Goal: Task Accomplishment & Management: Manage account settings

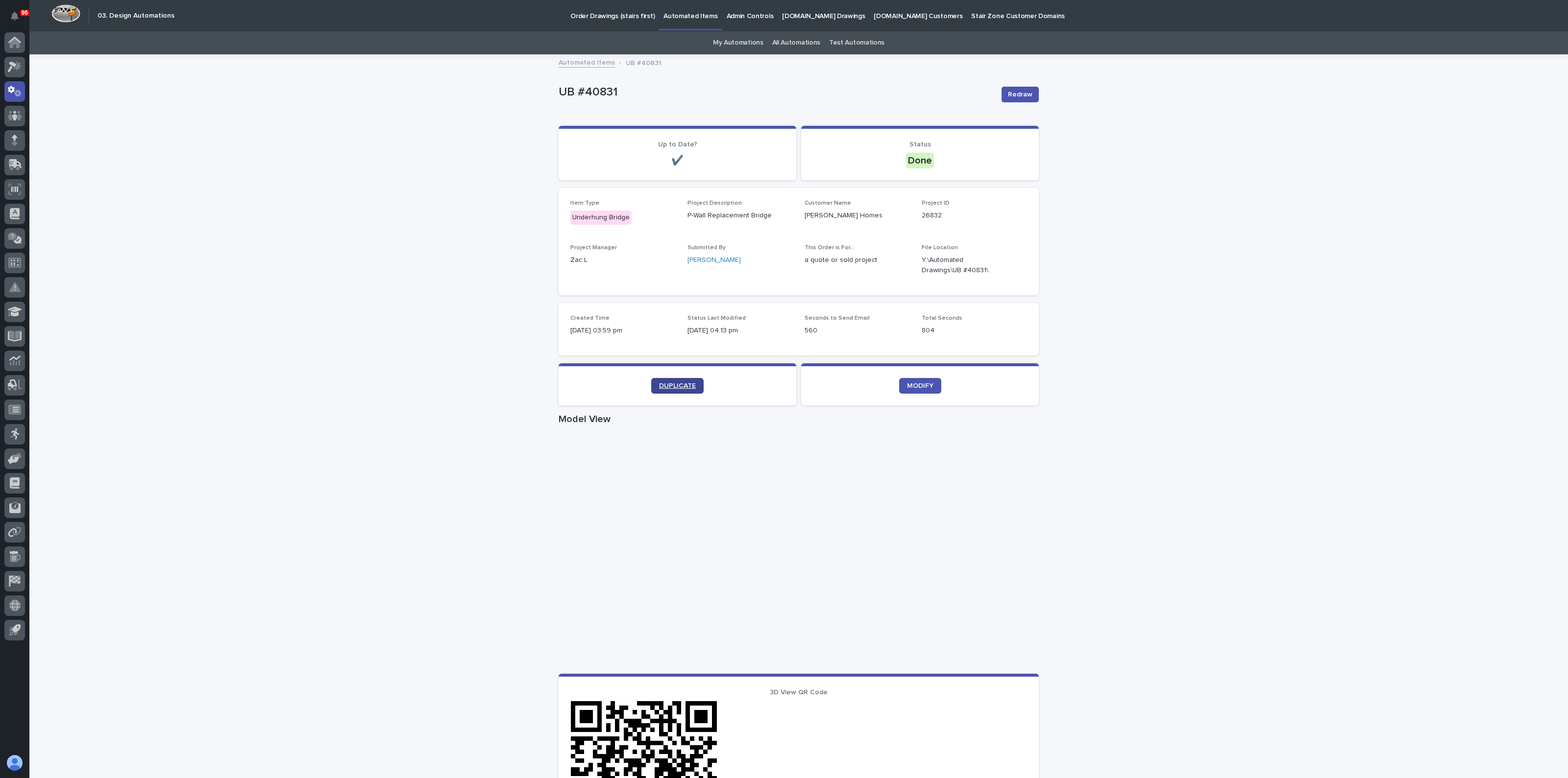
click at [664, 378] on section "DUPLICATE" at bounding box center [677, 385] width 237 height 42
click at [663, 385] on span "DUPLICATE" at bounding box center [678, 386] width 37 height 7
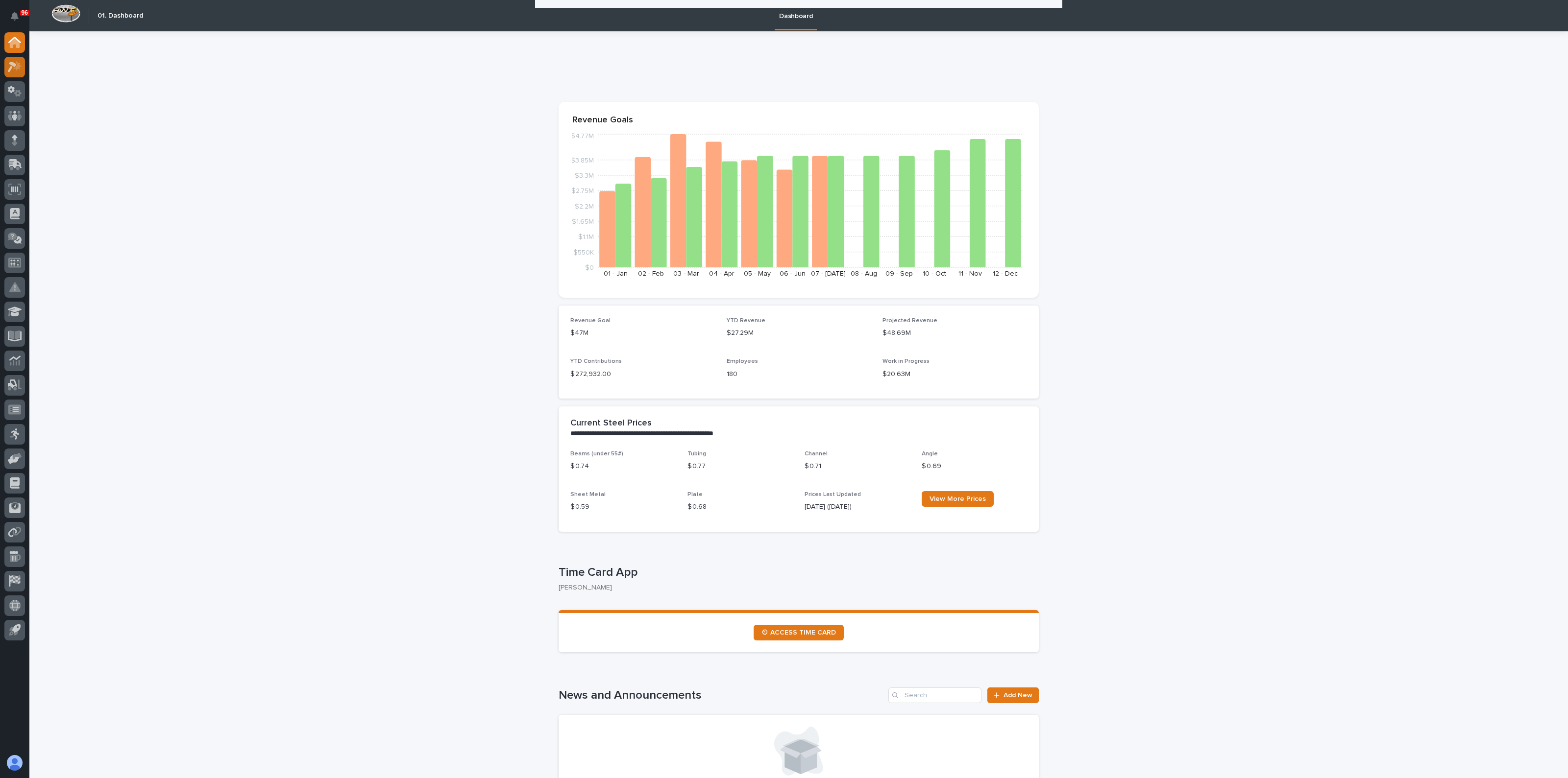
scroll to position [543, 0]
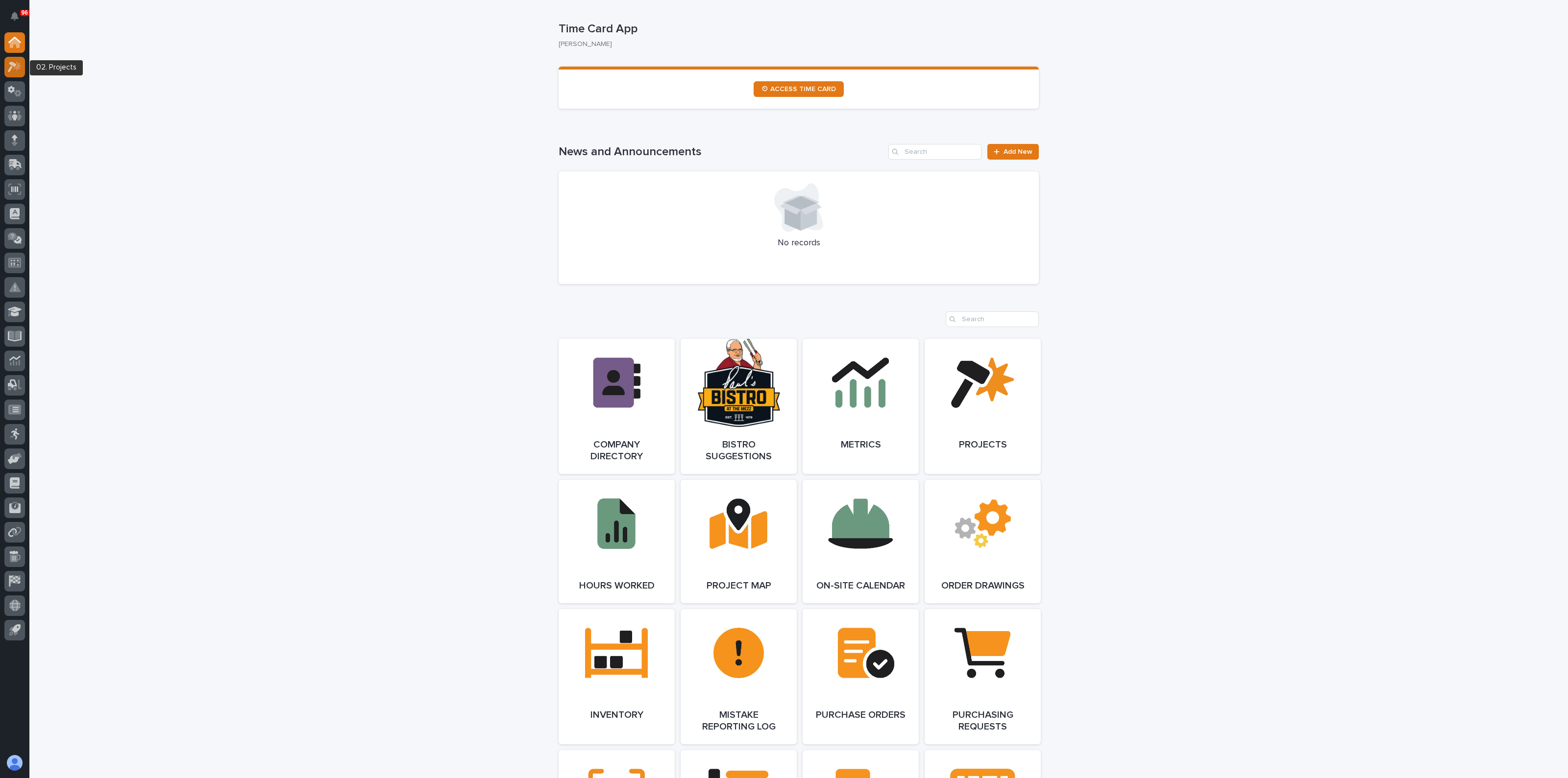
click at [7, 71] on div at bounding box center [14, 66] width 20 height 20
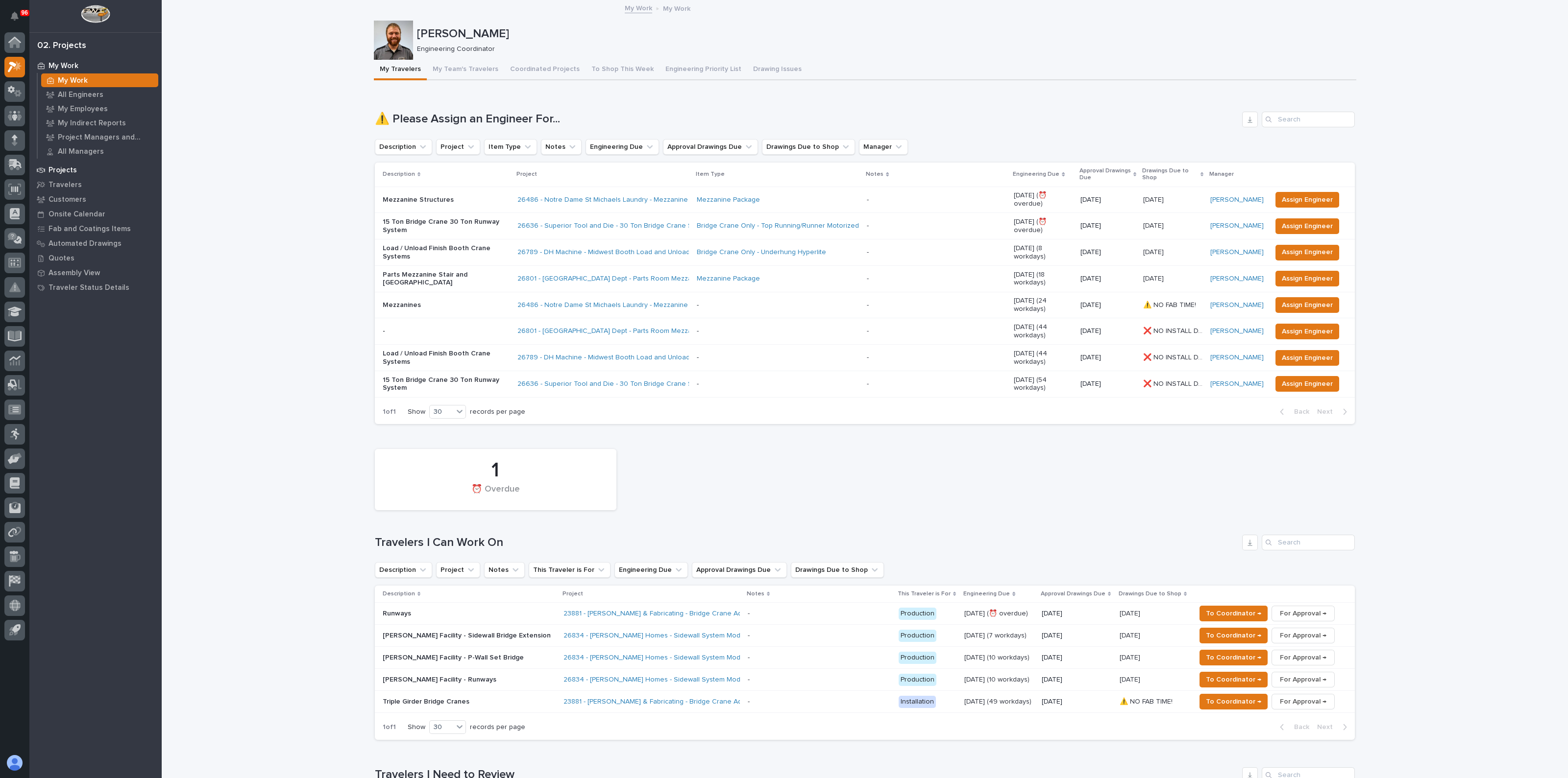
click at [59, 172] on p "Projects" at bounding box center [63, 170] width 28 height 9
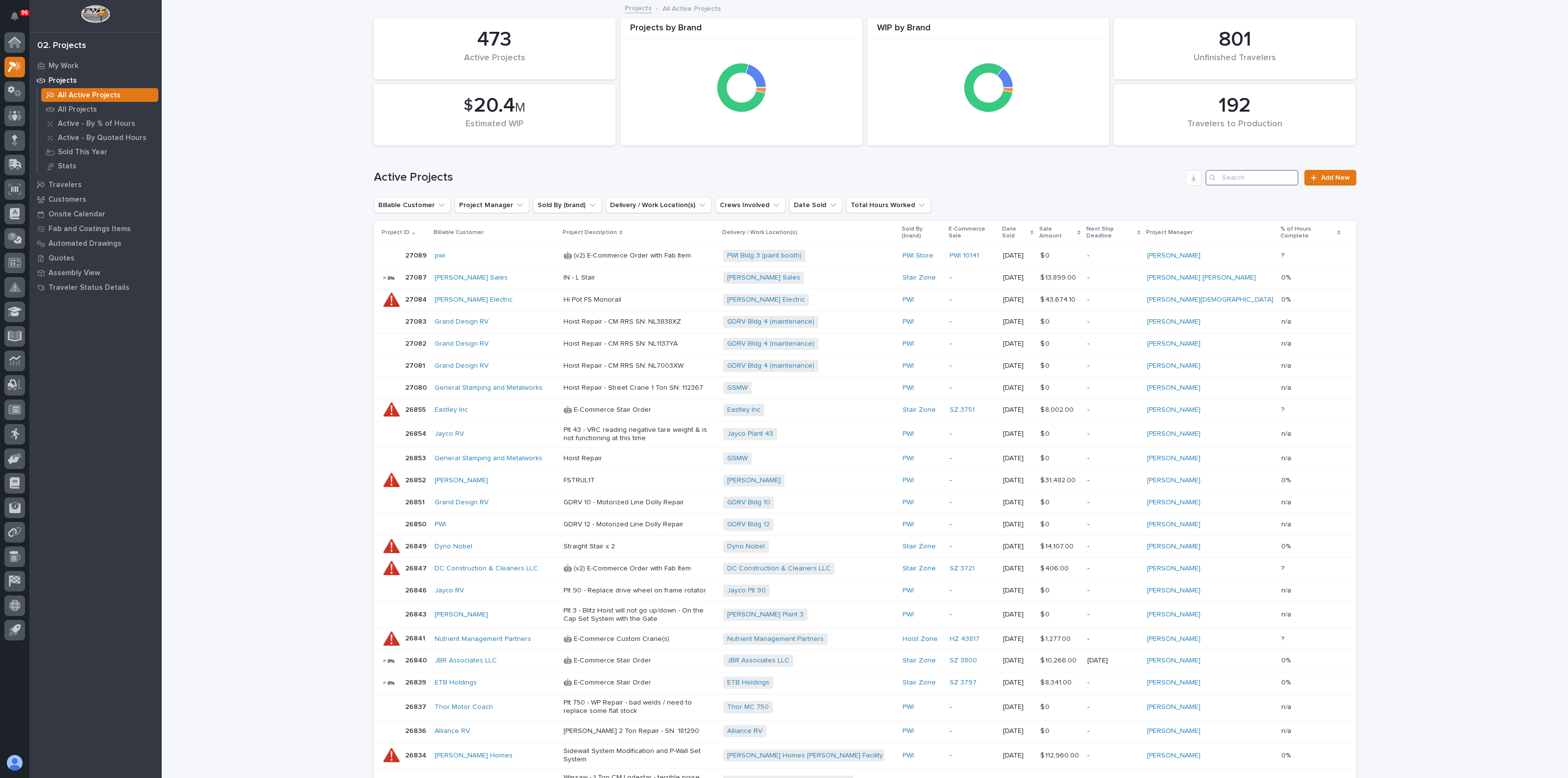
click at [1263, 172] on input "Search" at bounding box center [1251, 178] width 93 height 16
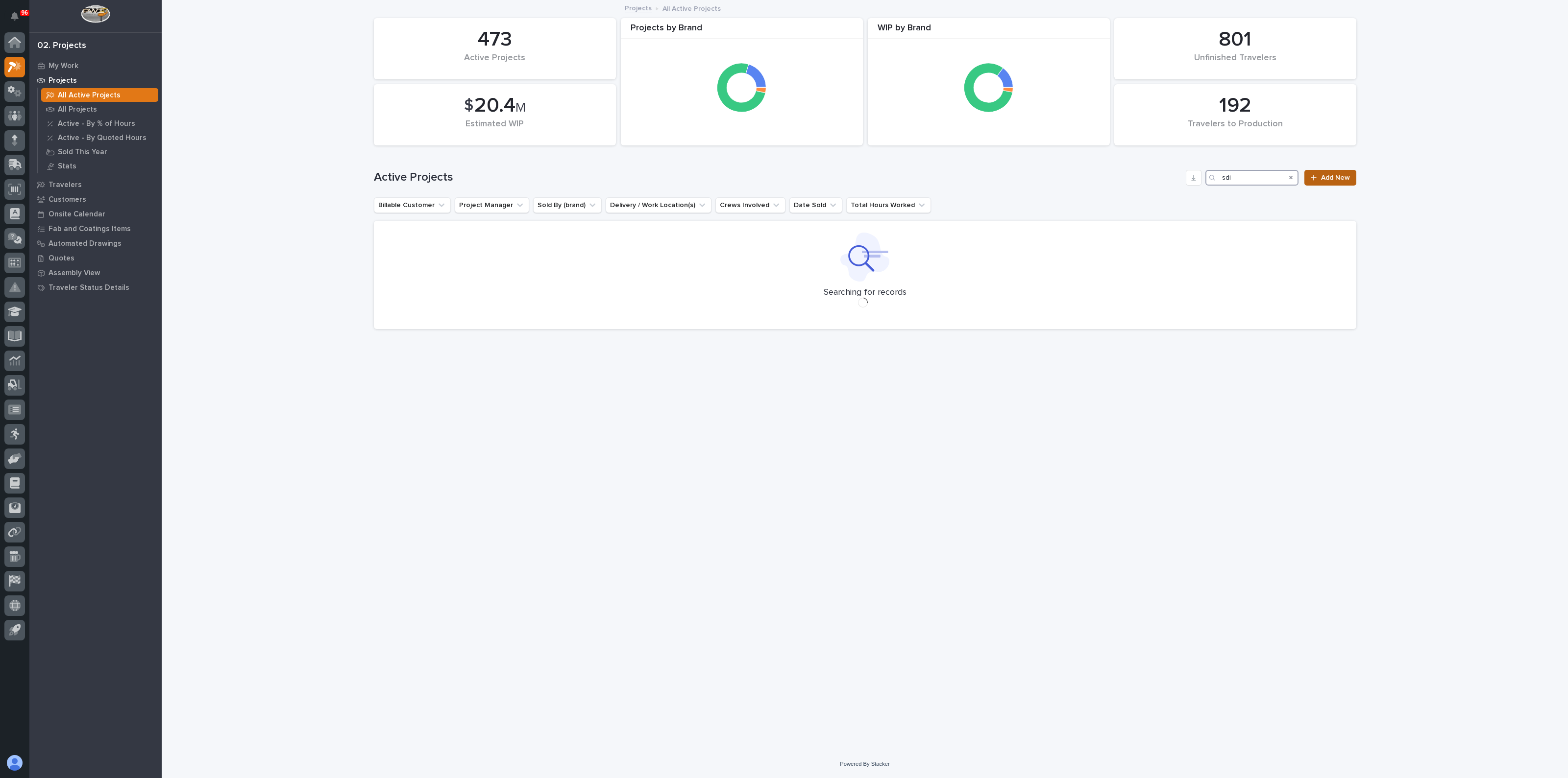
type input "sdi"
click at [1344, 178] on span "Add New" at bounding box center [1335, 178] width 29 height 7
drag, startPoint x: 1232, startPoint y: 181, endPoint x: 1219, endPoint y: 183, distance: 13.2
click at [1219, 183] on div "sdi" at bounding box center [1251, 178] width 93 height 16
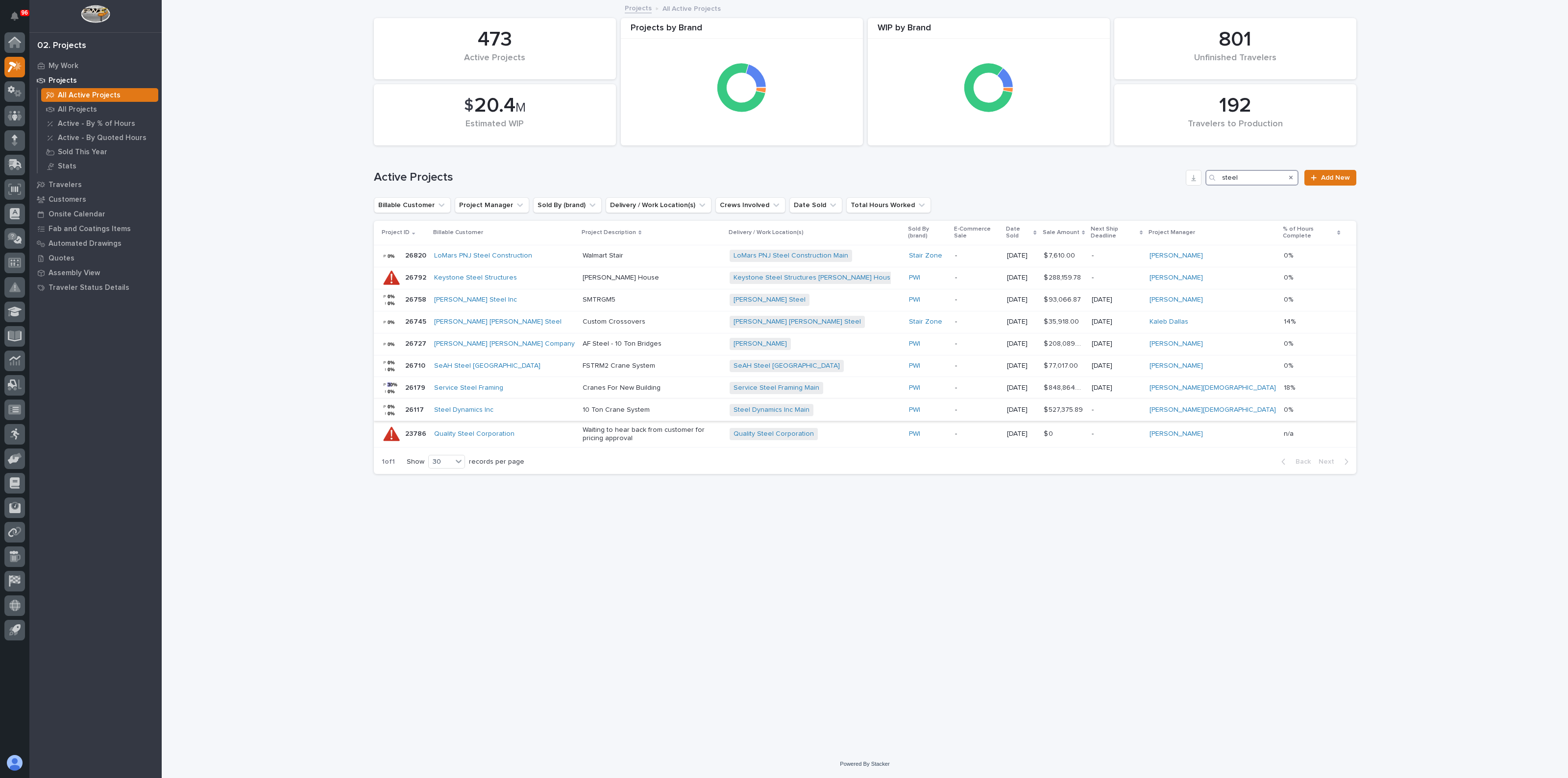
type input "steel"
click at [582, 406] on p "10 Ton Crane System" at bounding box center [652, 409] width 139 height 8
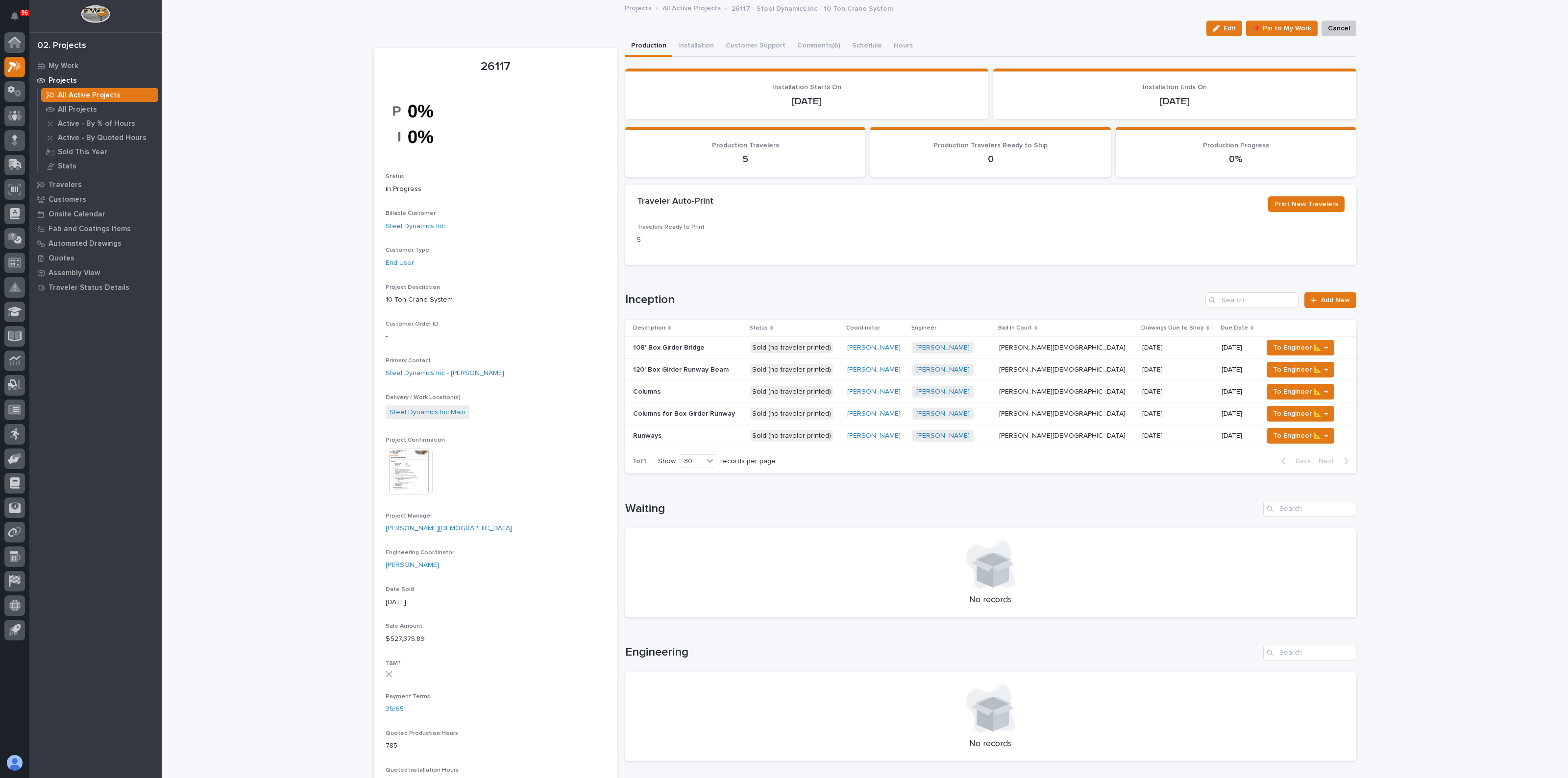
click at [679, 434] on p at bounding box center [687, 436] width 109 height 8
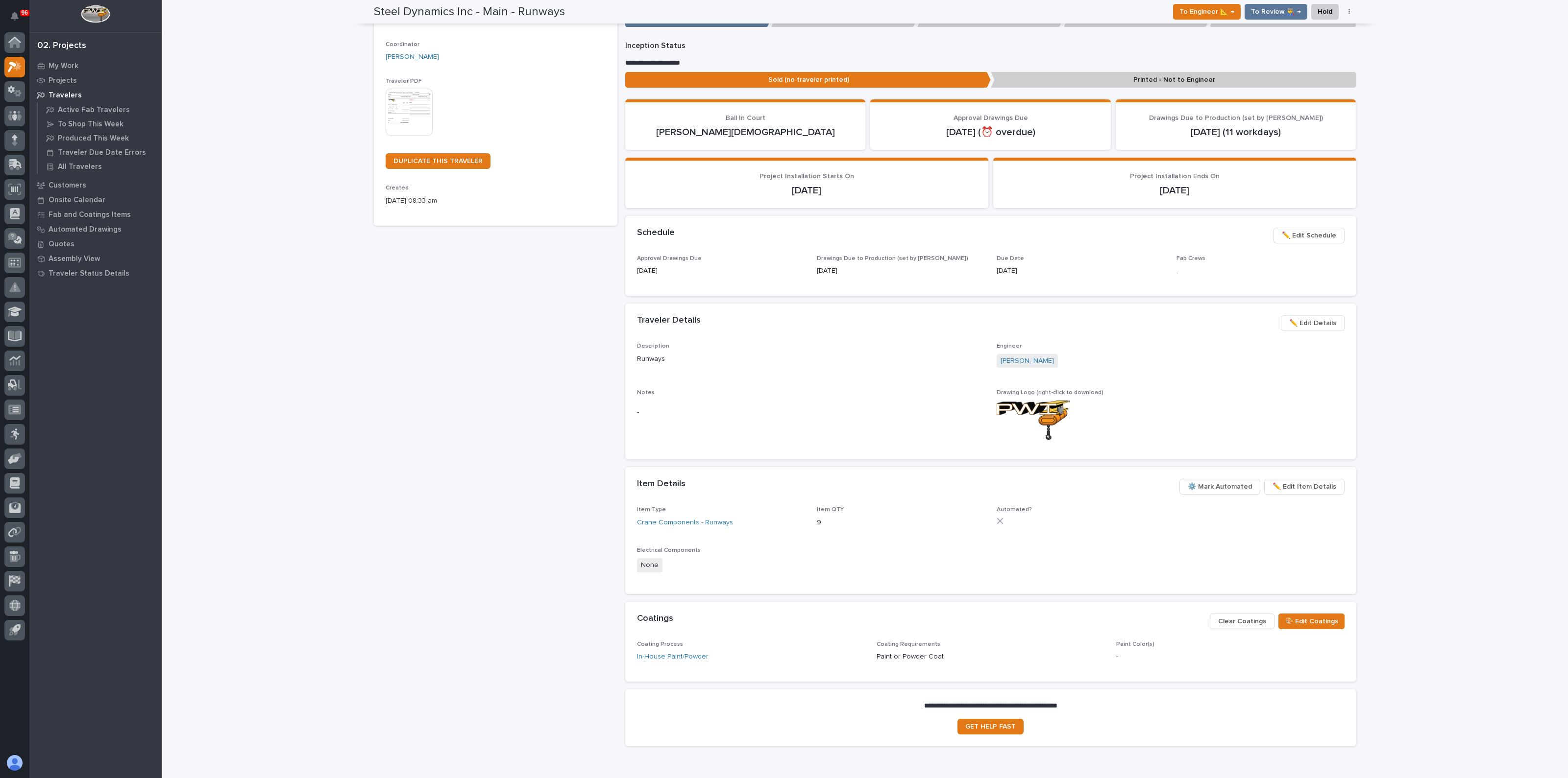
scroll to position [64, 0]
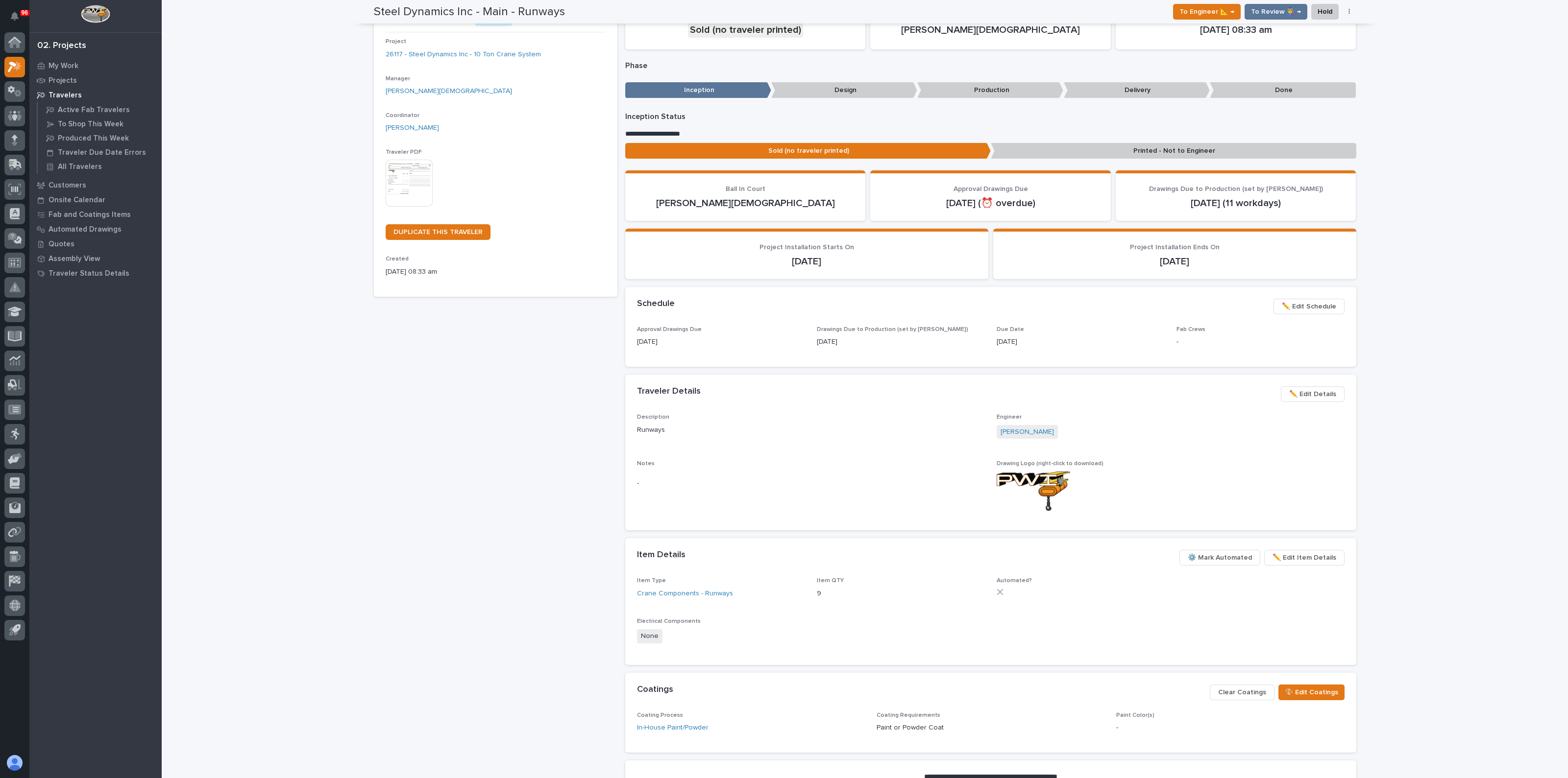
click at [401, 188] on img at bounding box center [409, 183] width 47 height 47
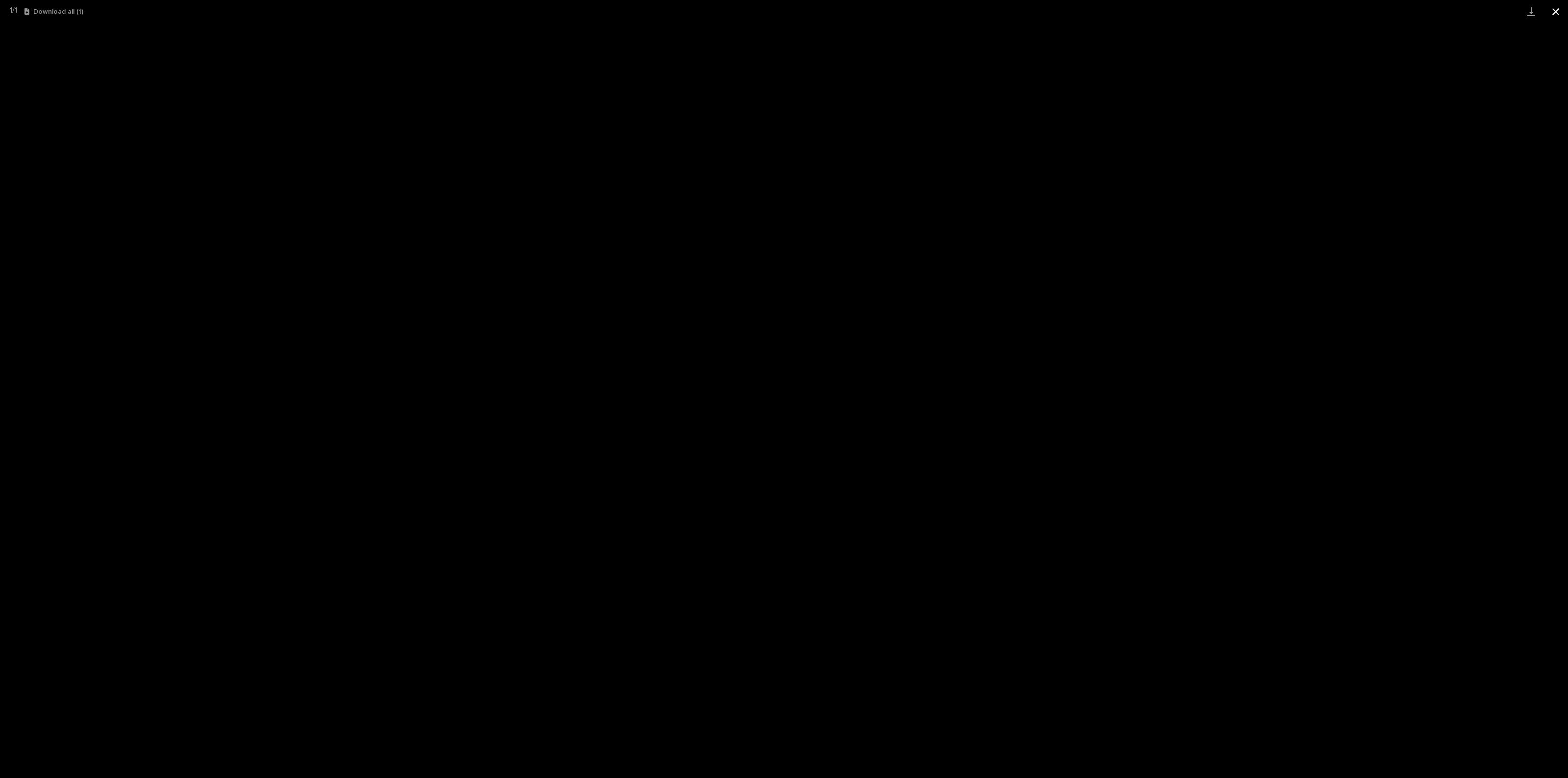
click at [1552, 16] on button "Close gallery" at bounding box center [1556, 11] width 25 height 23
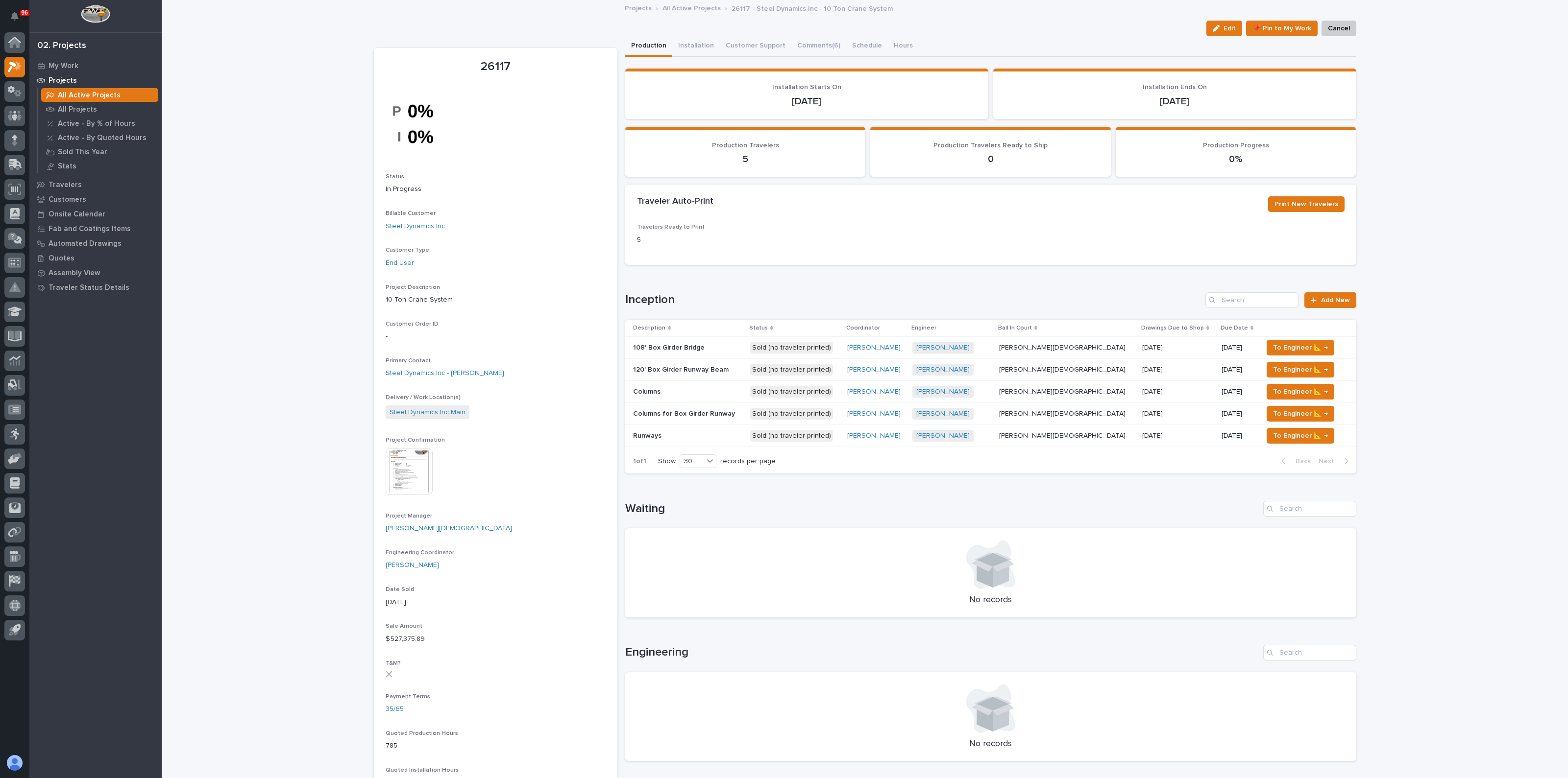
click at [656, 433] on p "Runways" at bounding box center [648, 435] width 30 height 11
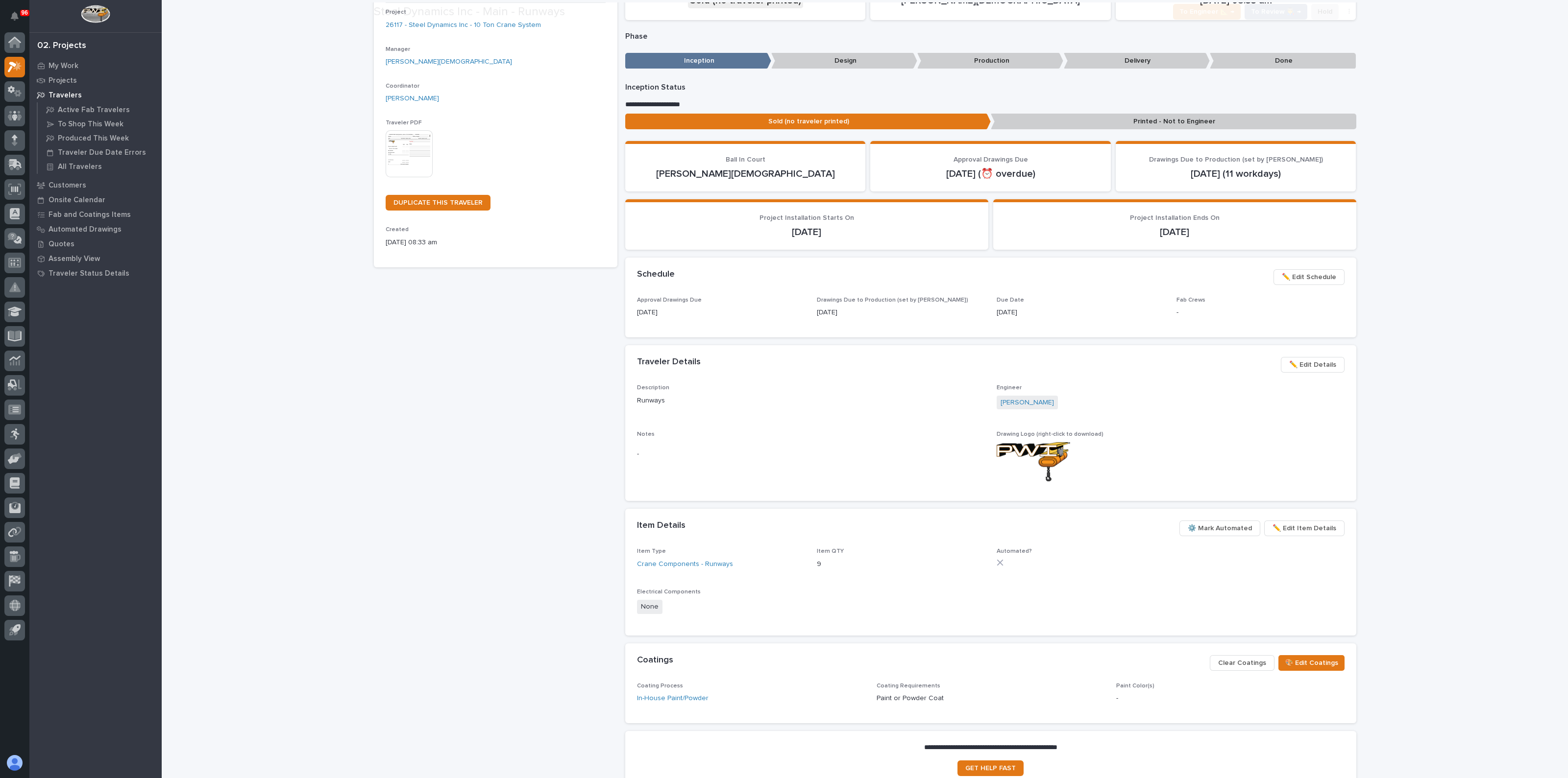
scroll to position [122, 0]
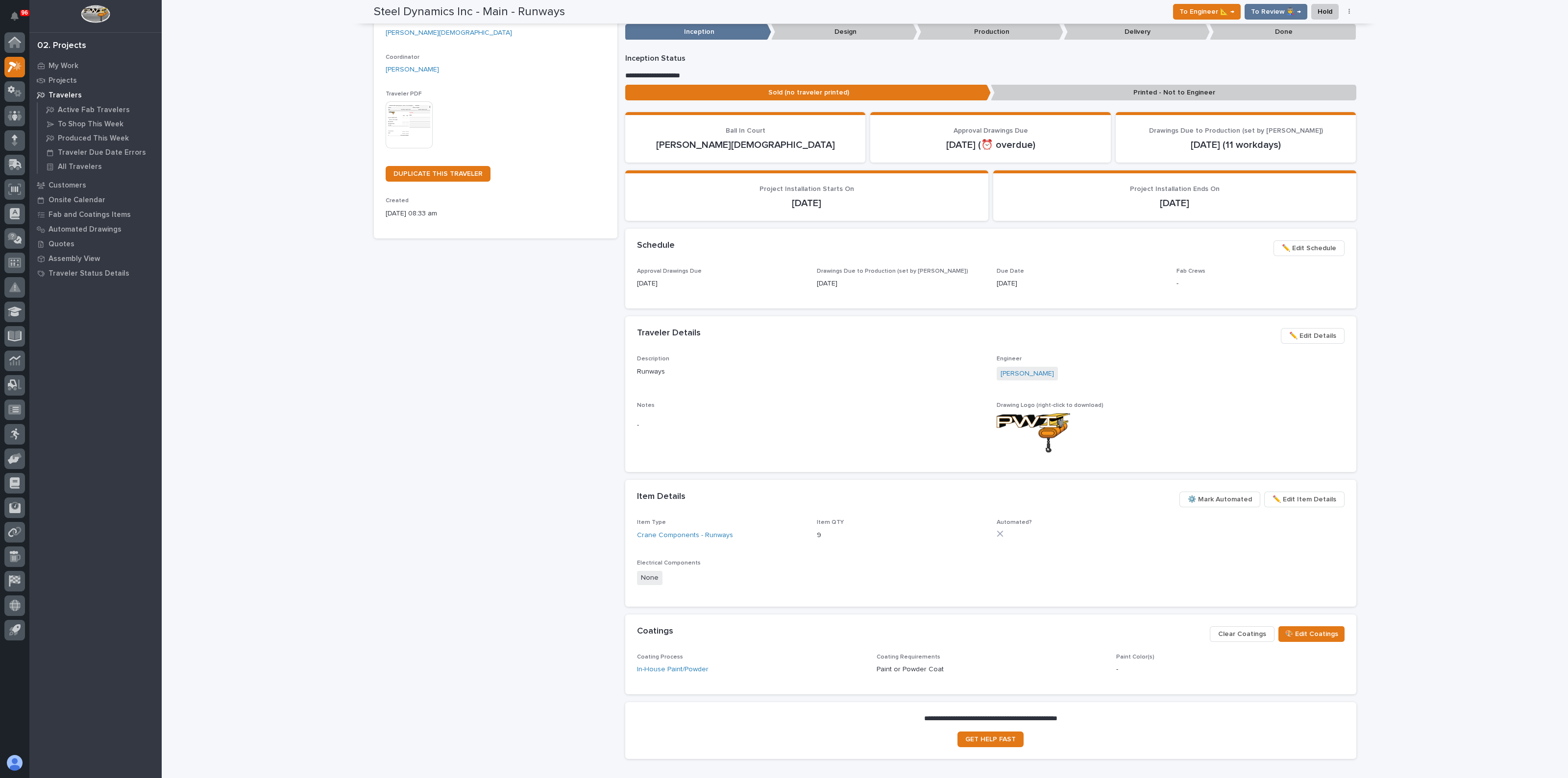
click at [1311, 249] on span "✏️ Edit Schedule" at bounding box center [1309, 248] width 55 height 11
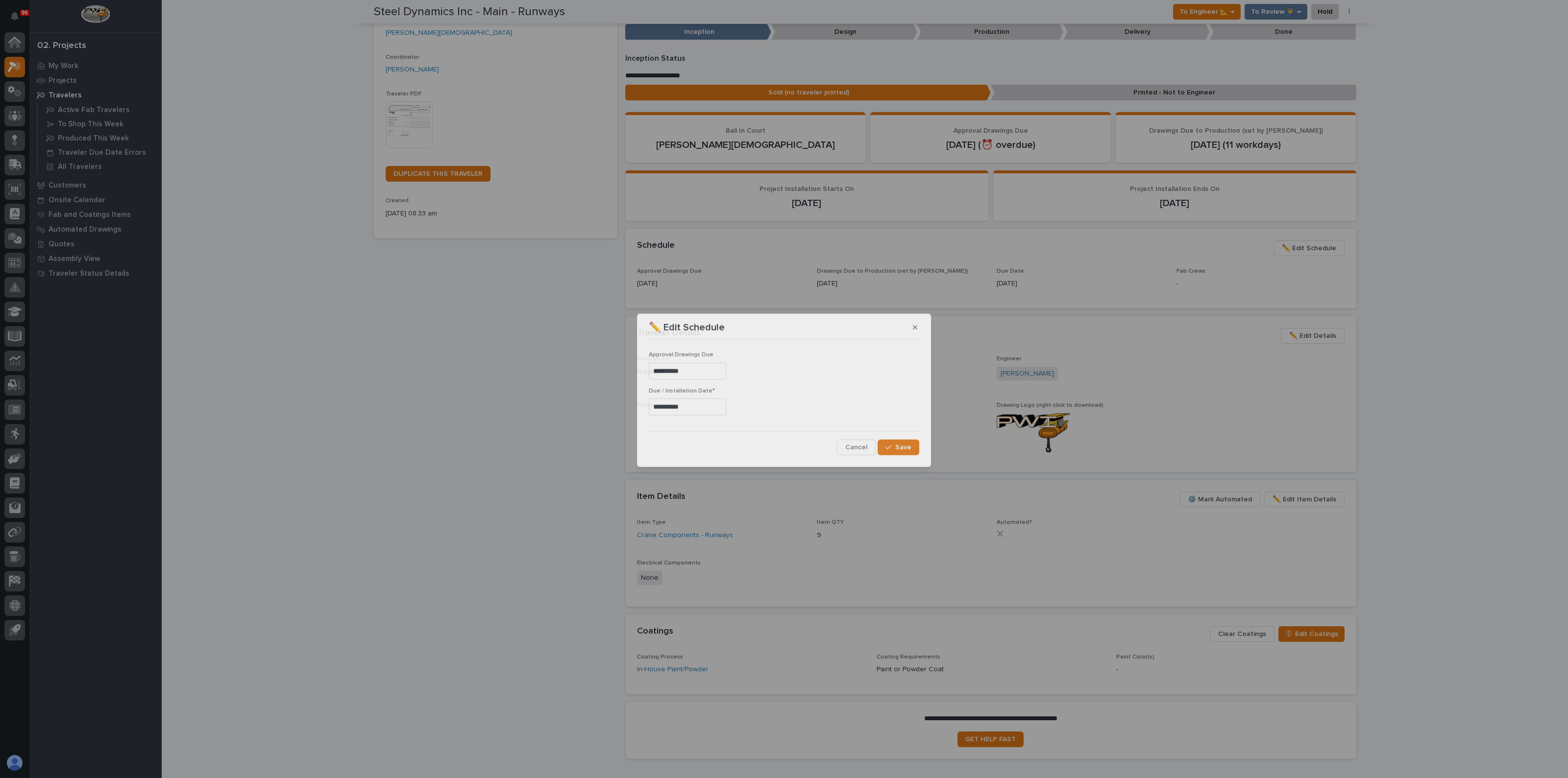
click at [1311, 249] on div "**********" at bounding box center [784, 389] width 1568 height 778
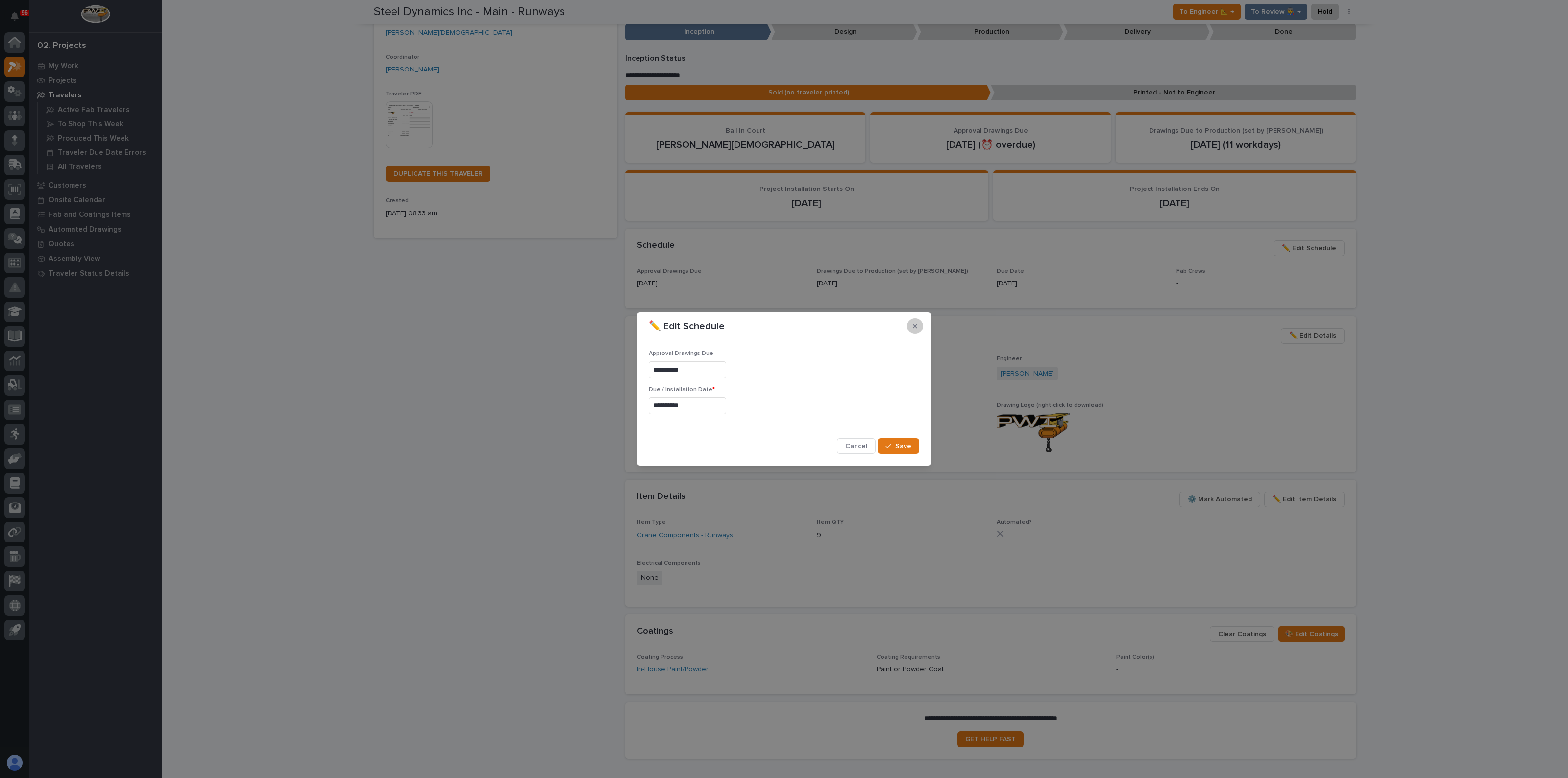
click at [913, 324] on icon "button" at bounding box center [914, 326] width 4 height 7
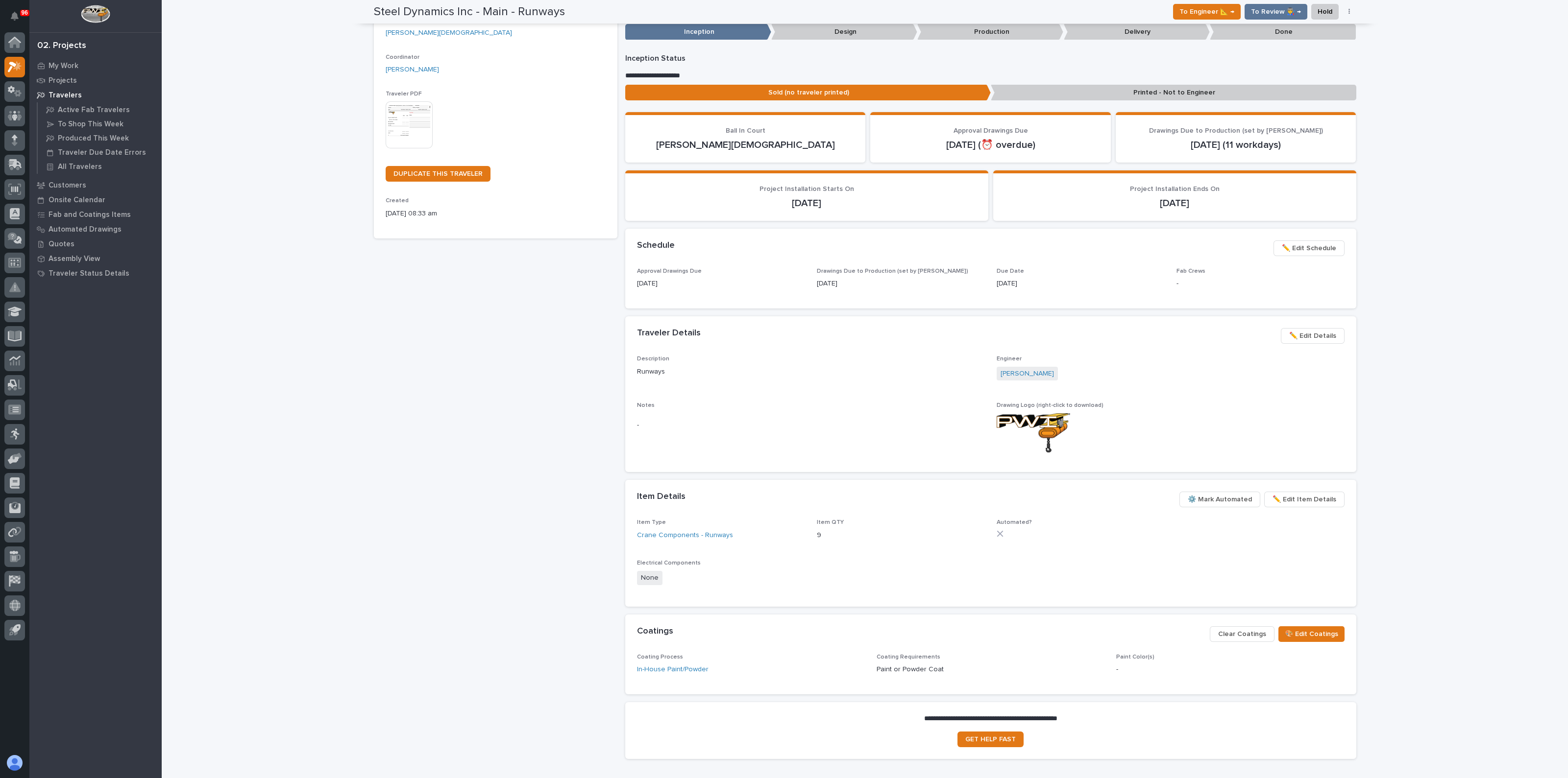
click at [1303, 336] on span "✏️ Edit Details" at bounding box center [1312, 335] width 47 height 11
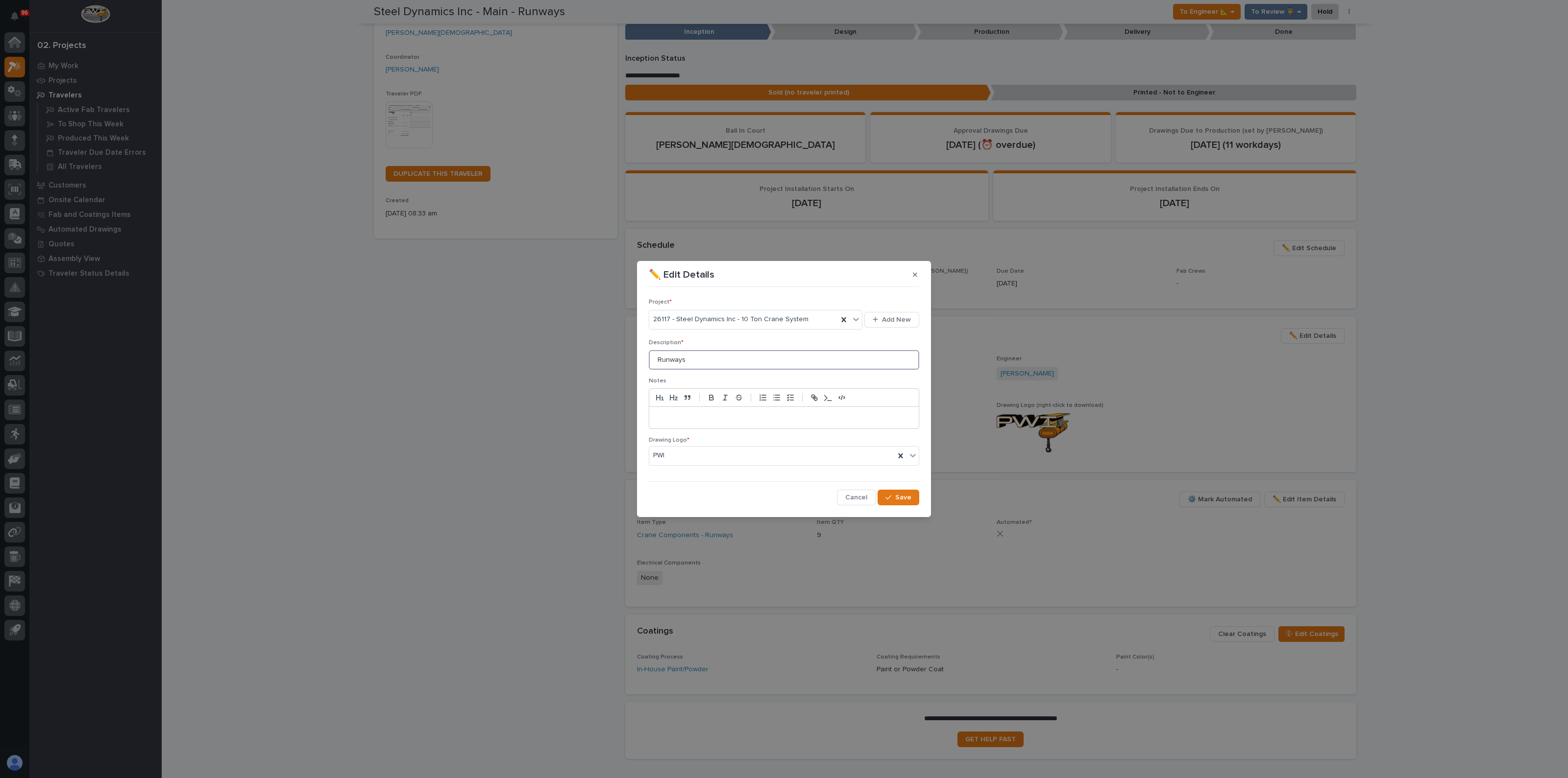
click at [696, 361] on input "Runways" at bounding box center [784, 360] width 270 height 19
type input "Runways & Brackets"
click at [907, 497] on span "Save" at bounding box center [903, 497] width 16 height 9
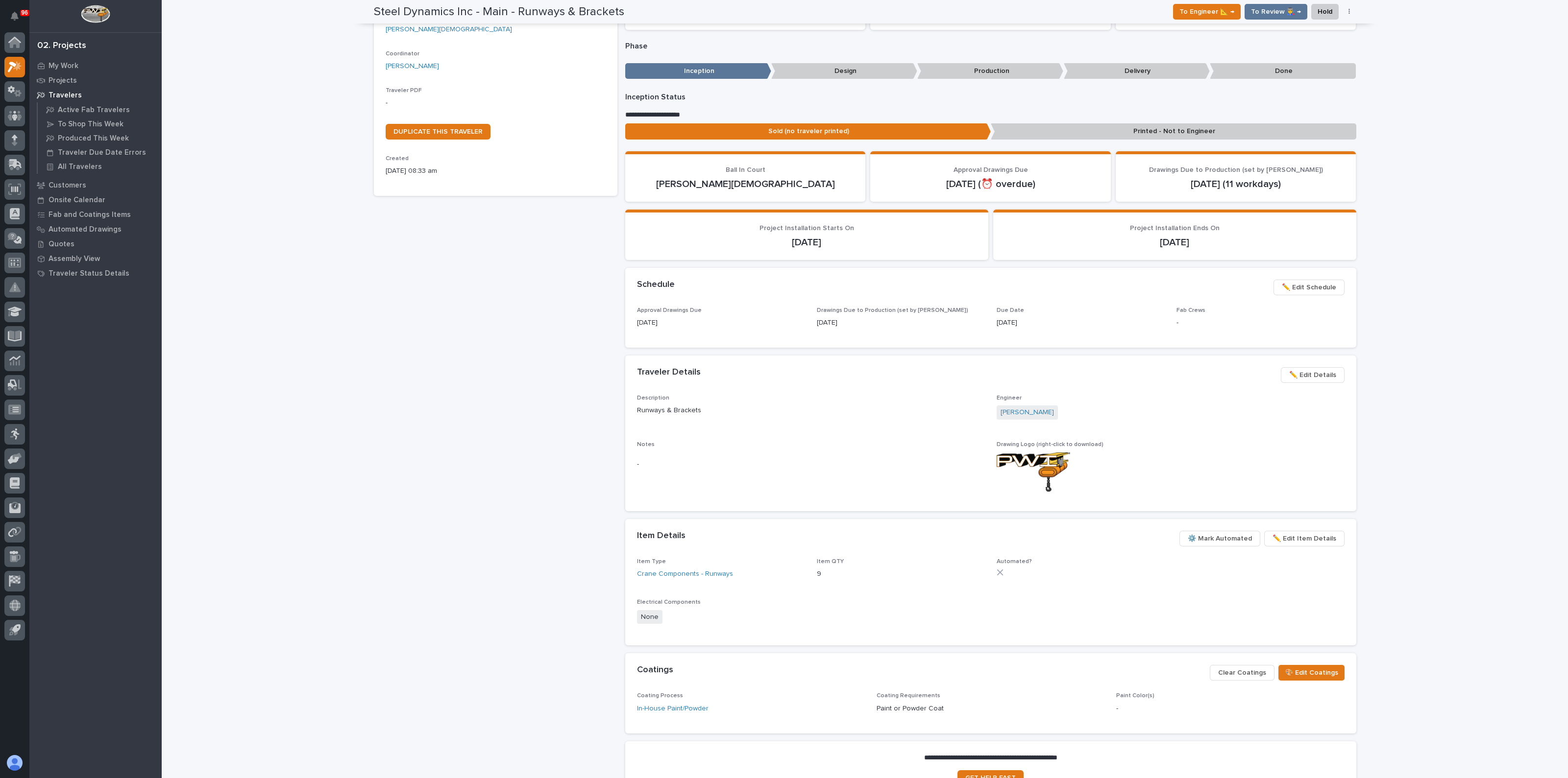
scroll to position [150, 0]
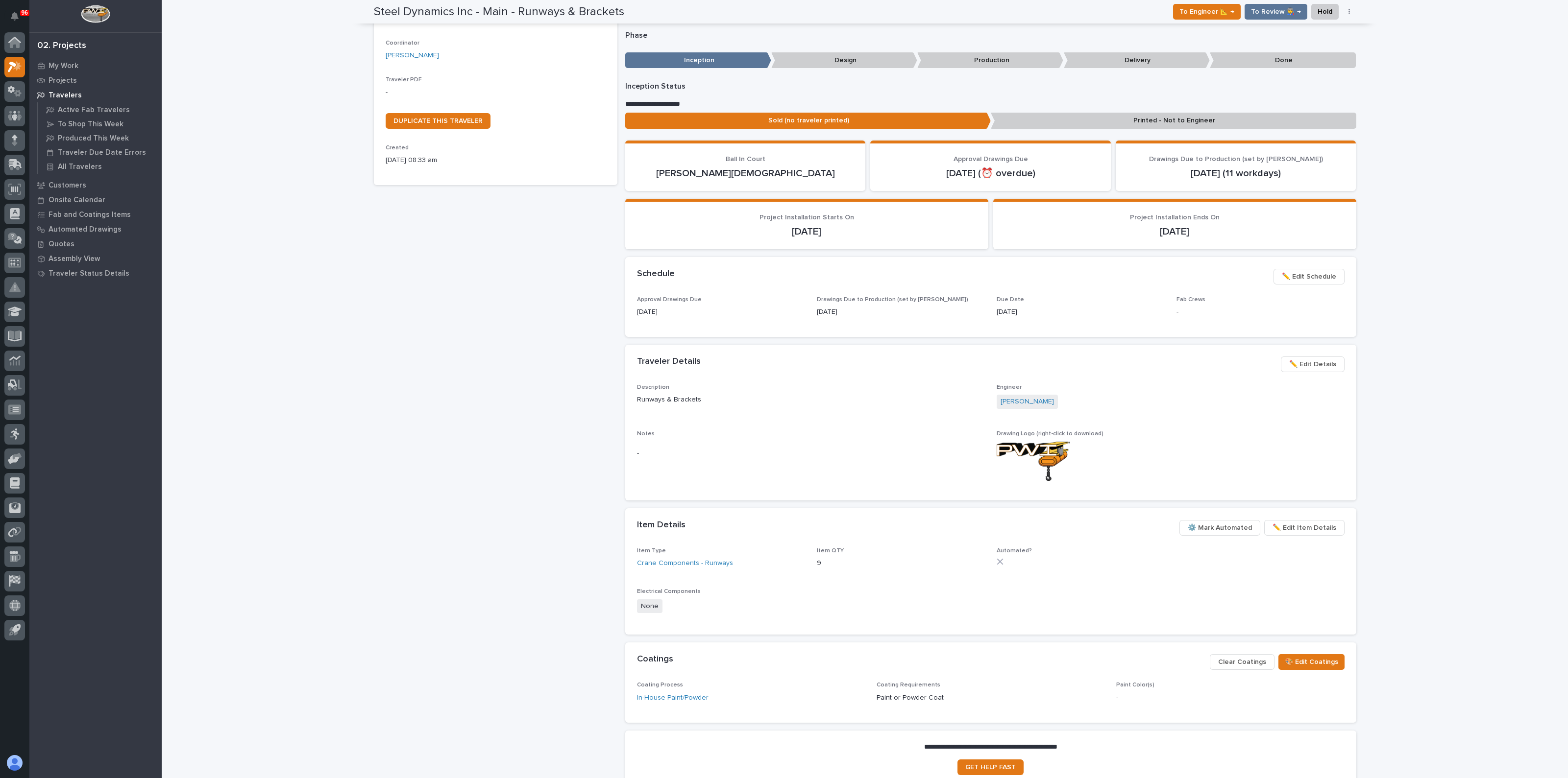
click at [553, 354] on div "Steel Dynamics Inc - Main - Runways & Brackets Production Project 26117 - Steel…" at bounding box center [496, 347] width 244 height 898
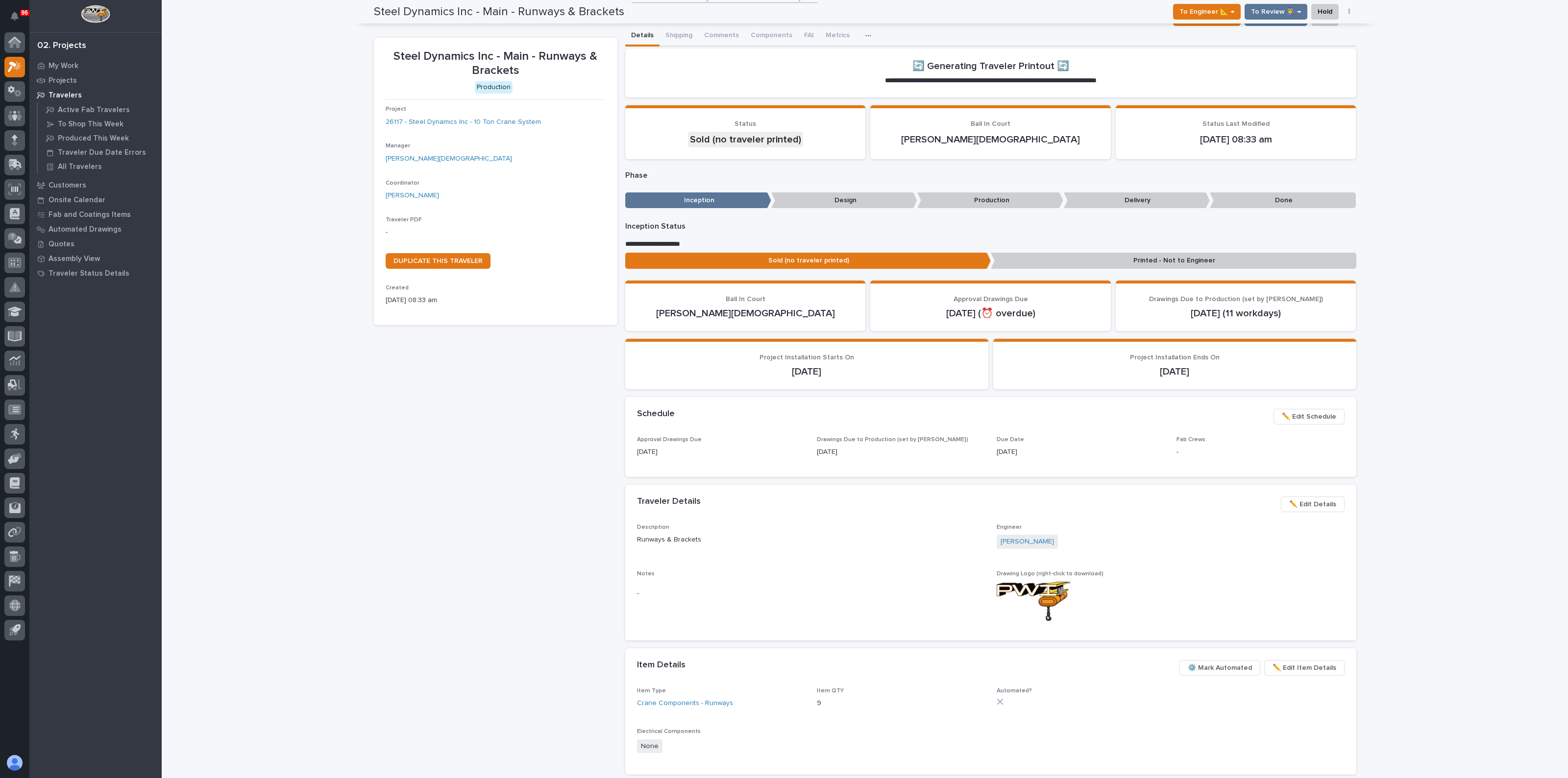
scroll to position [0, 0]
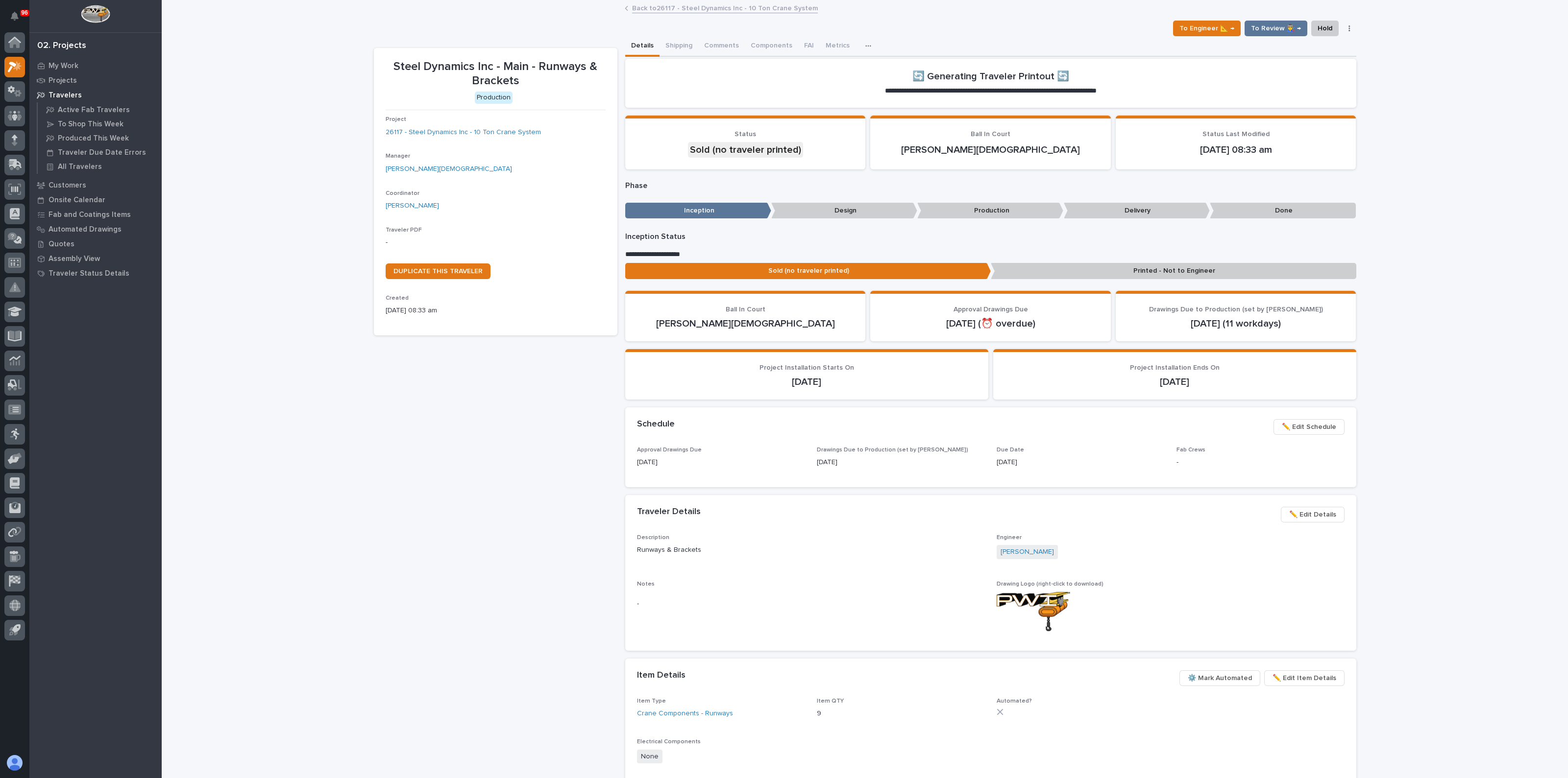
drag, startPoint x: 378, startPoint y: 358, endPoint x: 372, endPoint y: 354, distance: 7.2
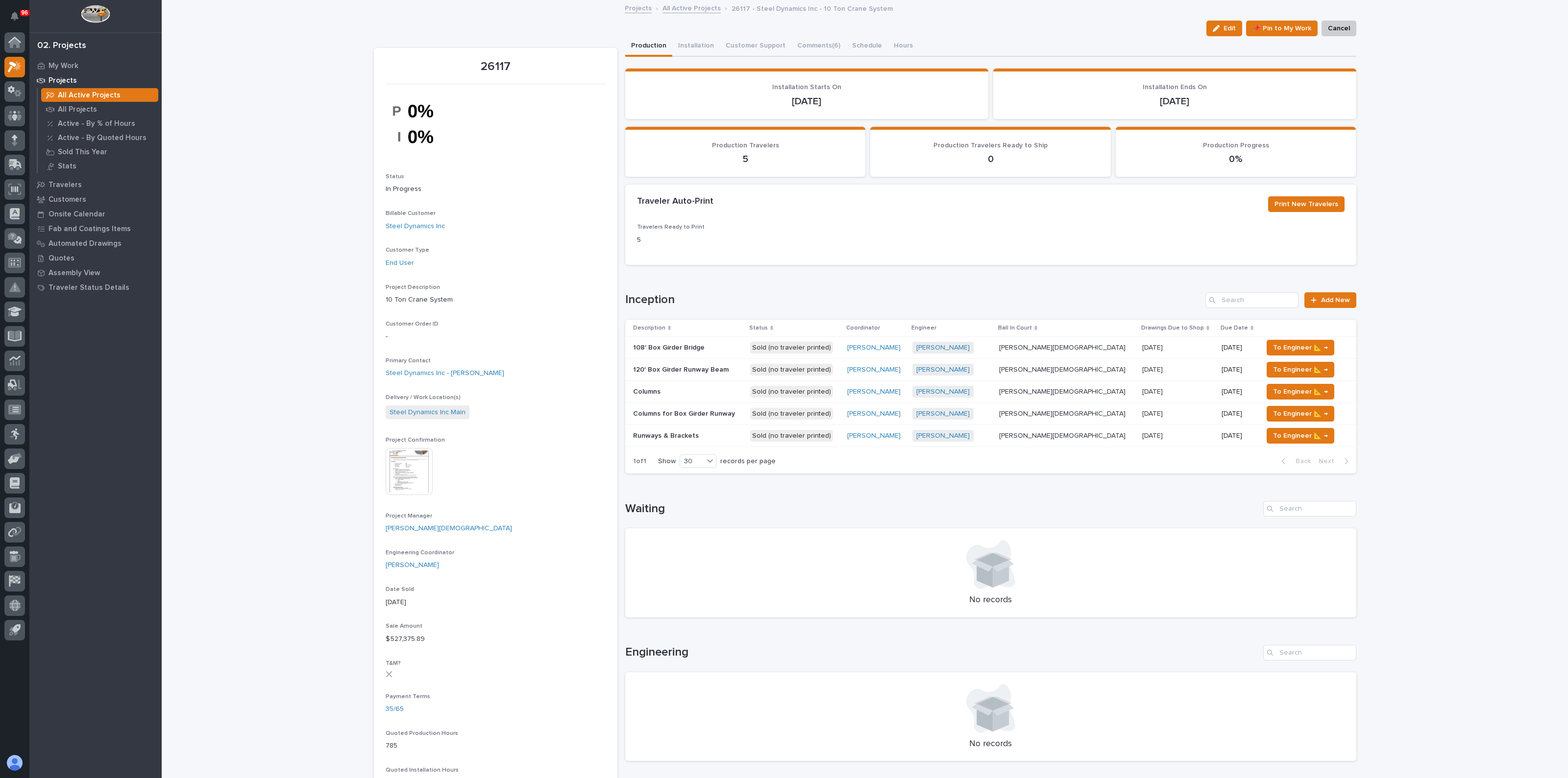
click at [711, 418] on div "Columns for Box Girder Runway Columns for Box Girder Runway" at bounding box center [687, 414] width 109 height 16
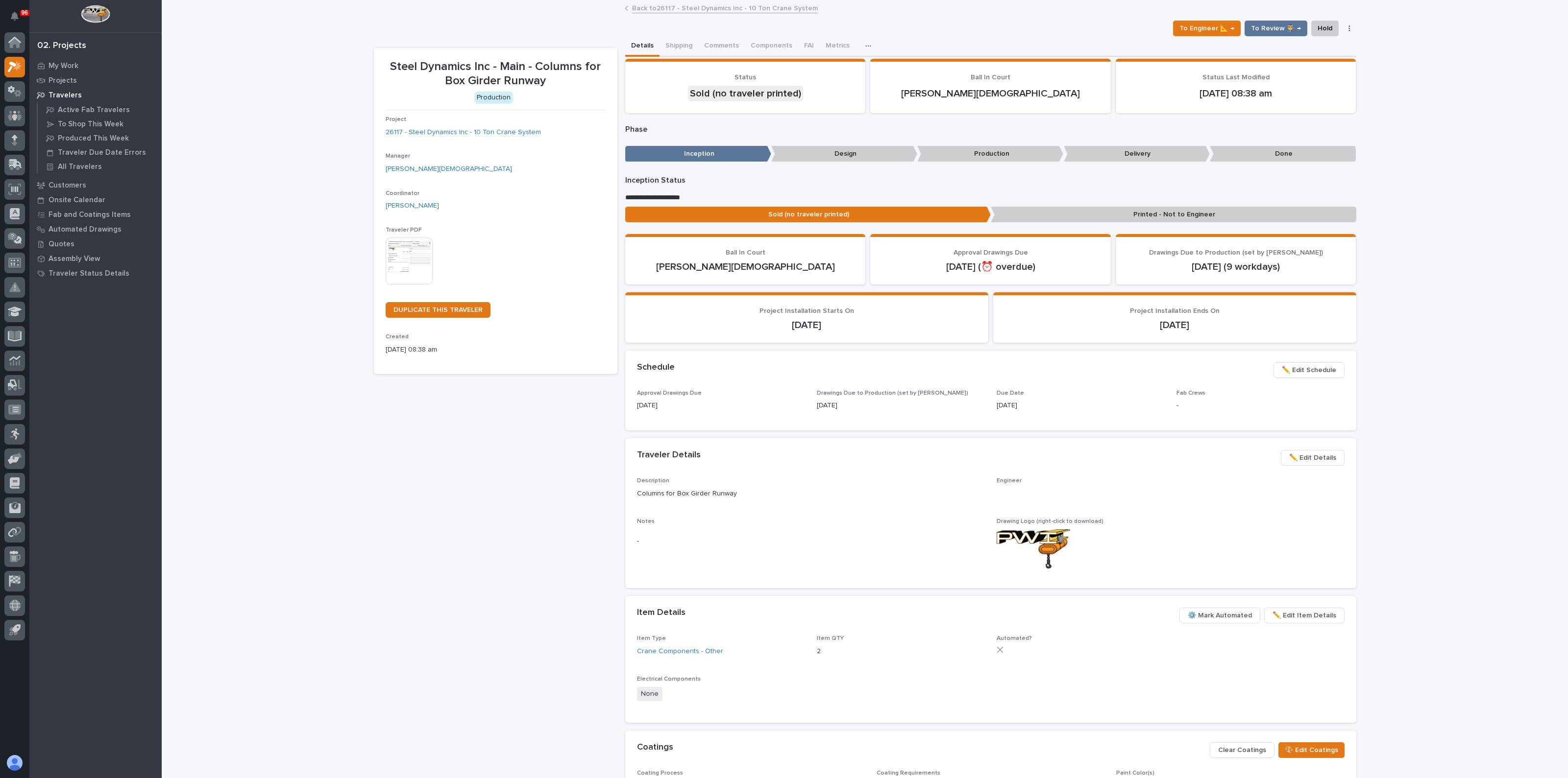
click at [1339, 32] on div "To Engineer 📐 → To Review 👨‍🏭 → Hold Cancel Change Traveler Type Regenerate PDF…" at bounding box center [1263, 28] width 187 height 16
click at [1348, 29] on icon "button" at bounding box center [1349, 28] width 2 height 7
click at [1299, 48] on button "Cancel" at bounding box center [1310, 49] width 83 height 16
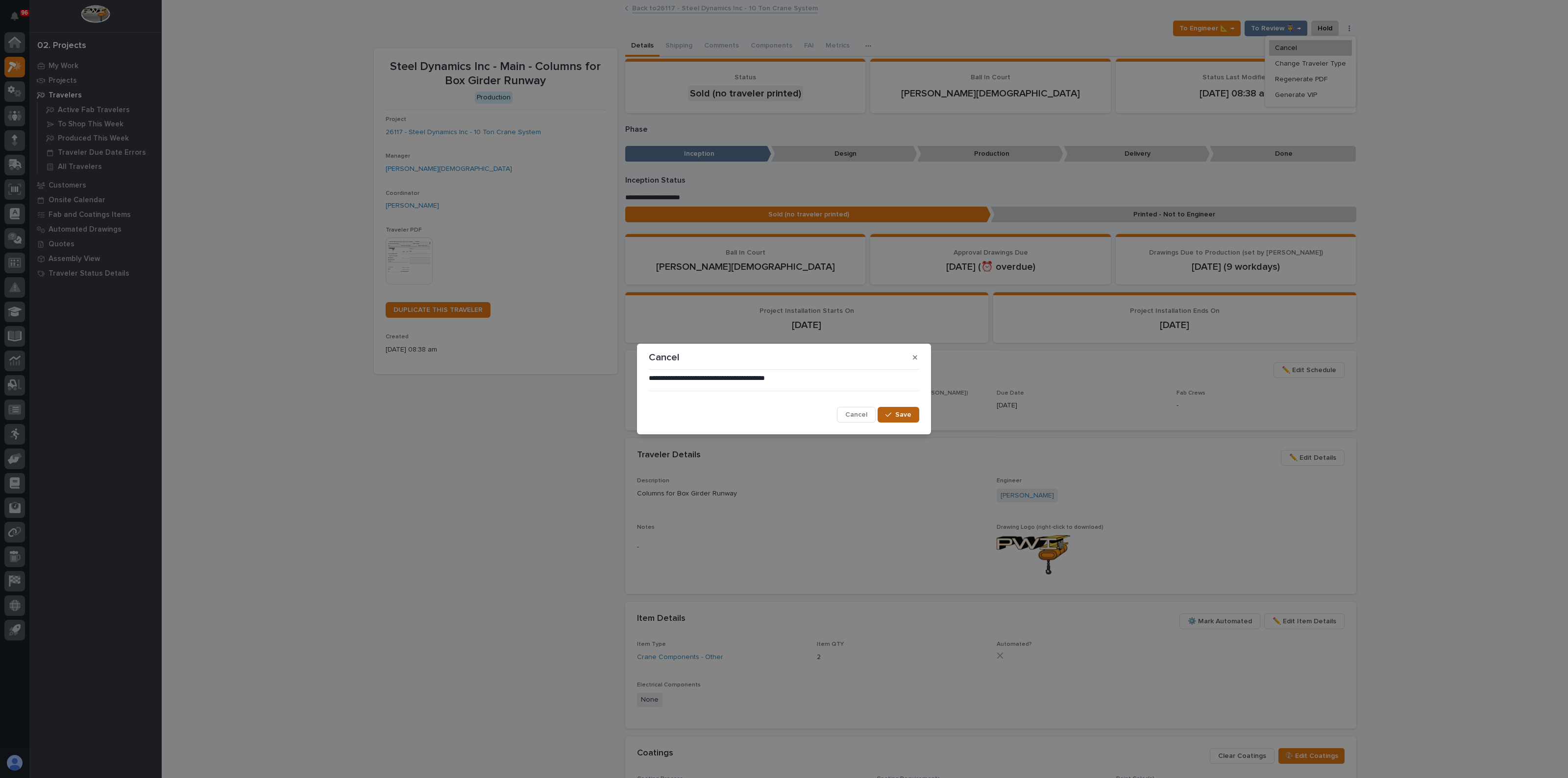
click at [895, 414] on div "button" at bounding box center [889, 415] width 10 height 7
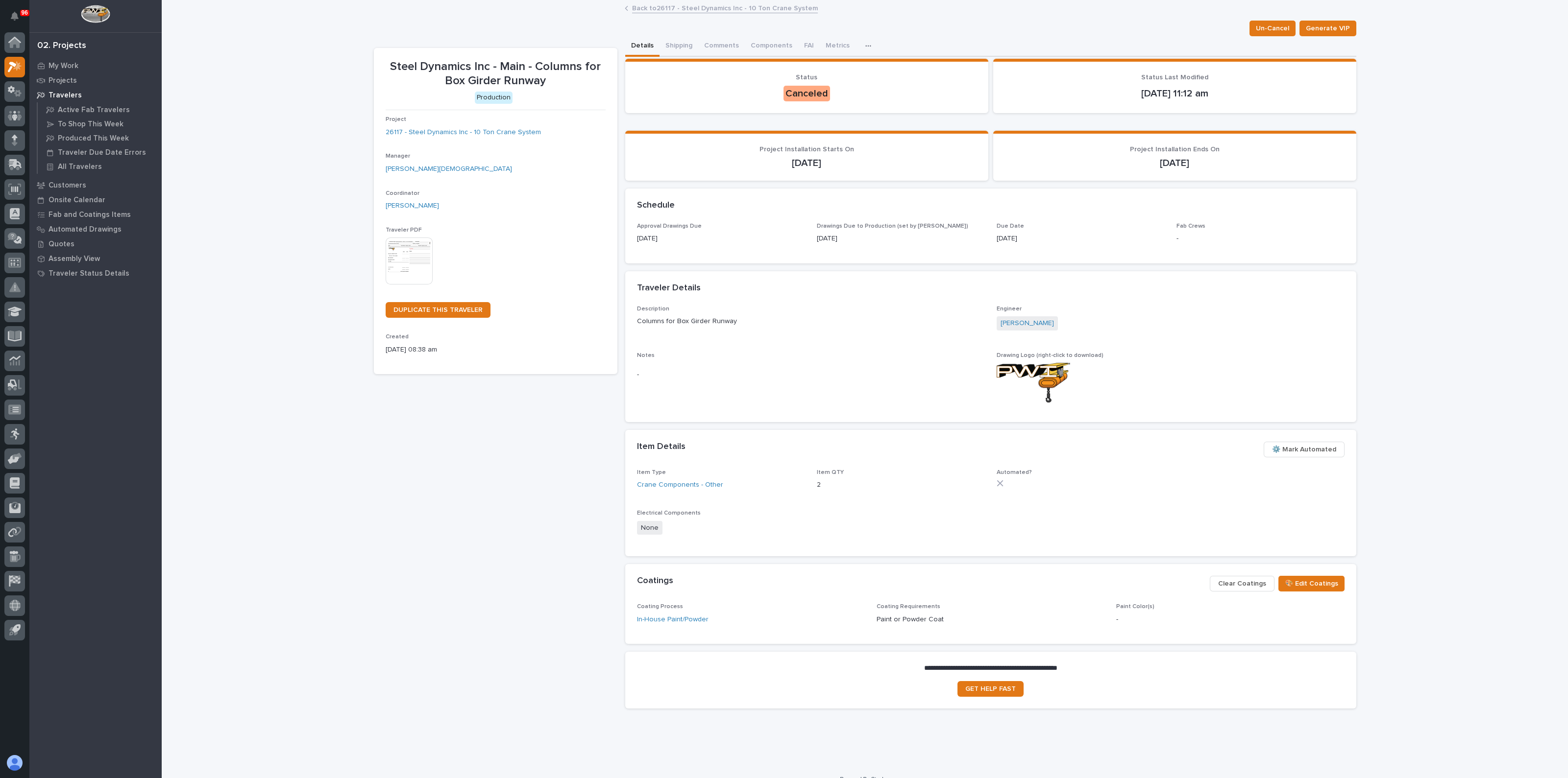
drag, startPoint x: 711, startPoint y: 376, endPoint x: 716, endPoint y: 370, distance: 7.8
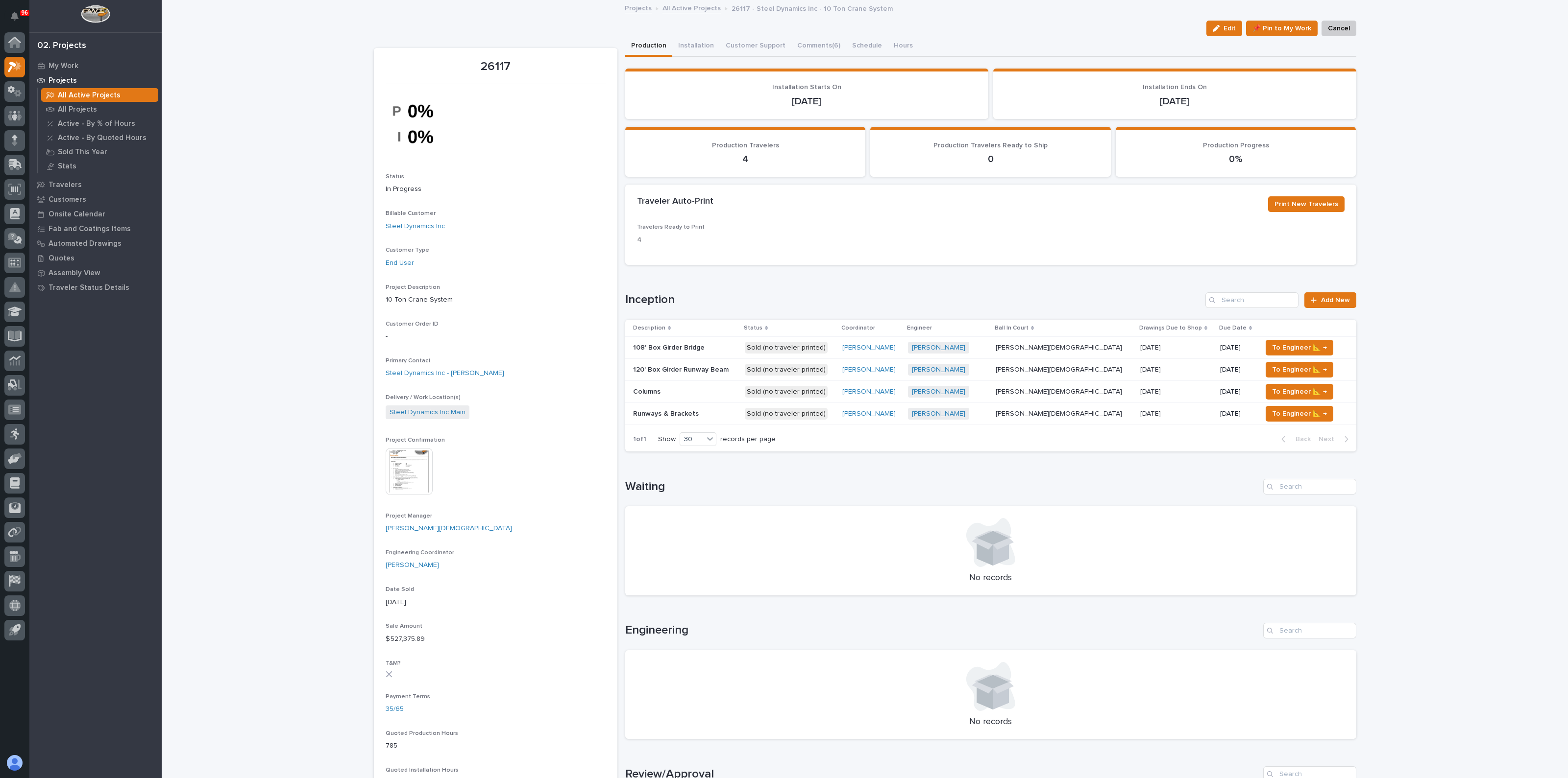
click at [691, 370] on p "120' Box Girder Runway Beam" at bounding box center [681, 370] width 97 height 11
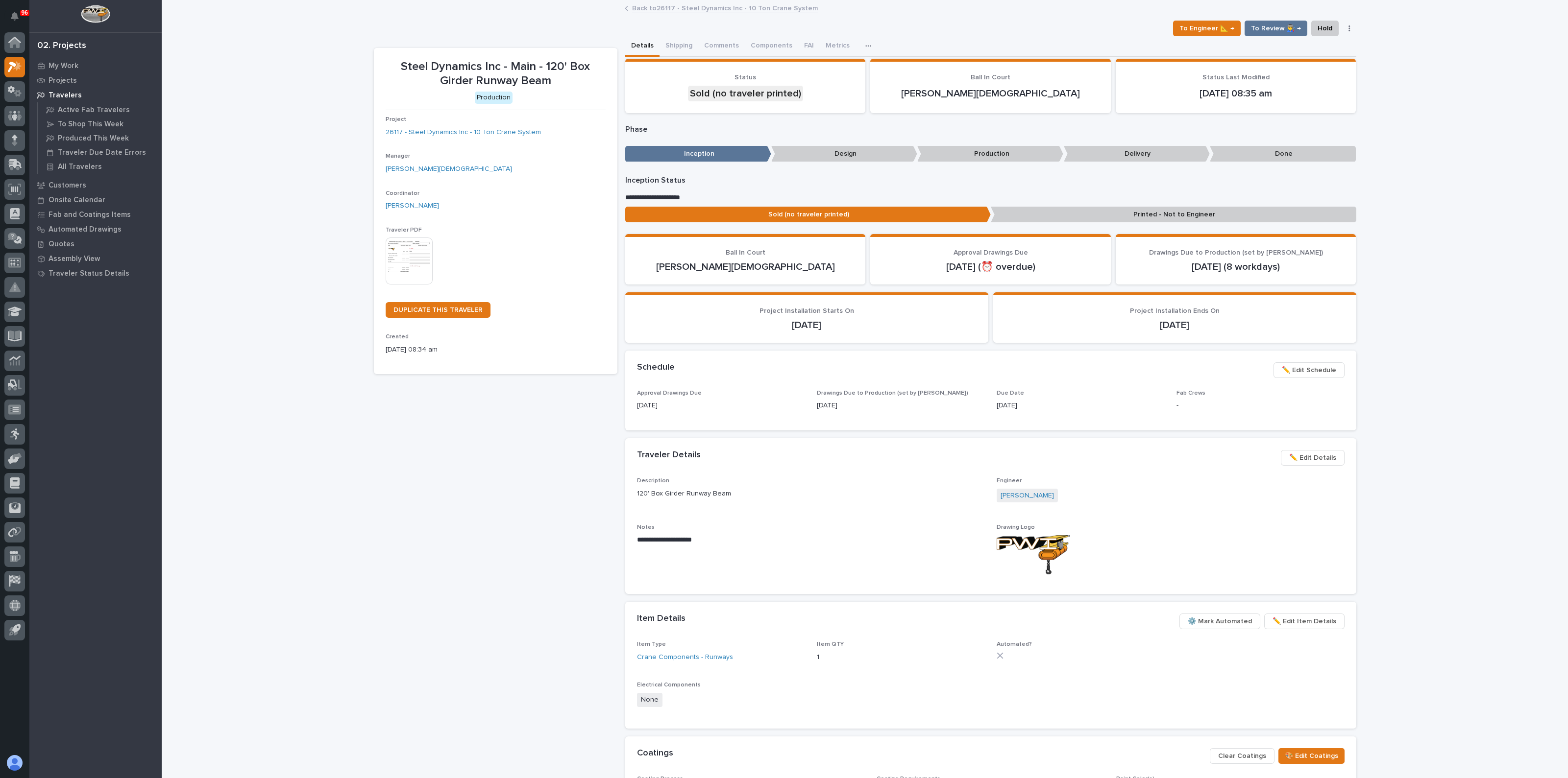
click at [1347, 29] on button "button" at bounding box center [1349, 28] width 14 height 7
click at [1295, 42] on button "Cancel" at bounding box center [1310, 49] width 83 height 16
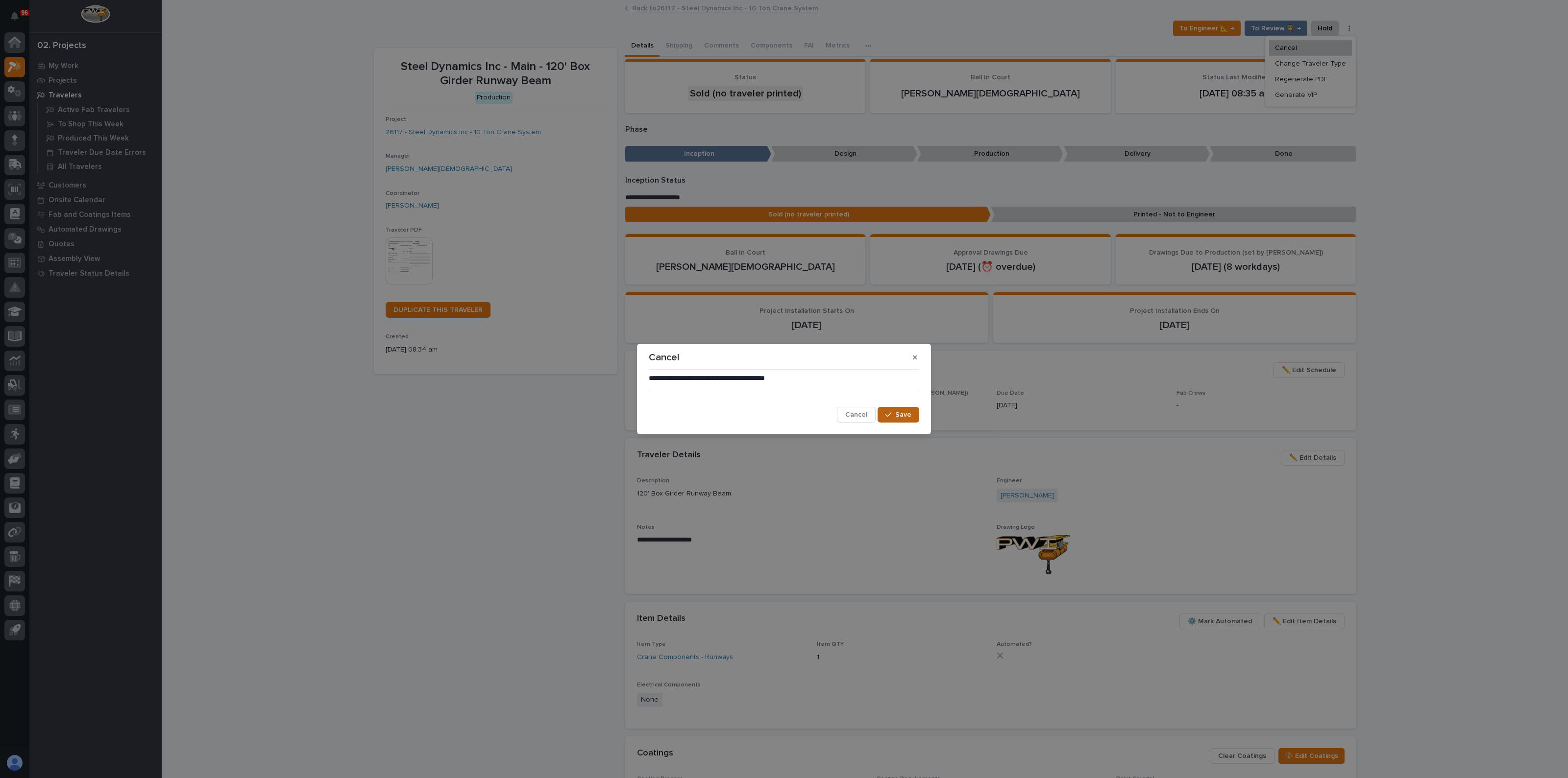
click at [909, 415] on span "Save" at bounding box center [903, 415] width 16 height 9
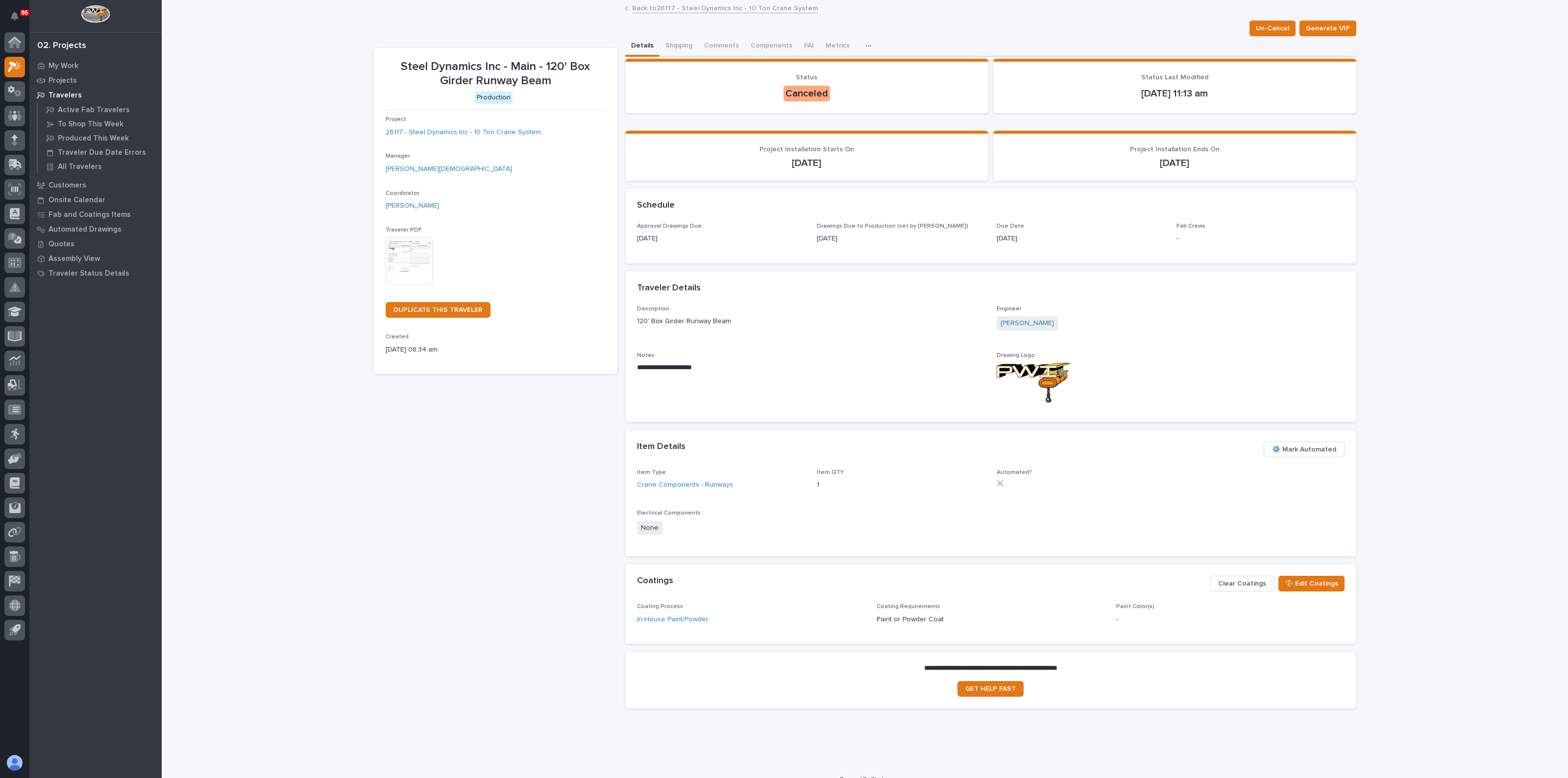
drag, startPoint x: 884, startPoint y: 402, endPoint x: 877, endPoint y: 397, distance: 8.6
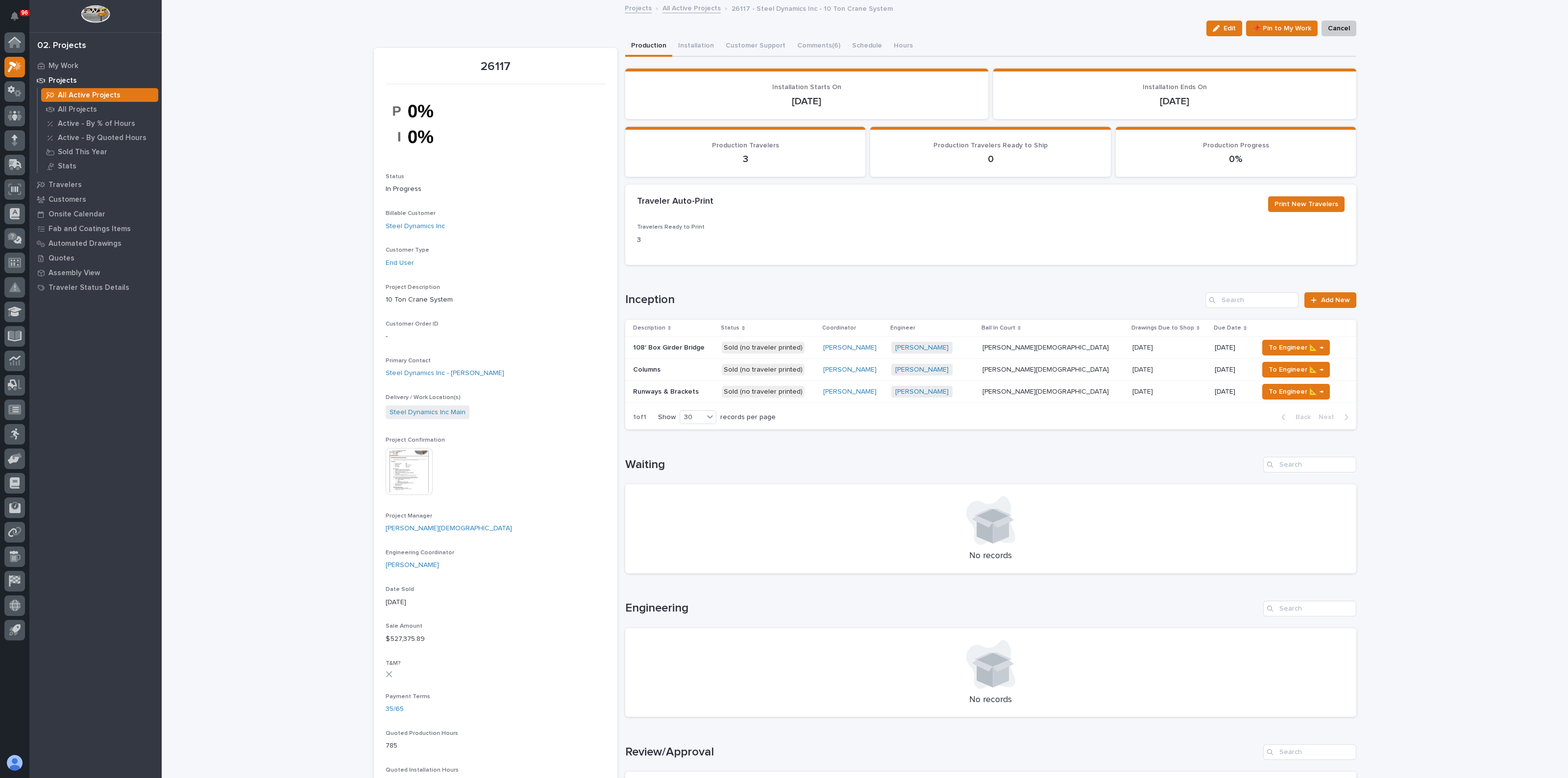
click at [670, 367] on p at bounding box center [673, 370] width 81 height 8
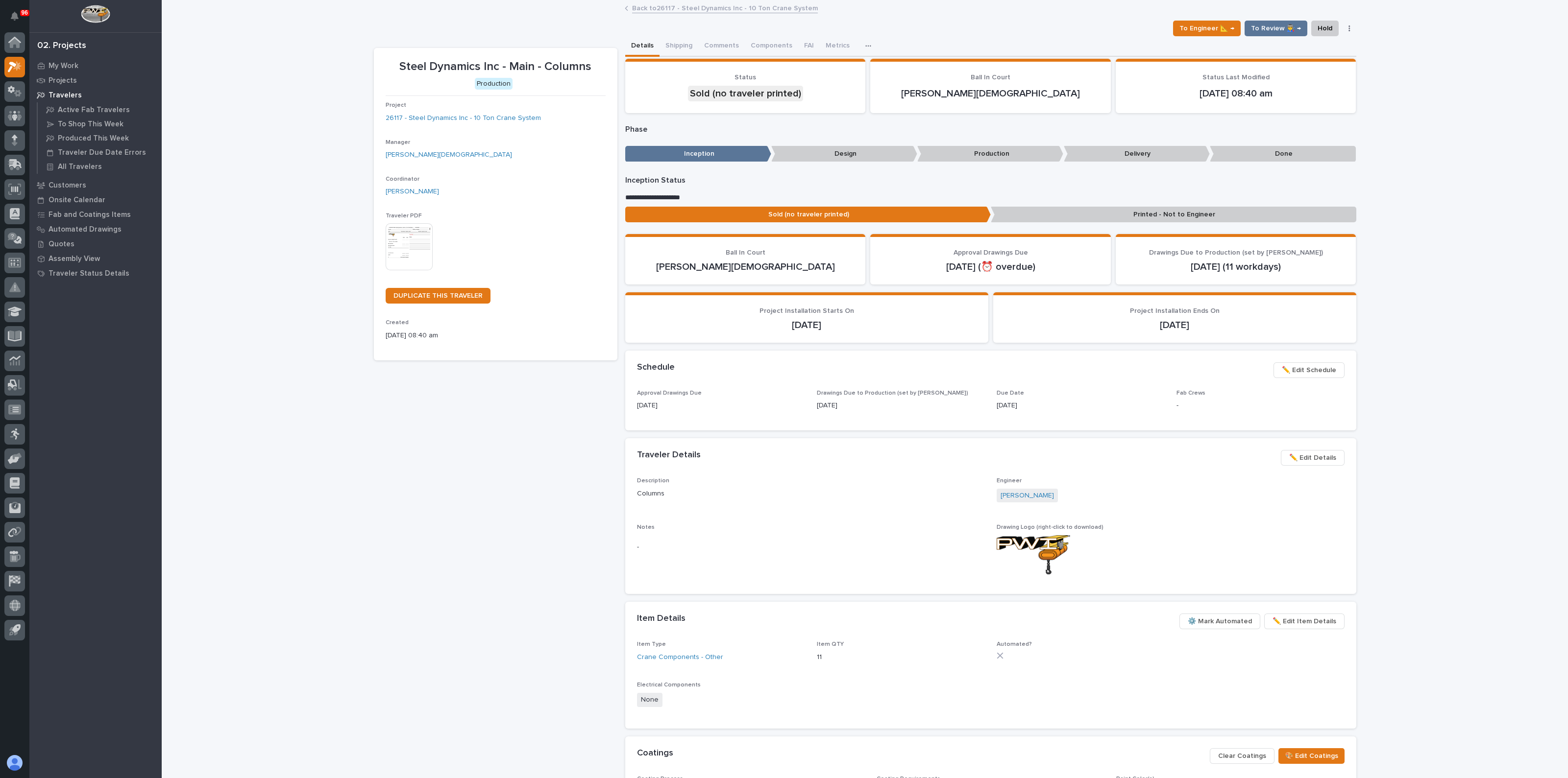
click at [1348, 30] on icon "button" at bounding box center [1349, 28] width 2 height 7
click at [1294, 50] on span "Cancel" at bounding box center [1286, 48] width 22 height 11
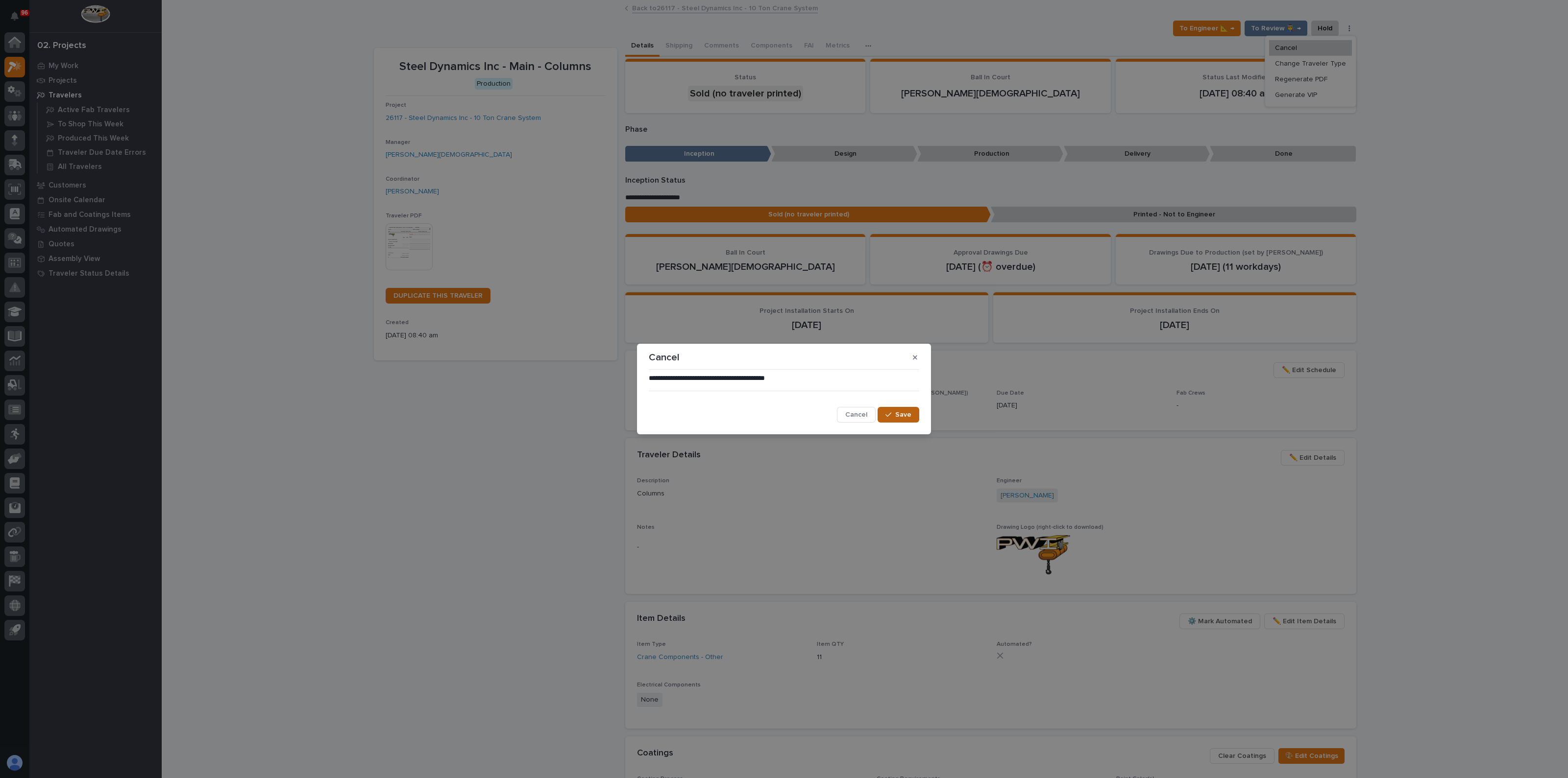
click at [885, 410] on button "Save" at bounding box center [897, 415] width 41 height 16
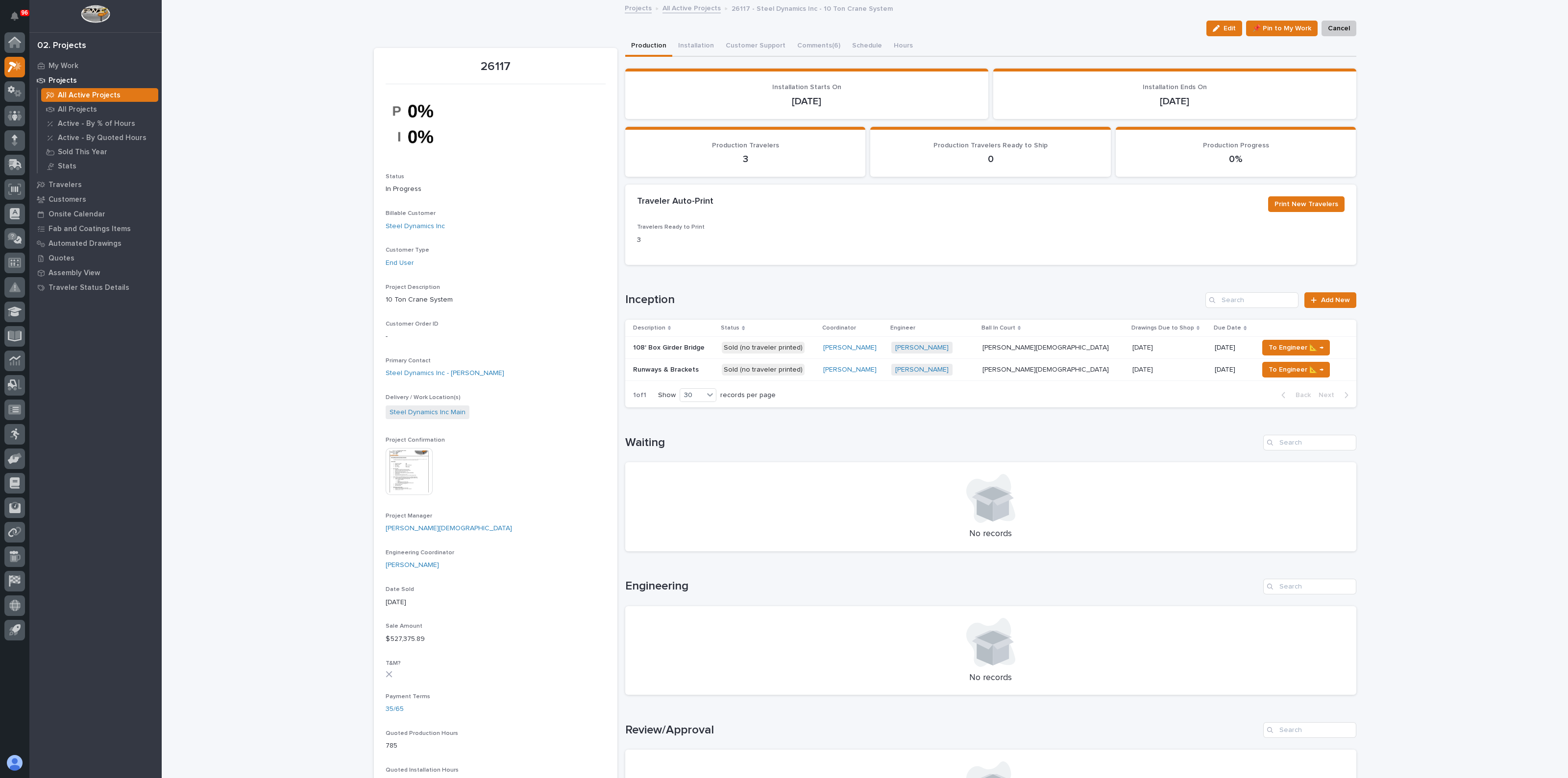
click at [835, 413] on div "Loading... Saving… Inception Add New Description Status Coordinator Engineer Ba…" at bounding box center [990, 344] width 731 height 143
click at [679, 370] on p "Runways & Brackets" at bounding box center [666, 370] width 68 height 11
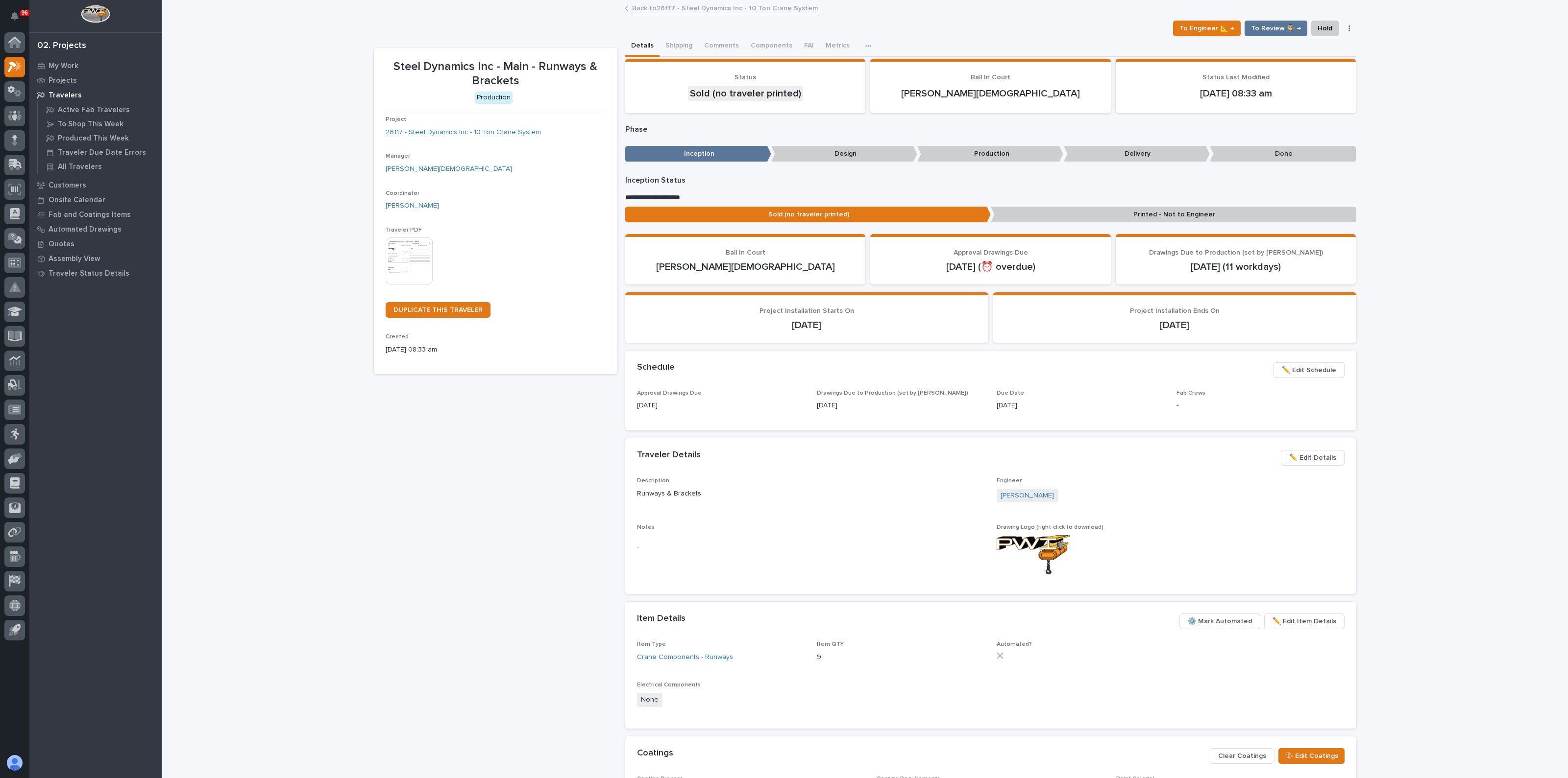
click at [421, 252] on img at bounding box center [409, 260] width 47 height 47
click at [403, 258] on img at bounding box center [409, 260] width 47 height 47
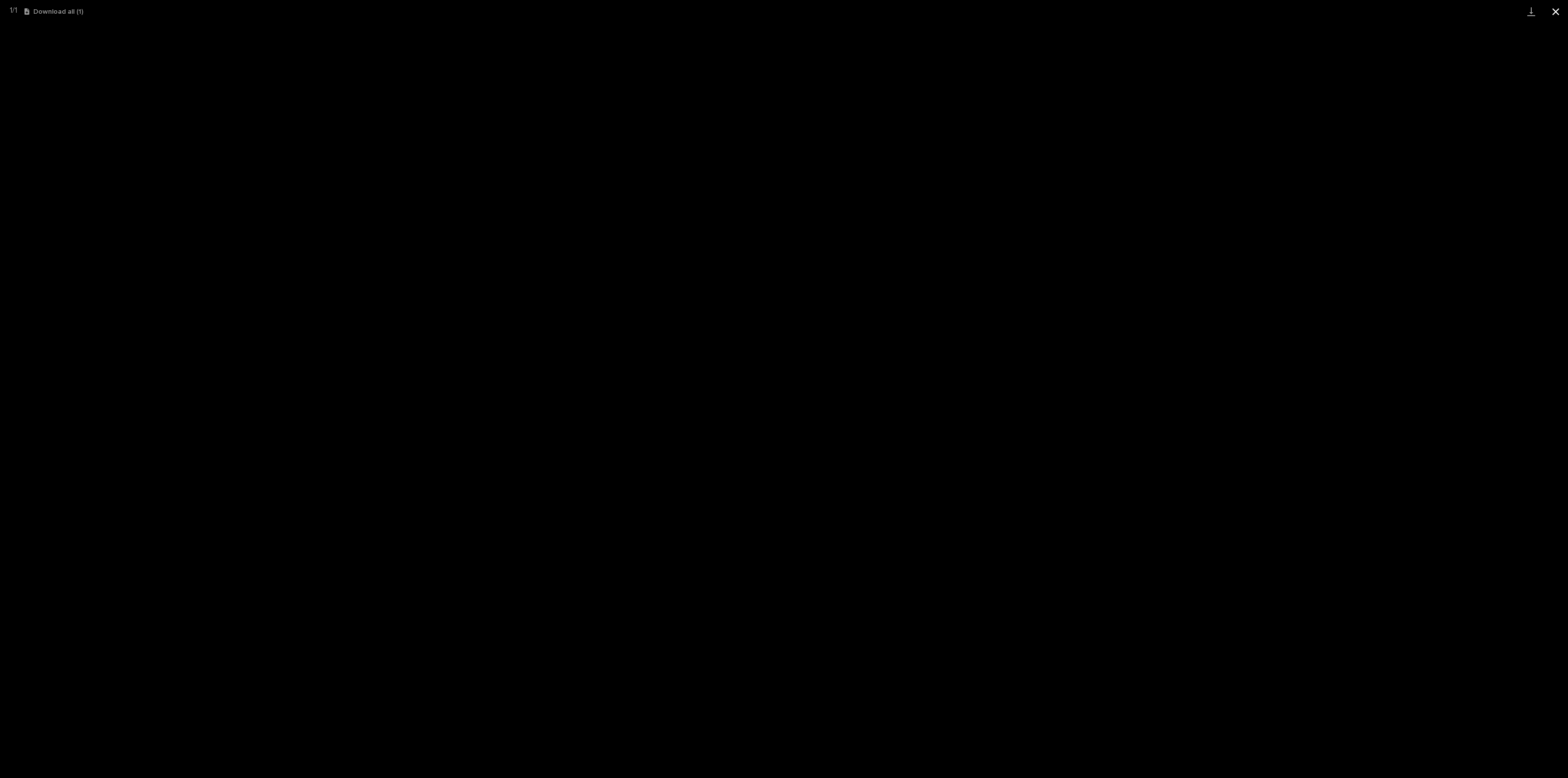
click at [1565, 13] on button "Close gallery" at bounding box center [1556, 11] width 25 height 23
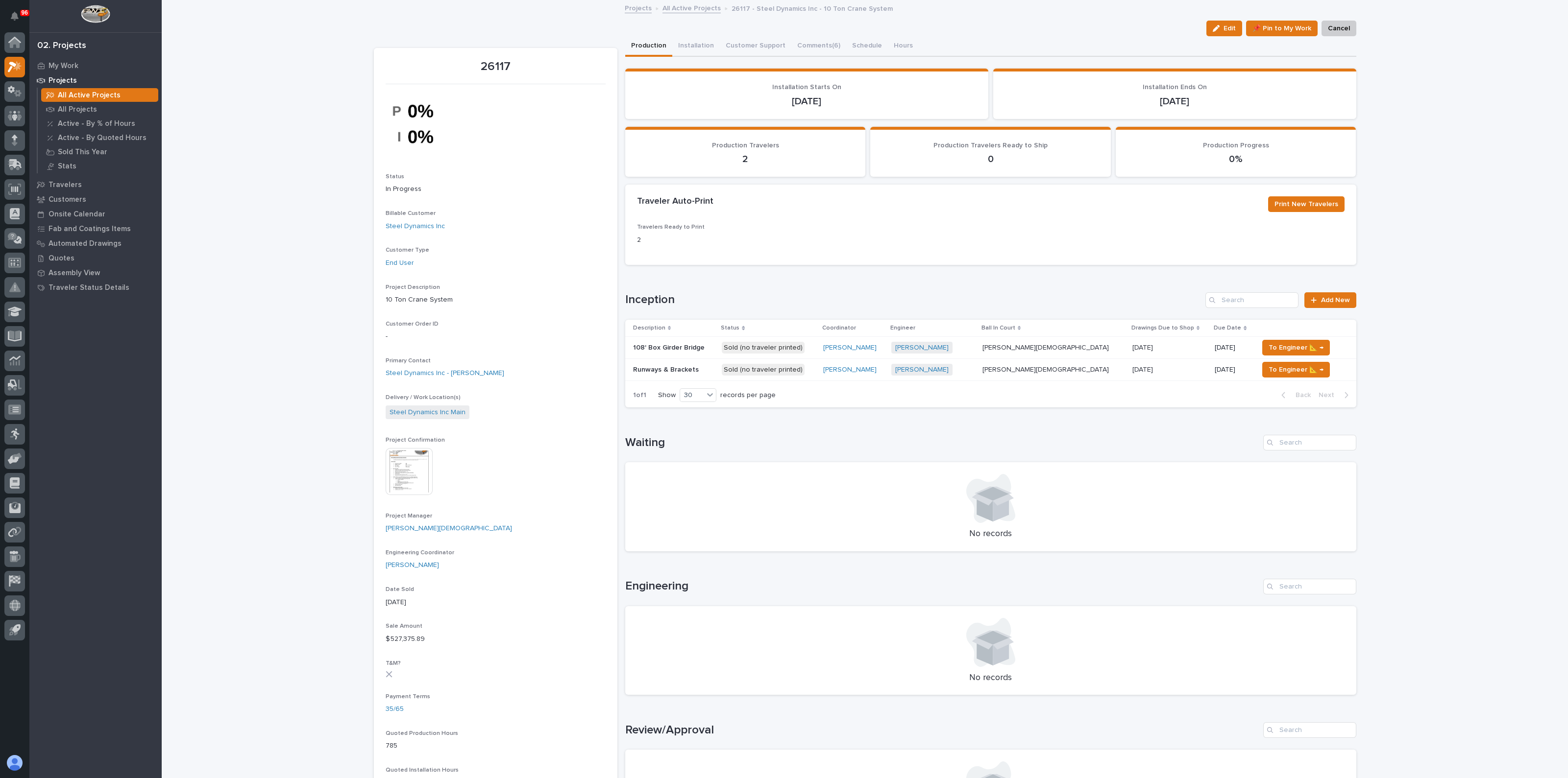
click at [77, 95] on p "All Active Projects" at bounding box center [89, 95] width 63 height 9
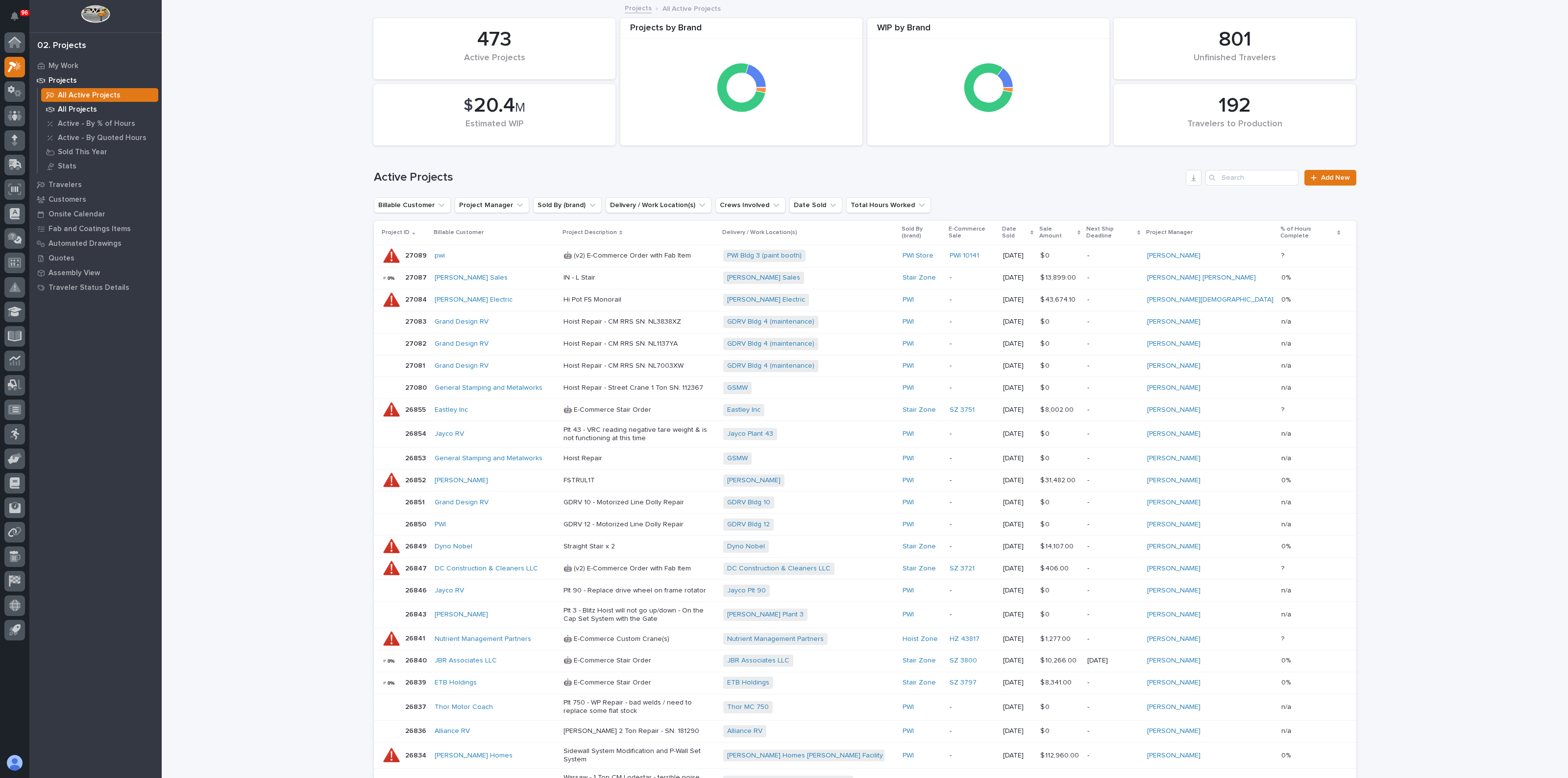
click at [70, 108] on p "All Projects" at bounding box center [78, 109] width 39 height 9
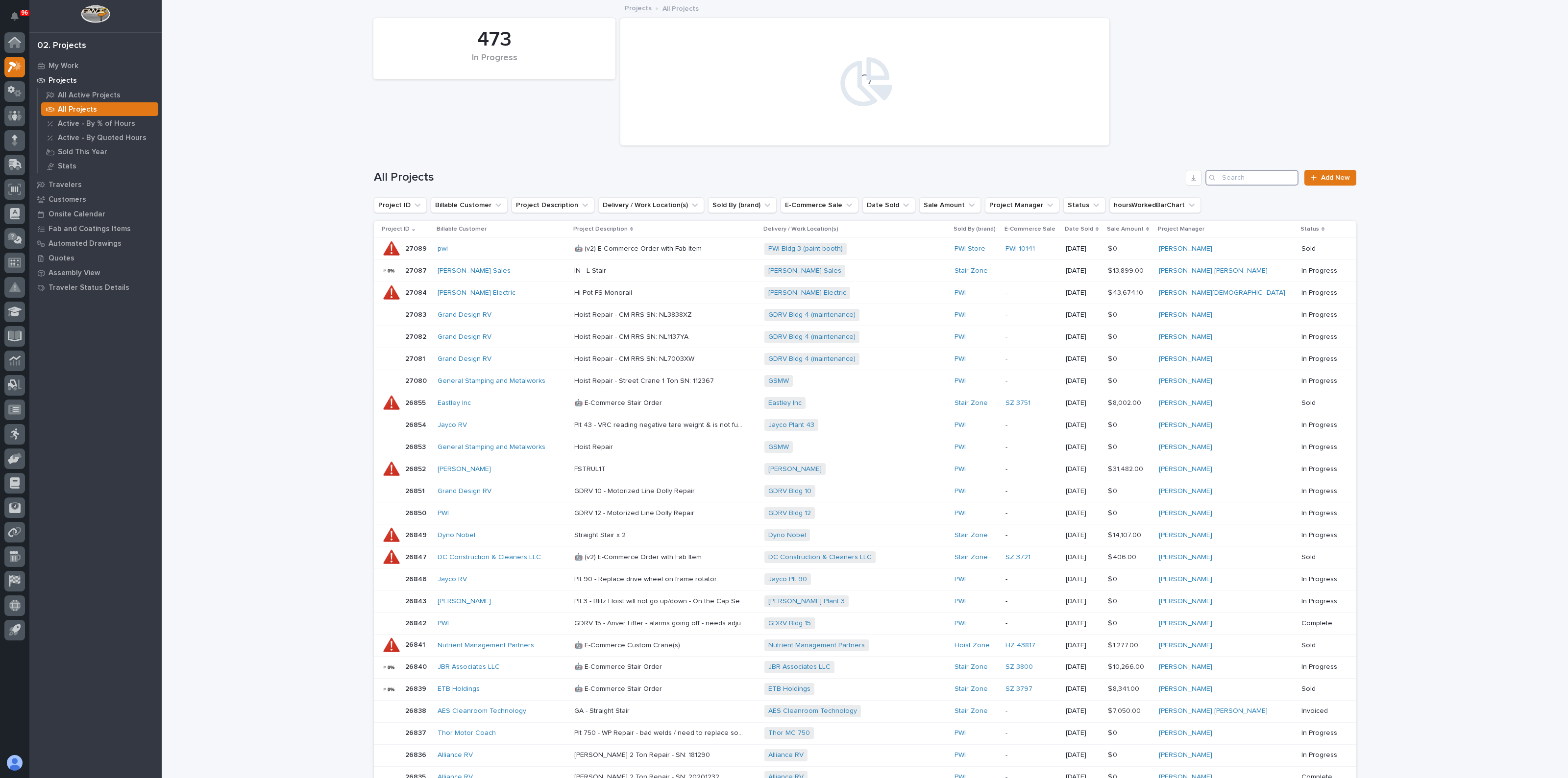
click at [1236, 175] on input "Search" at bounding box center [1251, 178] width 93 height 16
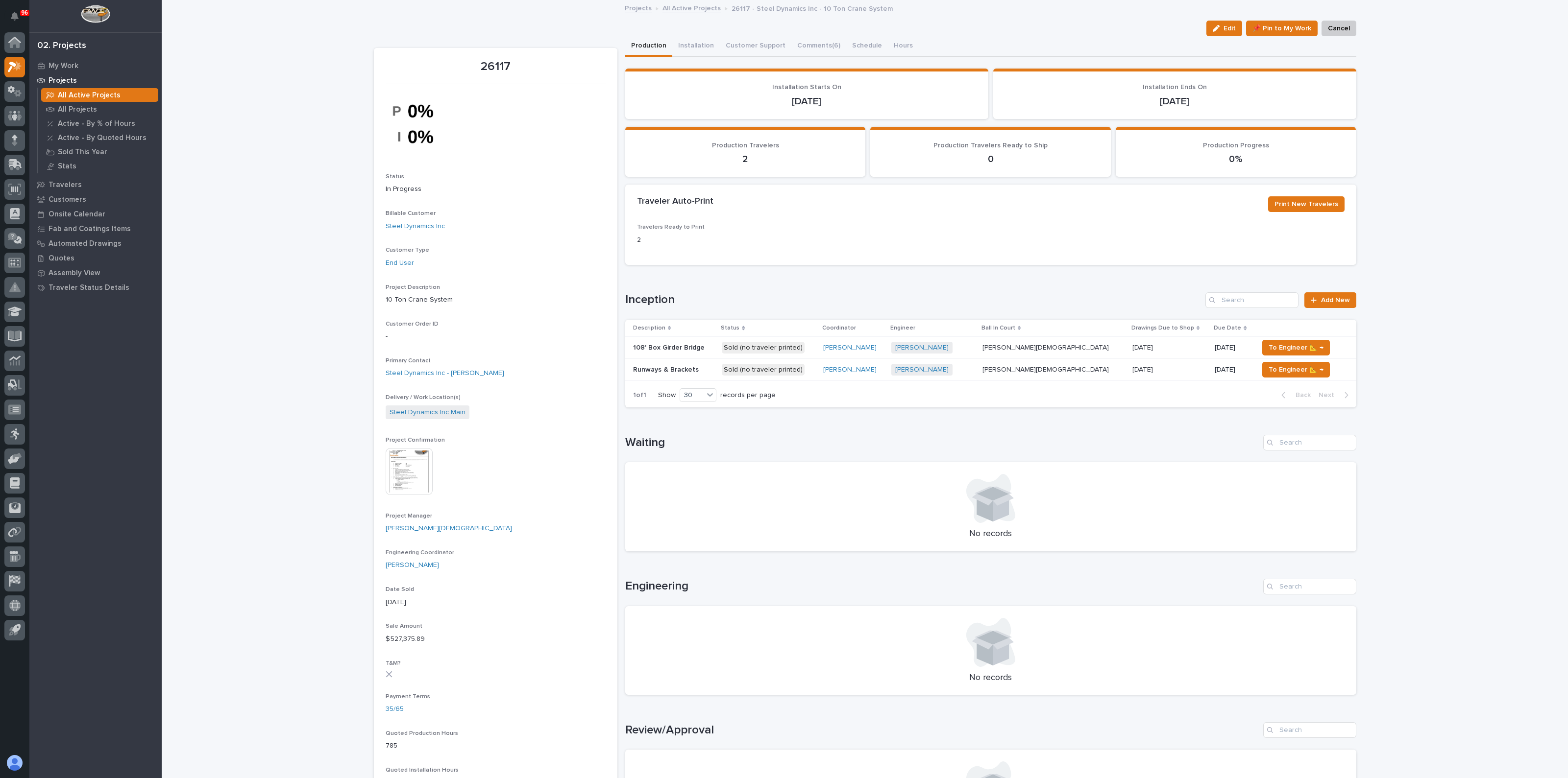
click at [673, 344] on p "108' Box Girder Bridge" at bounding box center [669, 348] width 73 height 11
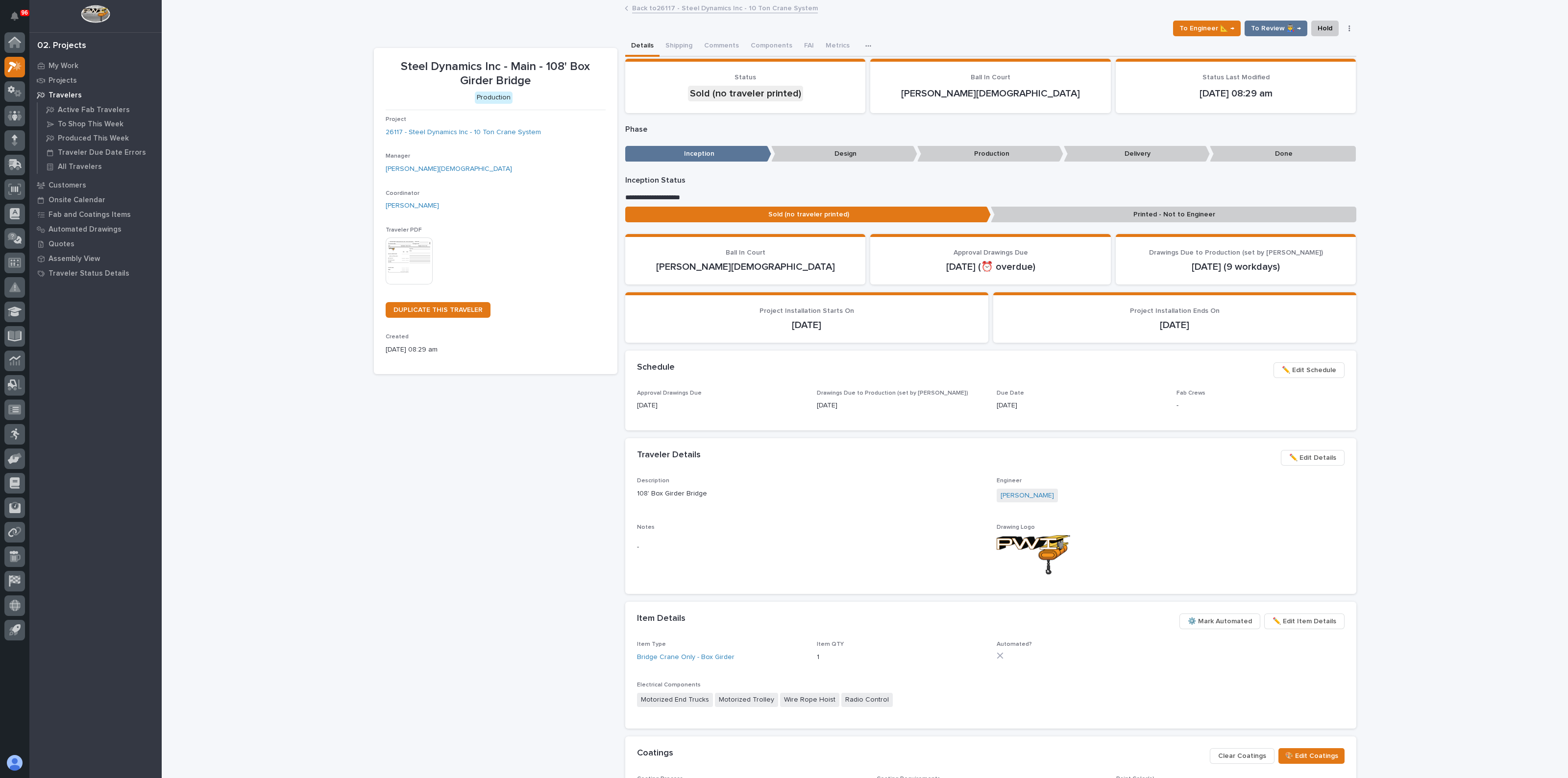
click at [1303, 453] on span "✏️ Edit Details" at bounding box center [1312, 457] width 47 height 11
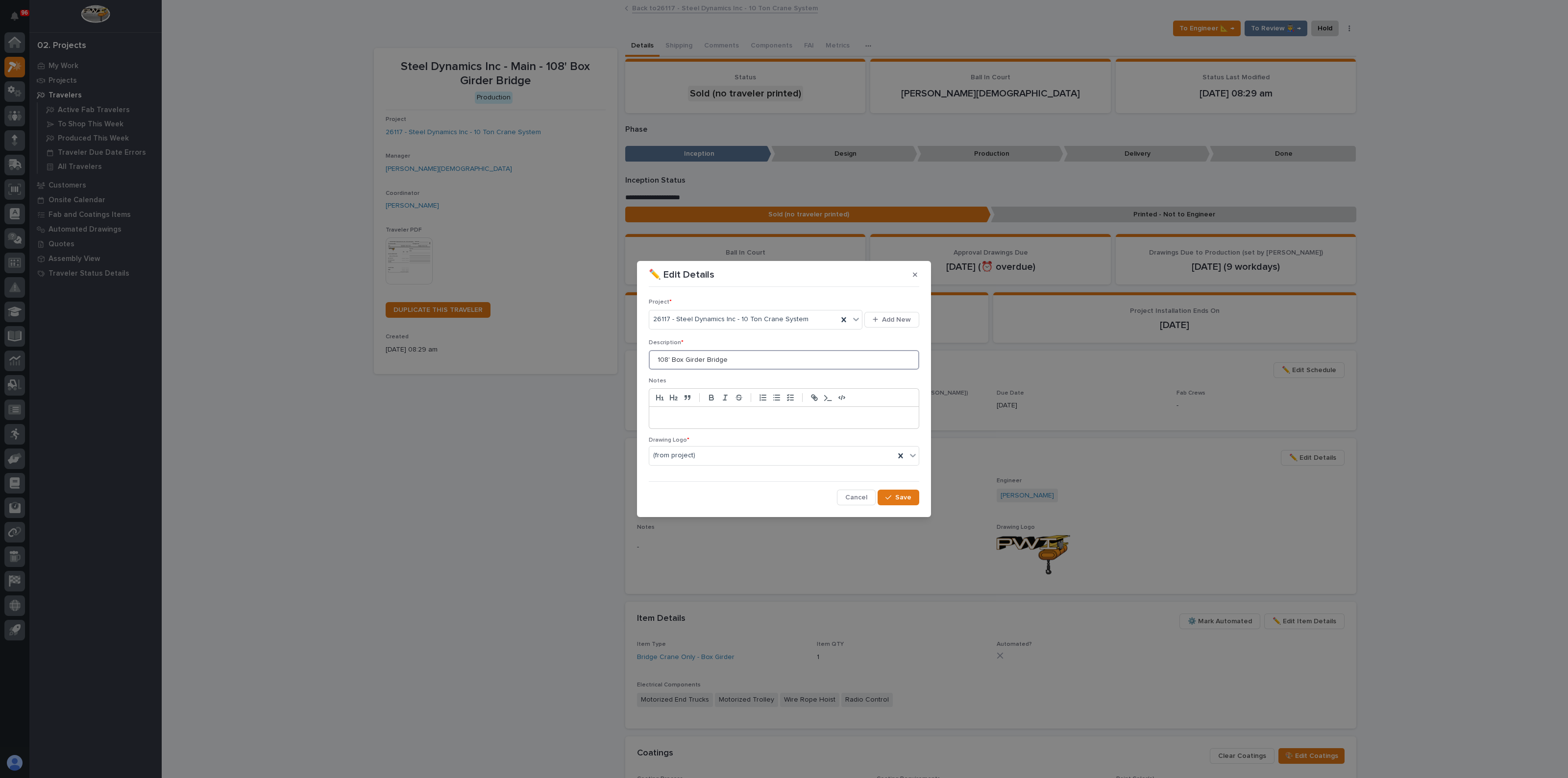
click at [665, 362] on input "108' Box Girder Bridge" at bounding box center [784, 360] width 270 height 19
type input "115' [GEOGRAPHIC_DATA]"
click at [901, 493] on button "Save" at bounding box center [897, 497] width 41 height 16
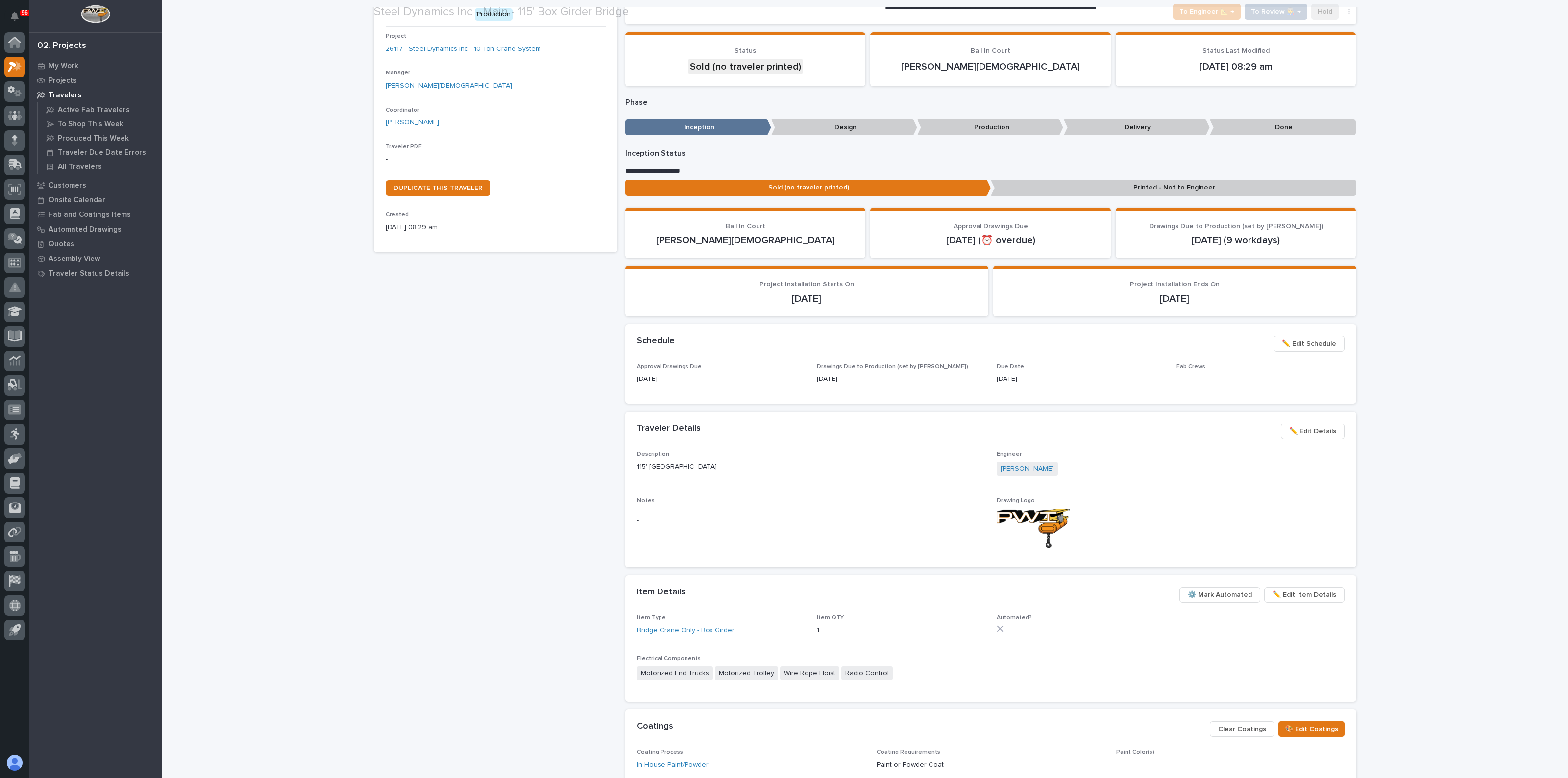
scroll to position [122, 0]
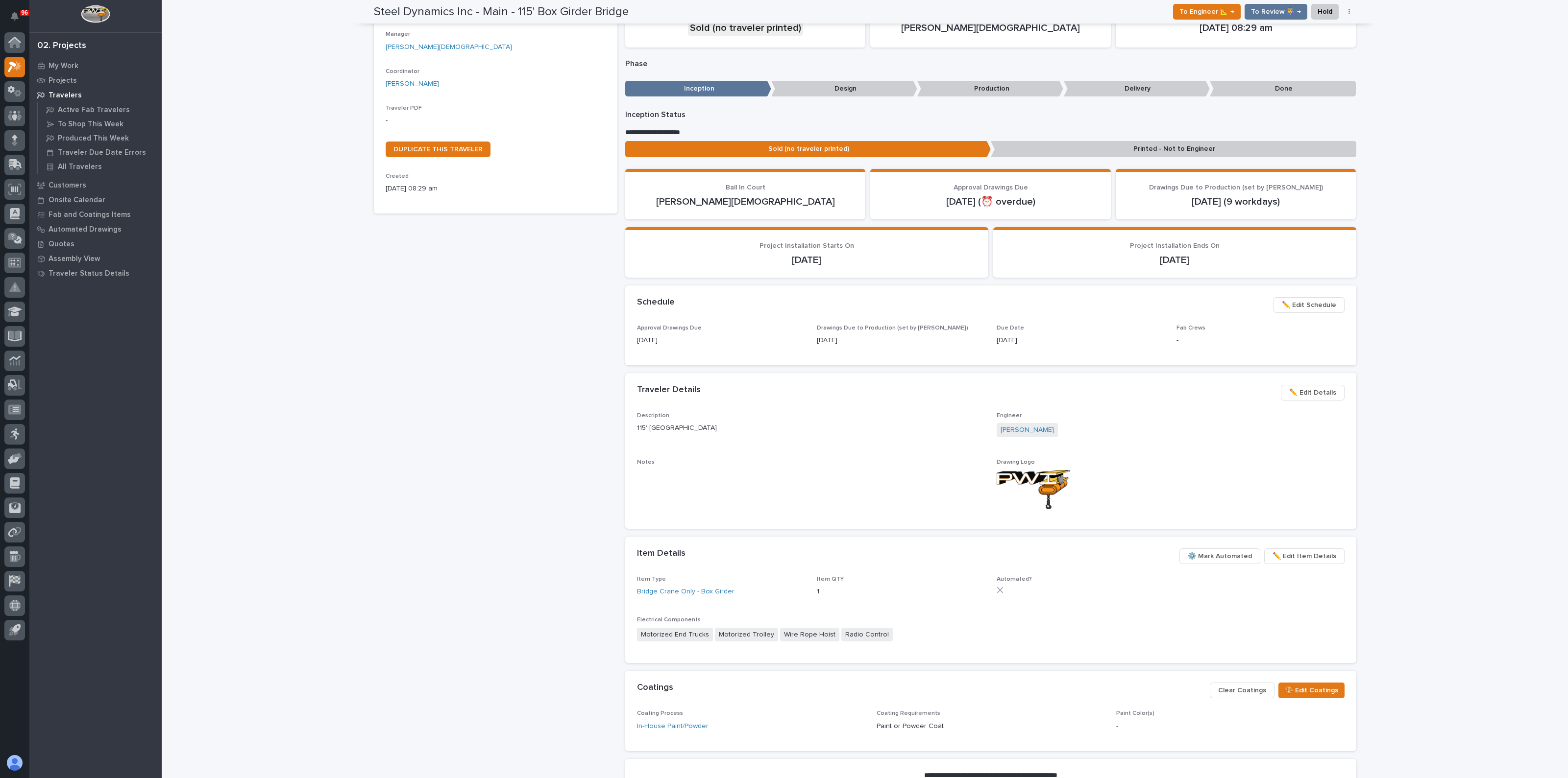
click at [1318, 390] on span "✏️ Edit Details" at bounding box center [1312, 393] width 47 height 11
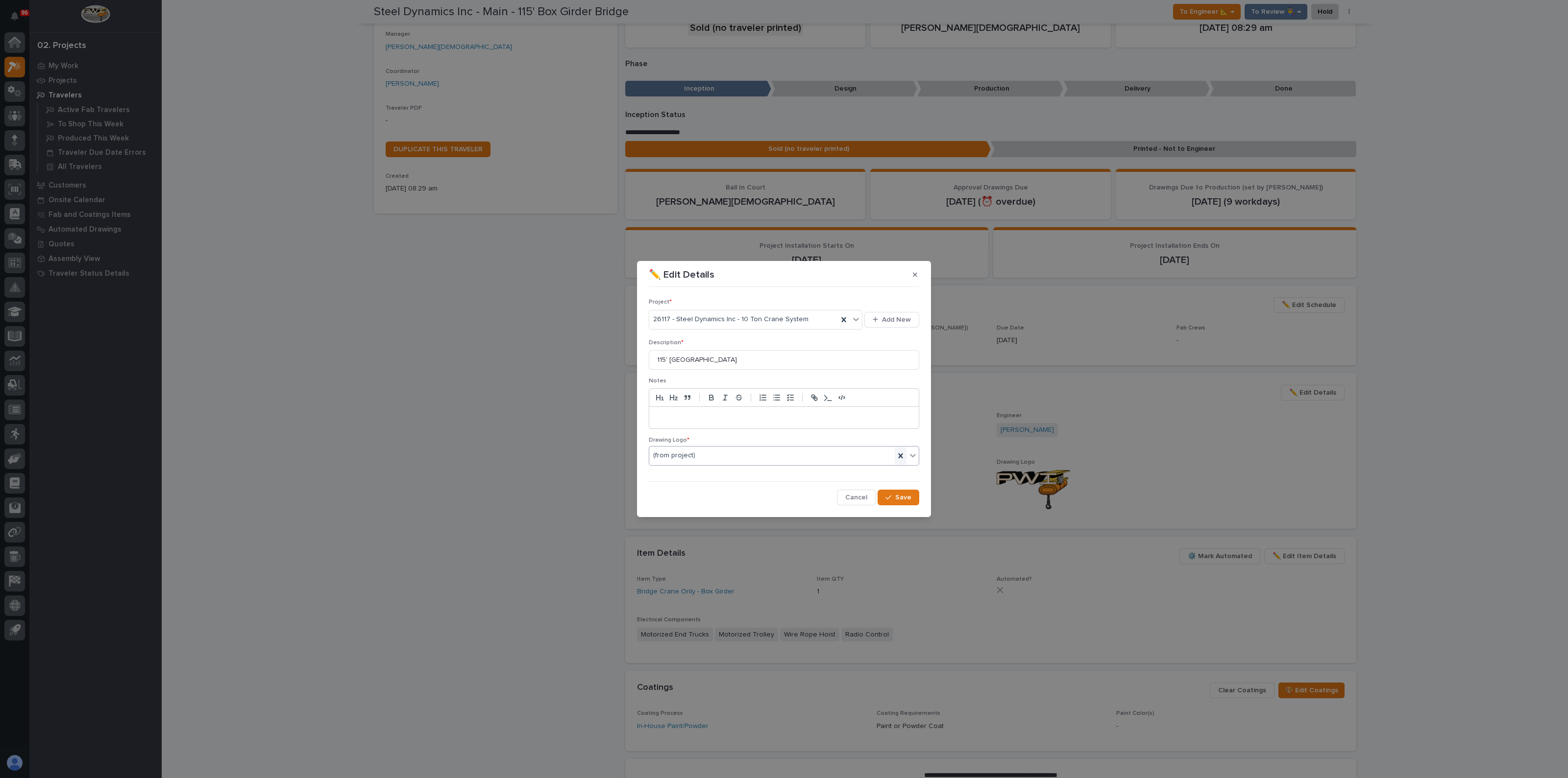
click at [904, 455] on icon at bounding box center [900, 455] width 10 height 10
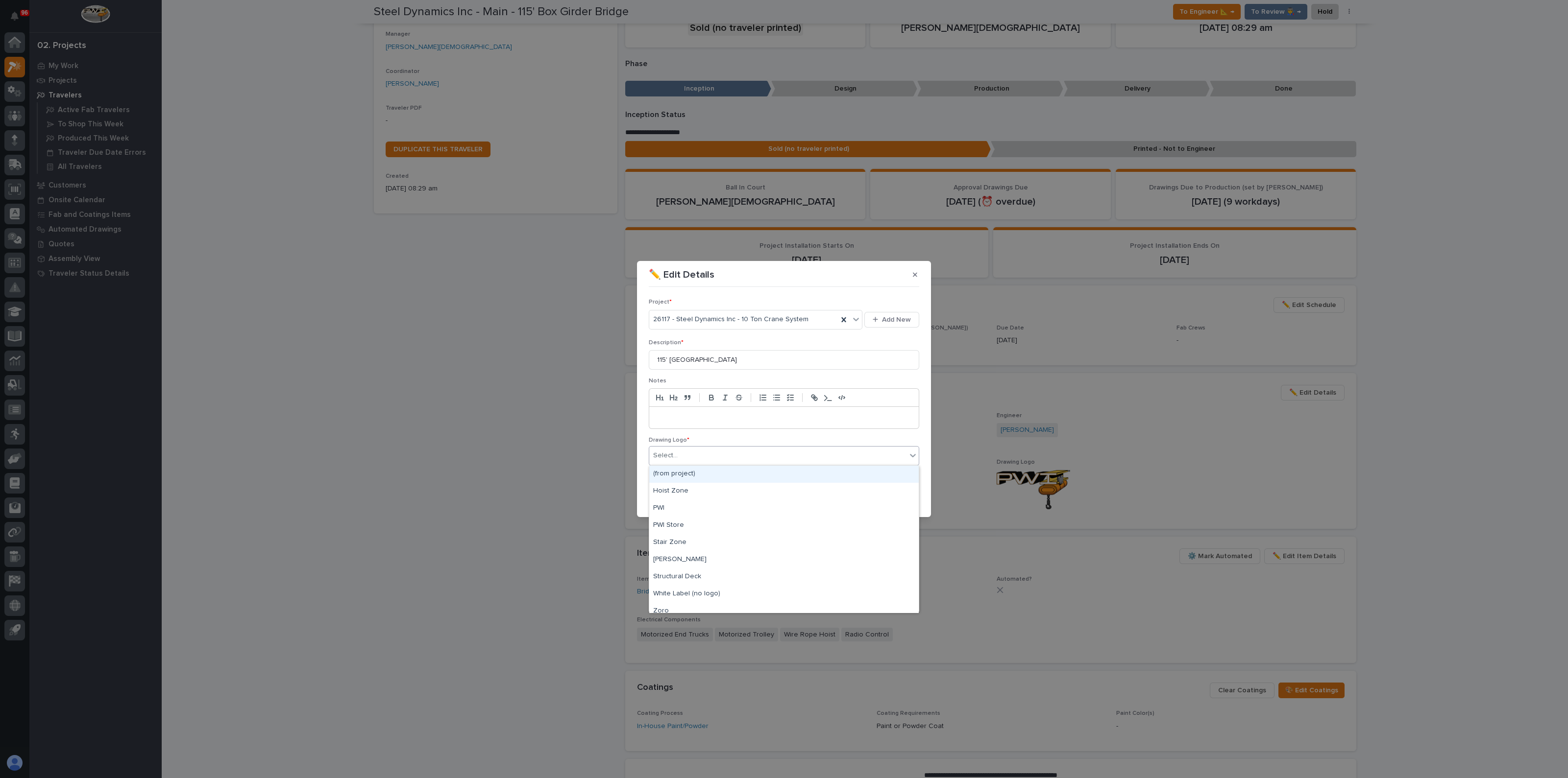
click at [899, 452] on div "Select..." at bounding box center [777, 455] width 257 height 16
click at [691, 468] on div "(from project)" at bounding box center [784, 474] width 269 height 17
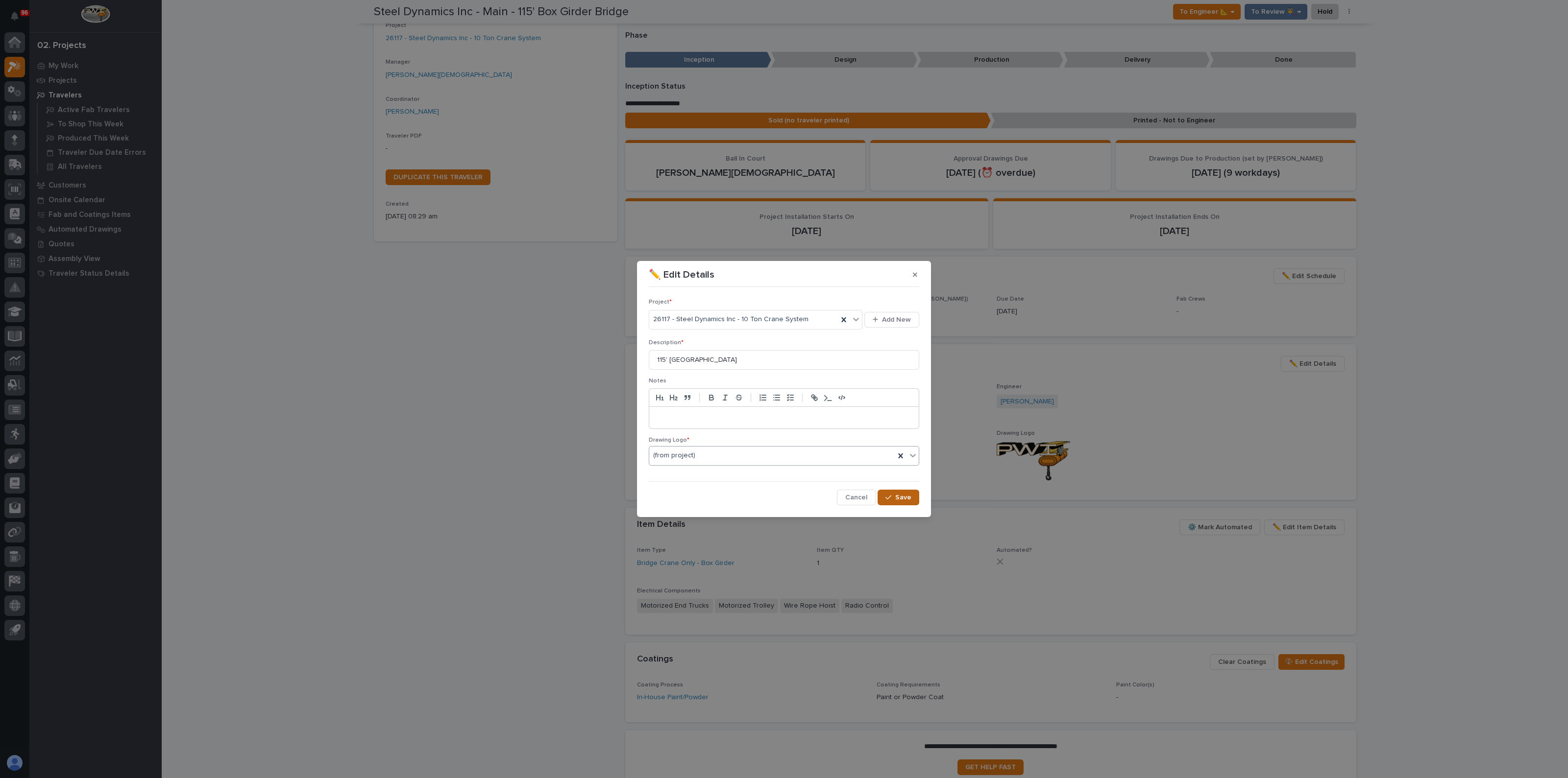
scroll to position [94, 0]
click at [911, 498] on span "Save" at bounding box center [903, 497] width 16 height 9
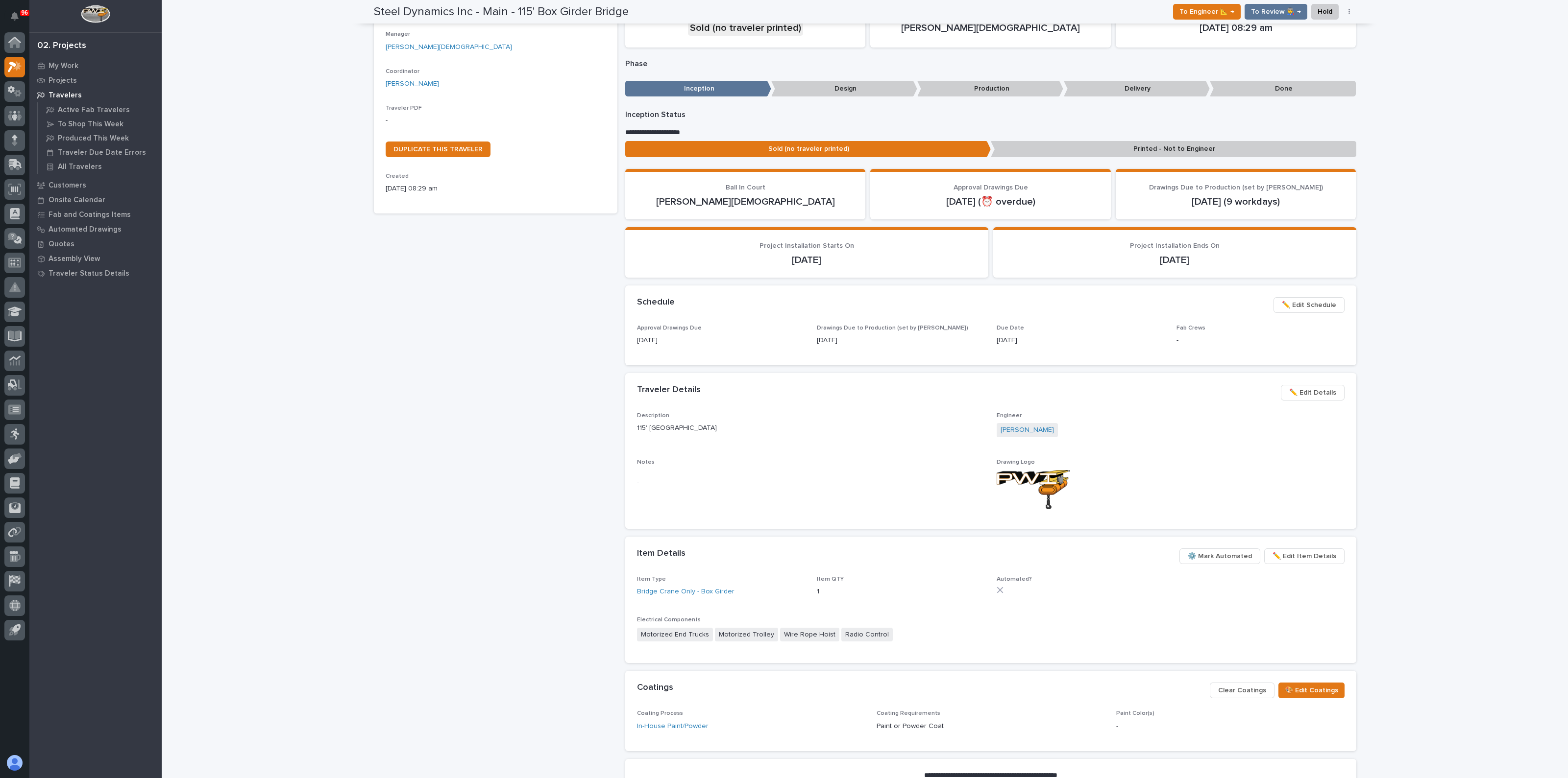
scroll to position [122, 0]
click at [1294, 396] on span "✏️ Edit Details" at bounding box center [1312, 393] width 47 height 11
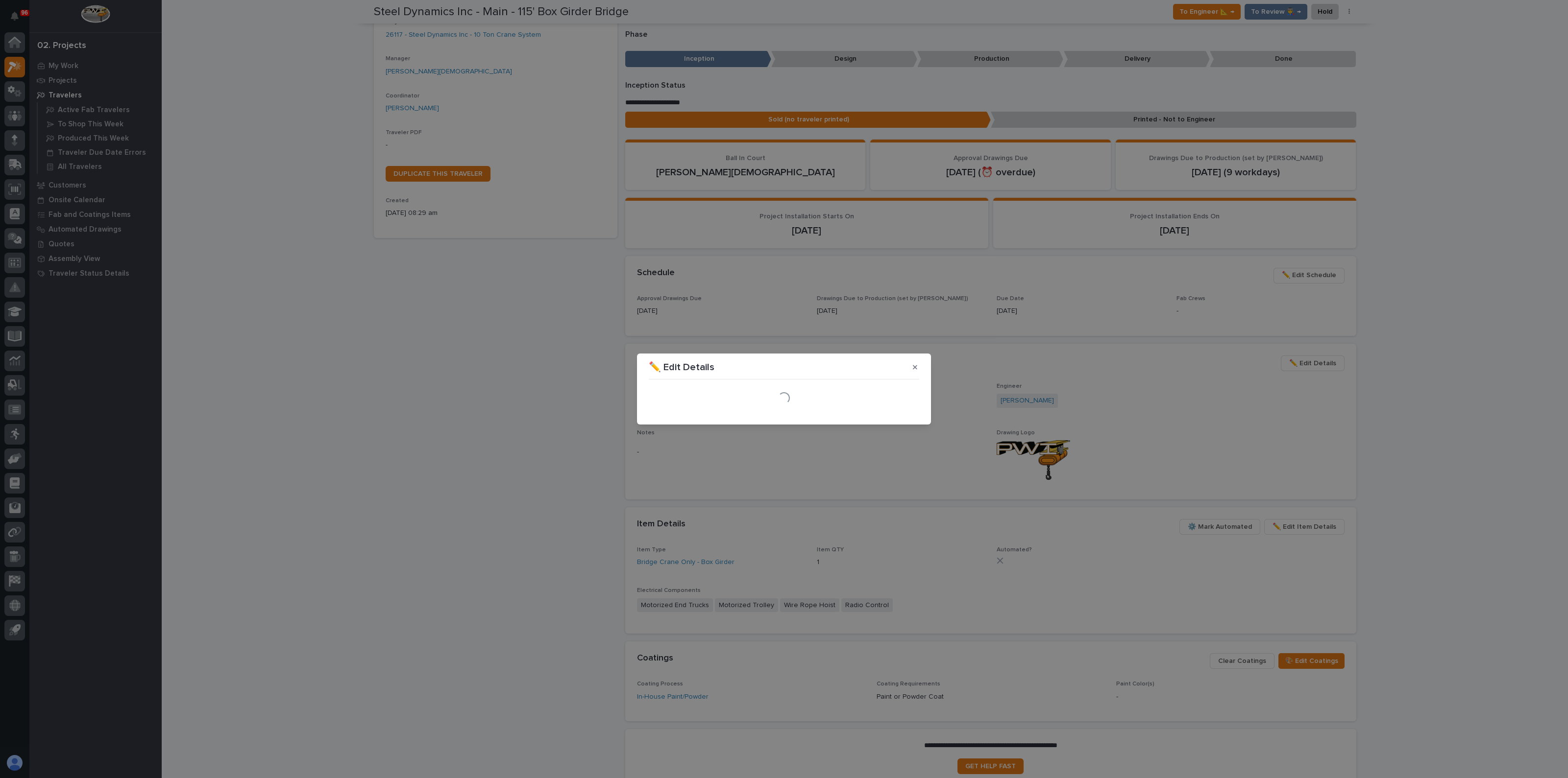
scroll to position [94, 0]
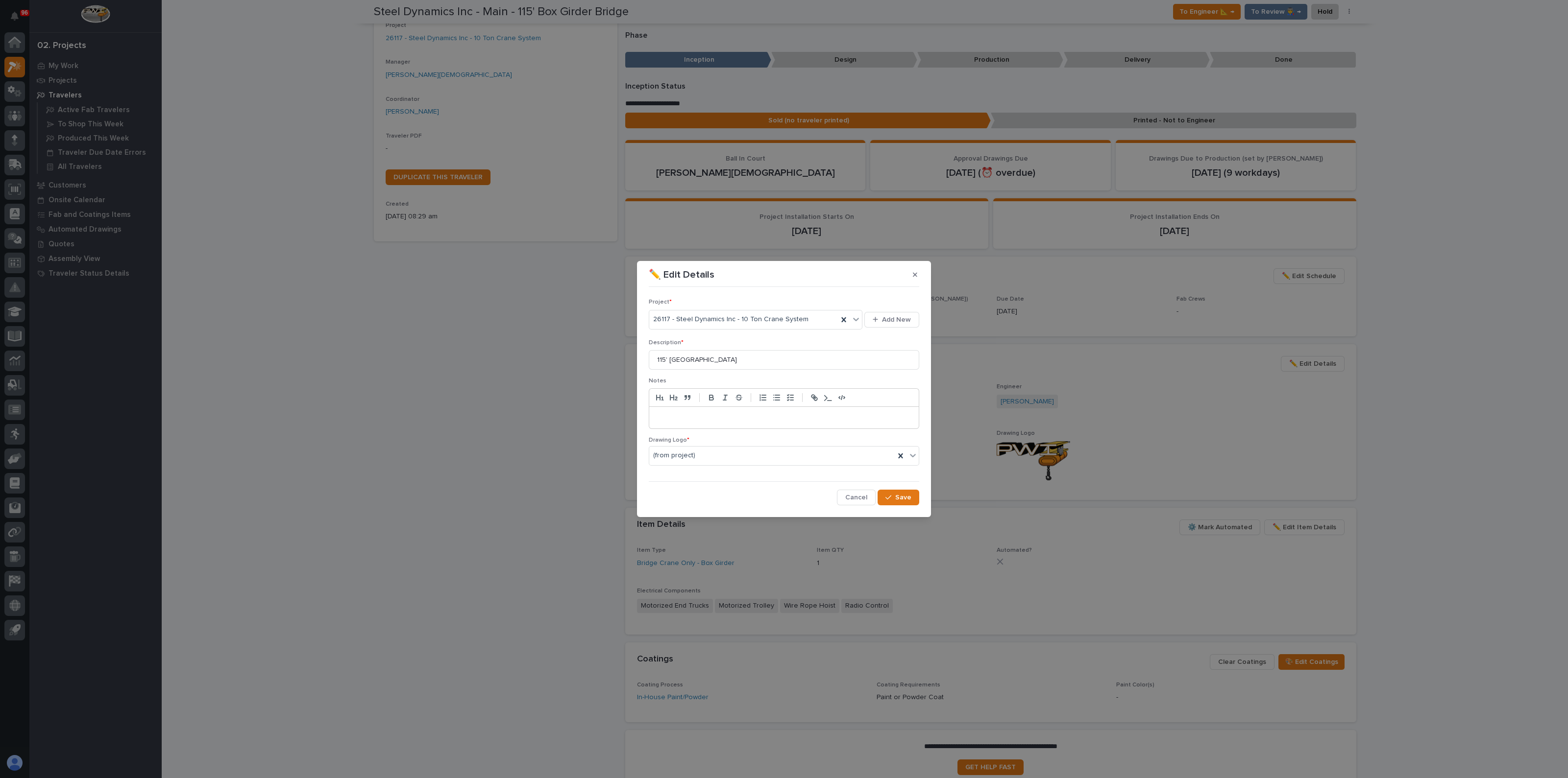
click at [867, 500] on span "Cancel" at bounding box center [856, 497] width 22 height 9
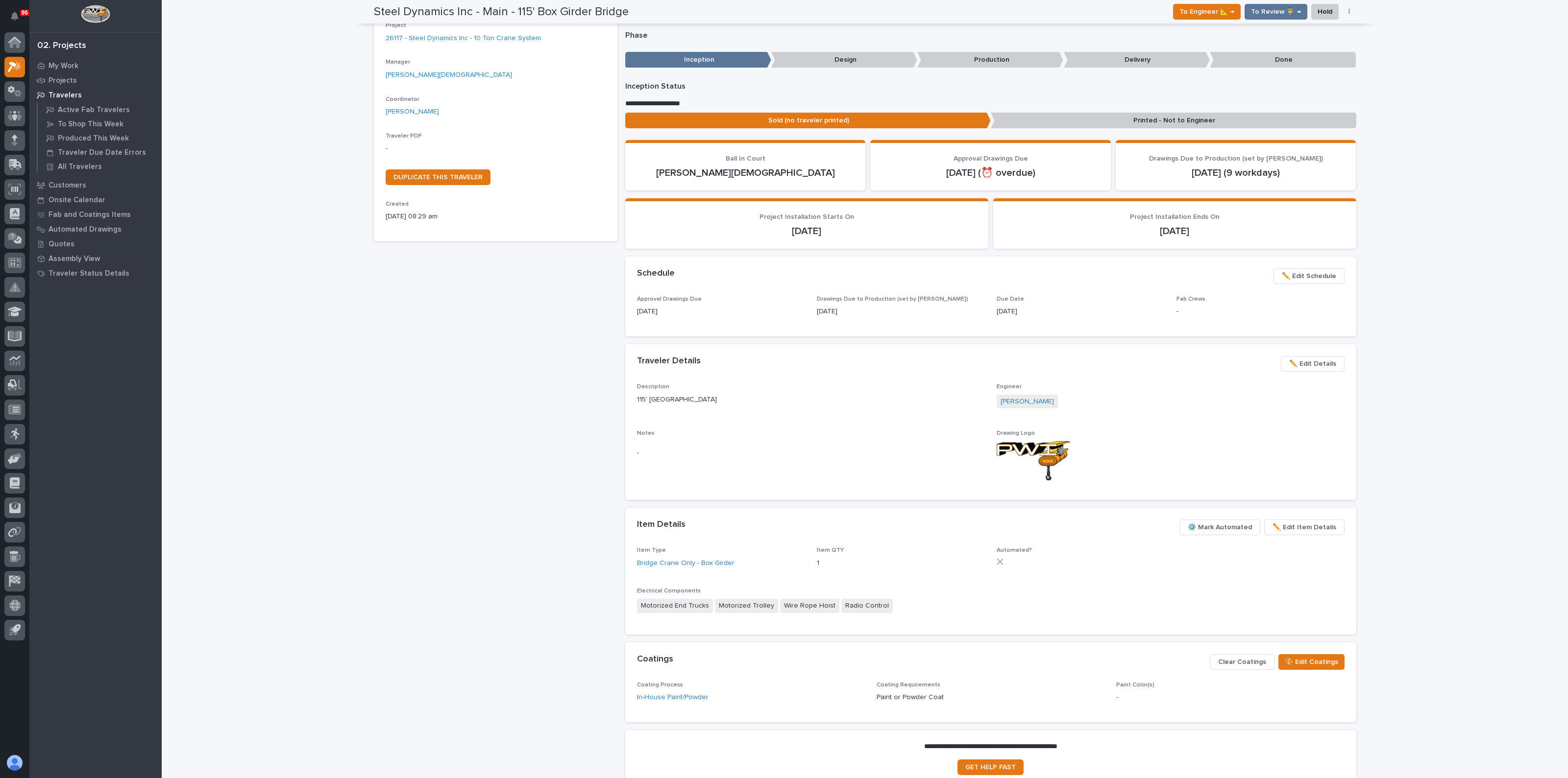
drag, startPoint x: 837, startPoint y: 451, endPoint x: 831, endPoint y: 445, distance: 8.5
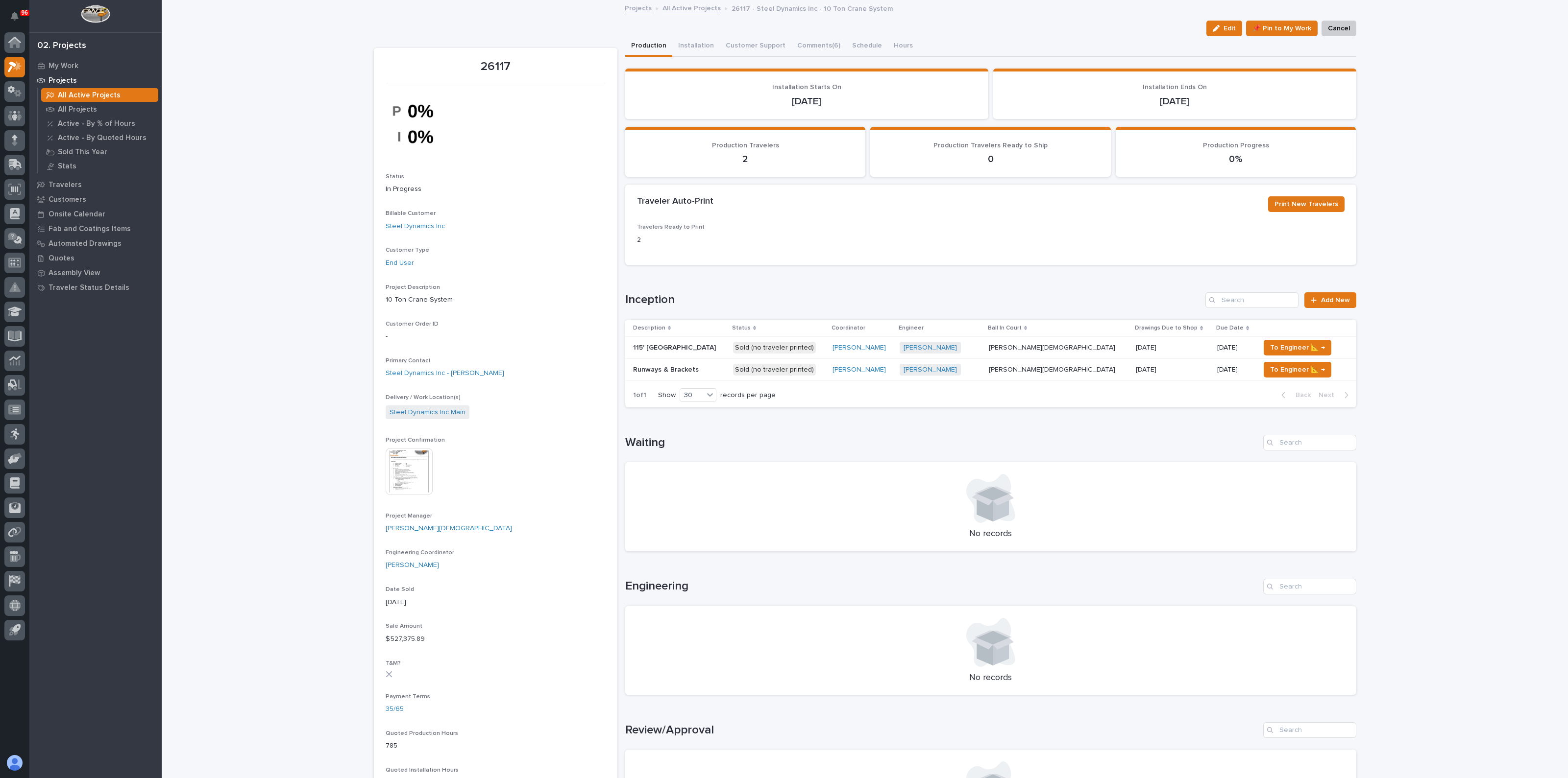
click at [664, 367] on p "Runways & Brackets" at bounding box center [666, 370] width 68 height 11
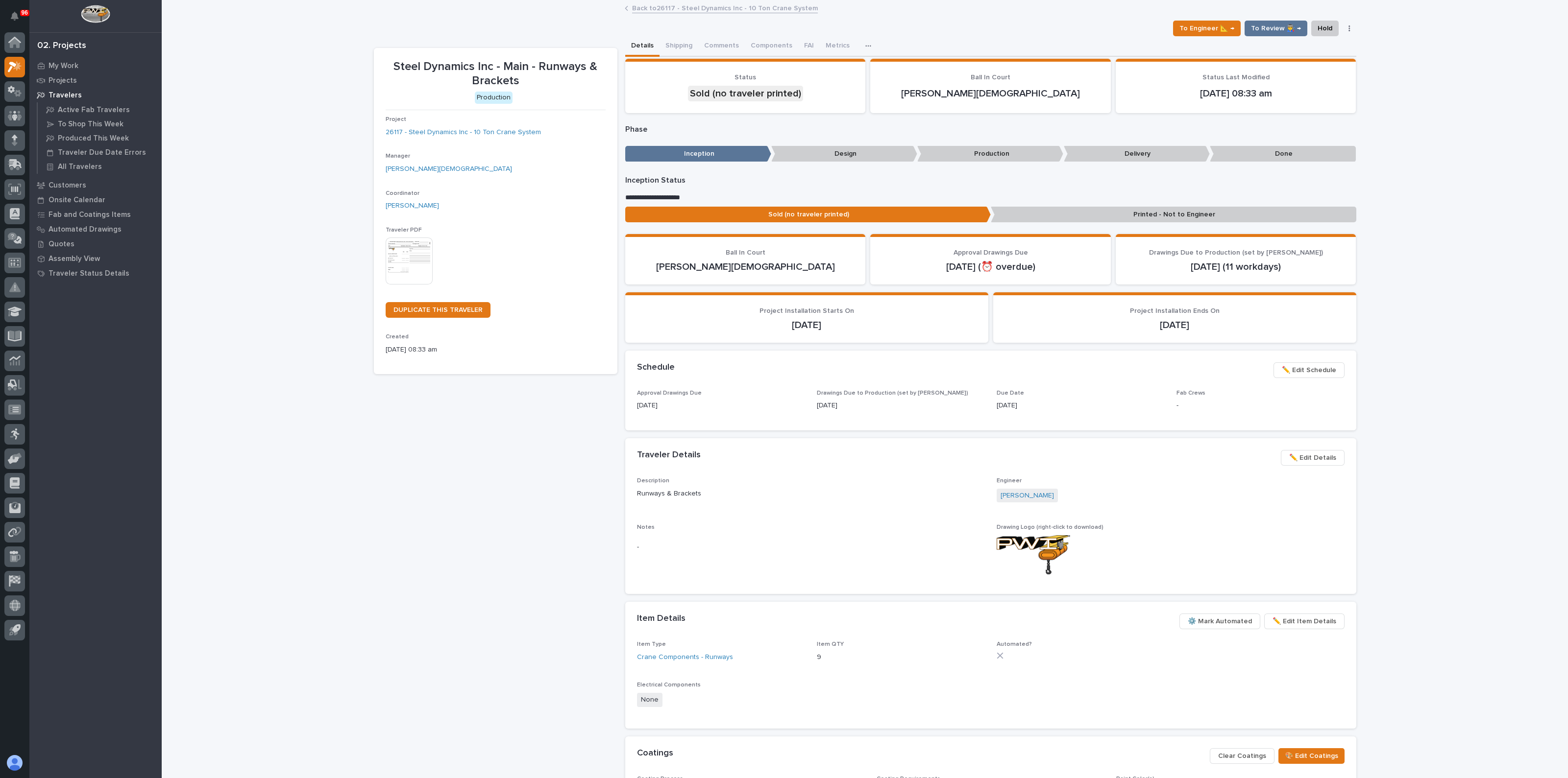
click at [1330, 454] on span "✏️ Edit Details" at bounding box center [1312, 457] width 47 height 11
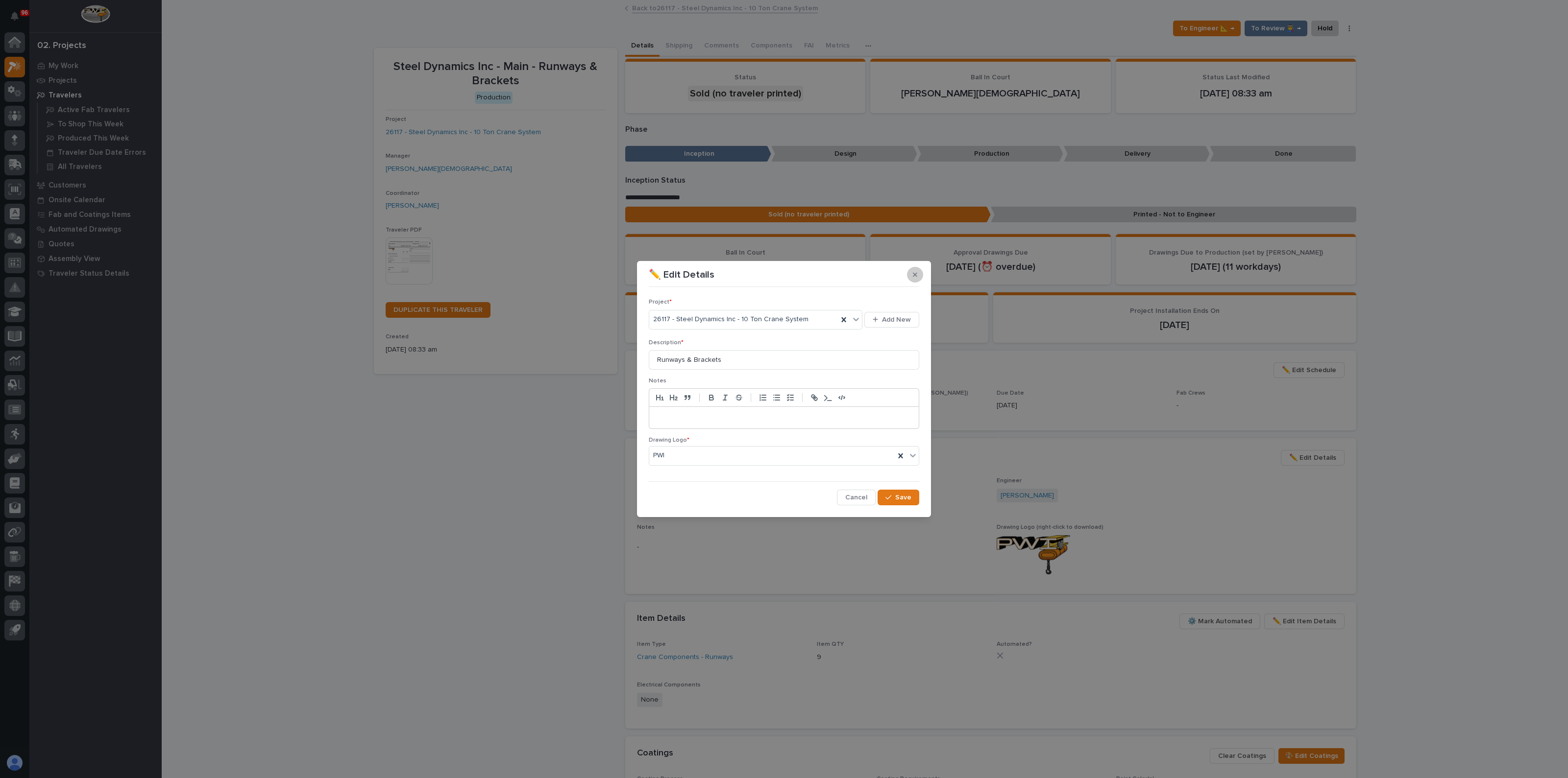
click at [916, 278] on icon "button" at bounding box center [914, 275] width 4 height 7
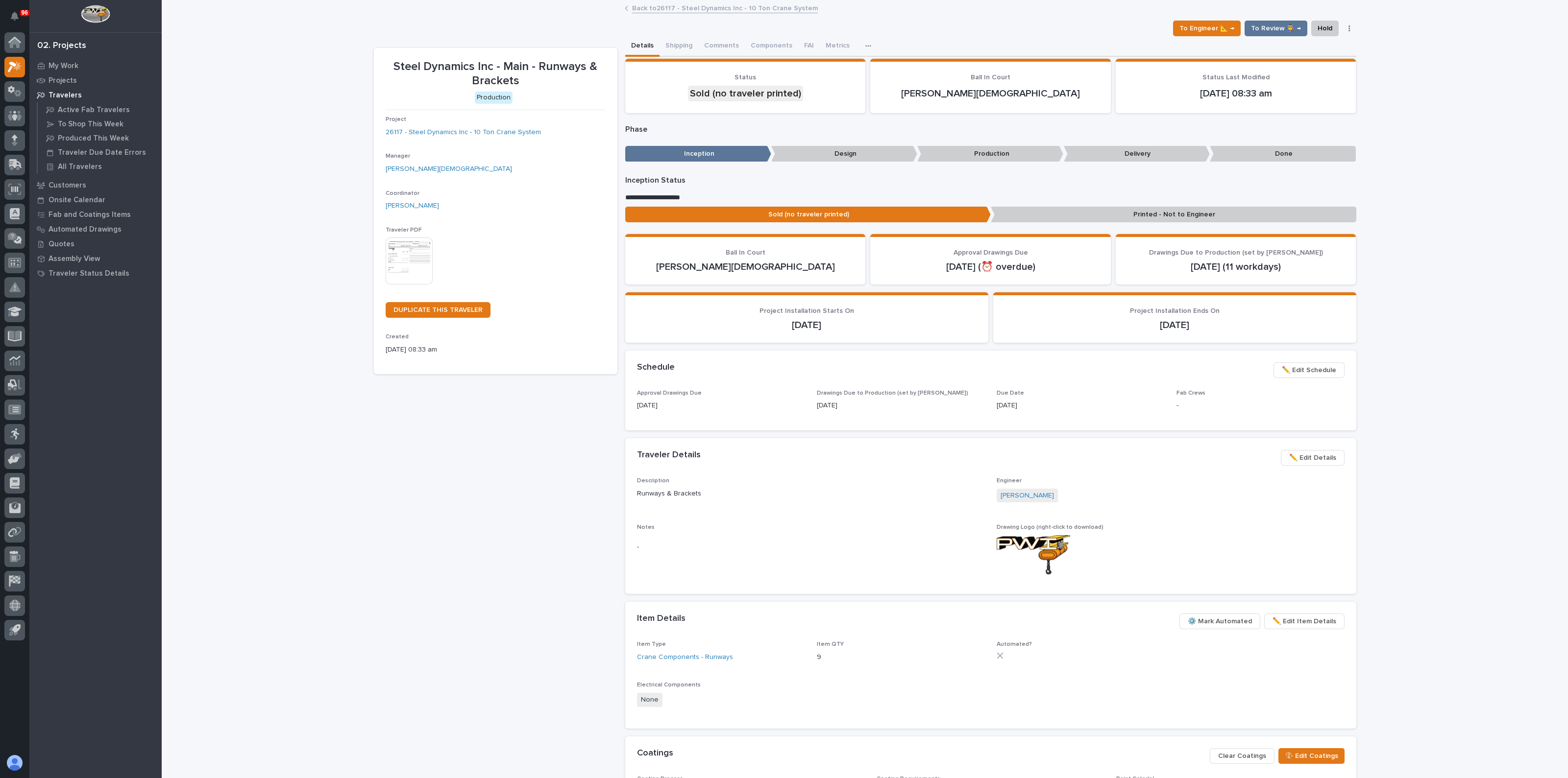
click at [887, 490] on p "Runways & Brackets" at bounding box center [811, 494] width 348 height 11
click at [1003, 493] on link "[PERSON_NAME]" at bounding box center [1027, 496] width 54 height 11
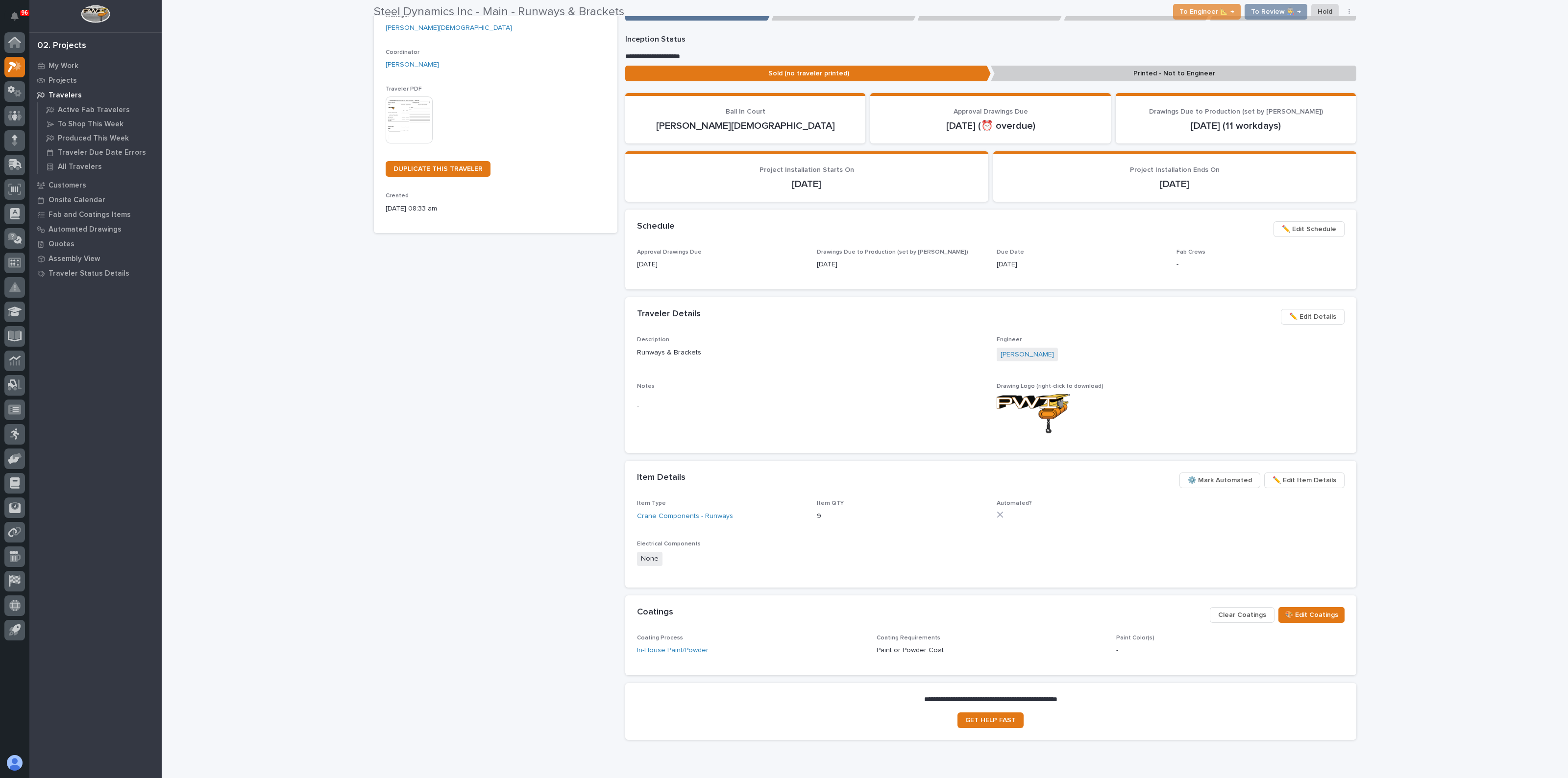
scroll to position [186, 0]
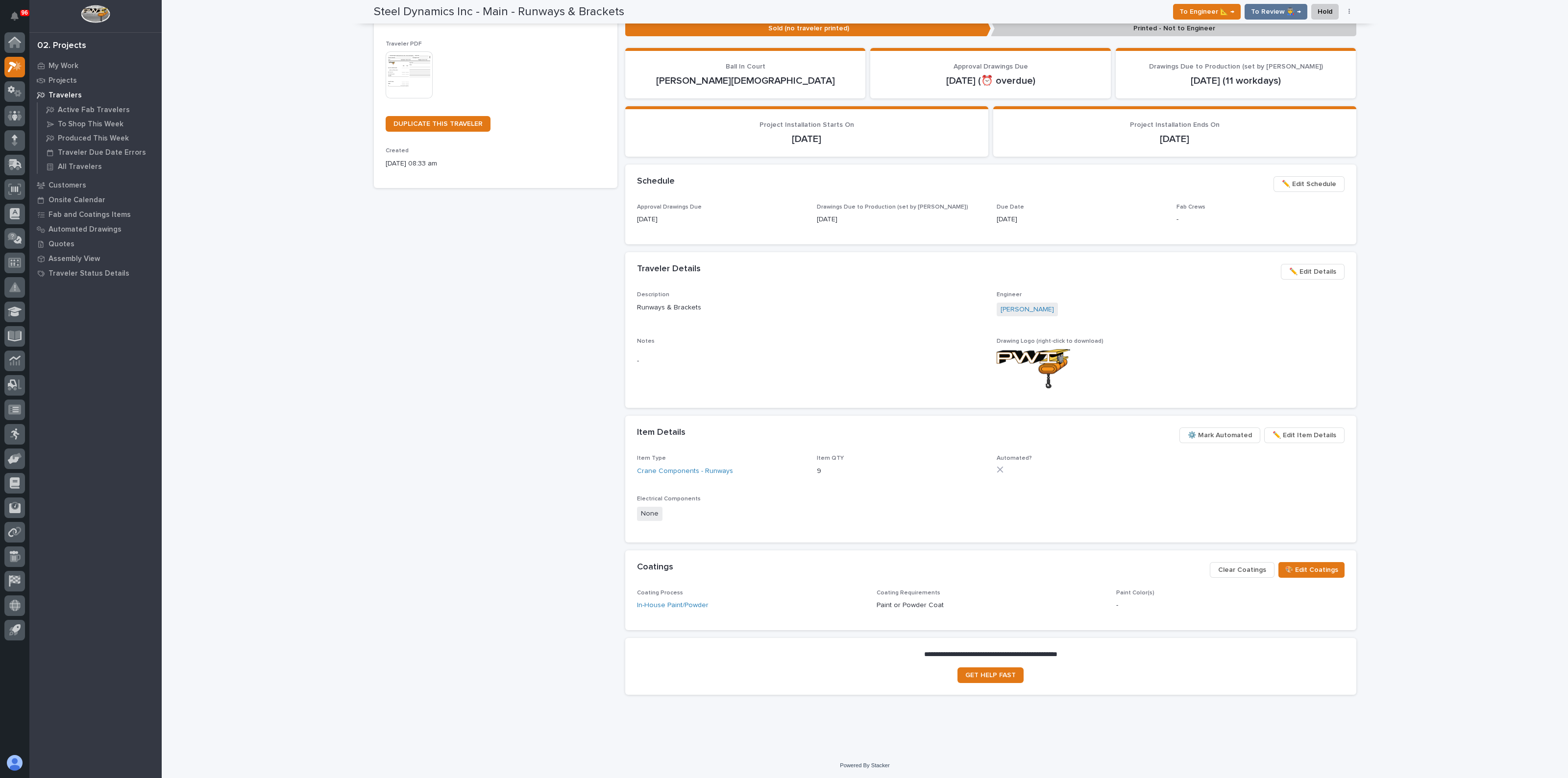
click at [1294, 187] on span "✏️ Edit Schedule" at bounding box center [1309, 183] width 55 height 11
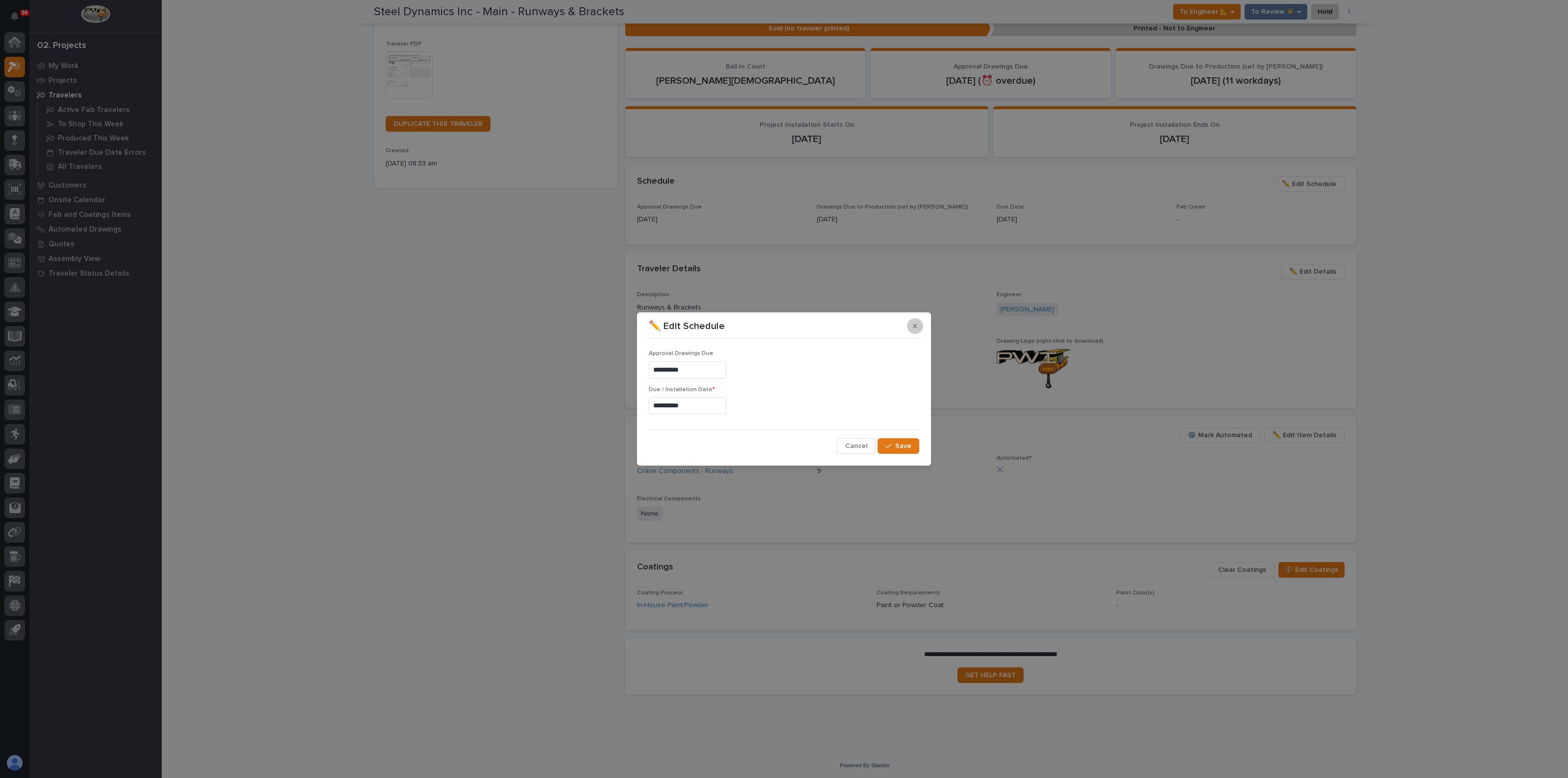
click at [921, 323] on button "button" at bounding box center [915, 326] width 16 height 16
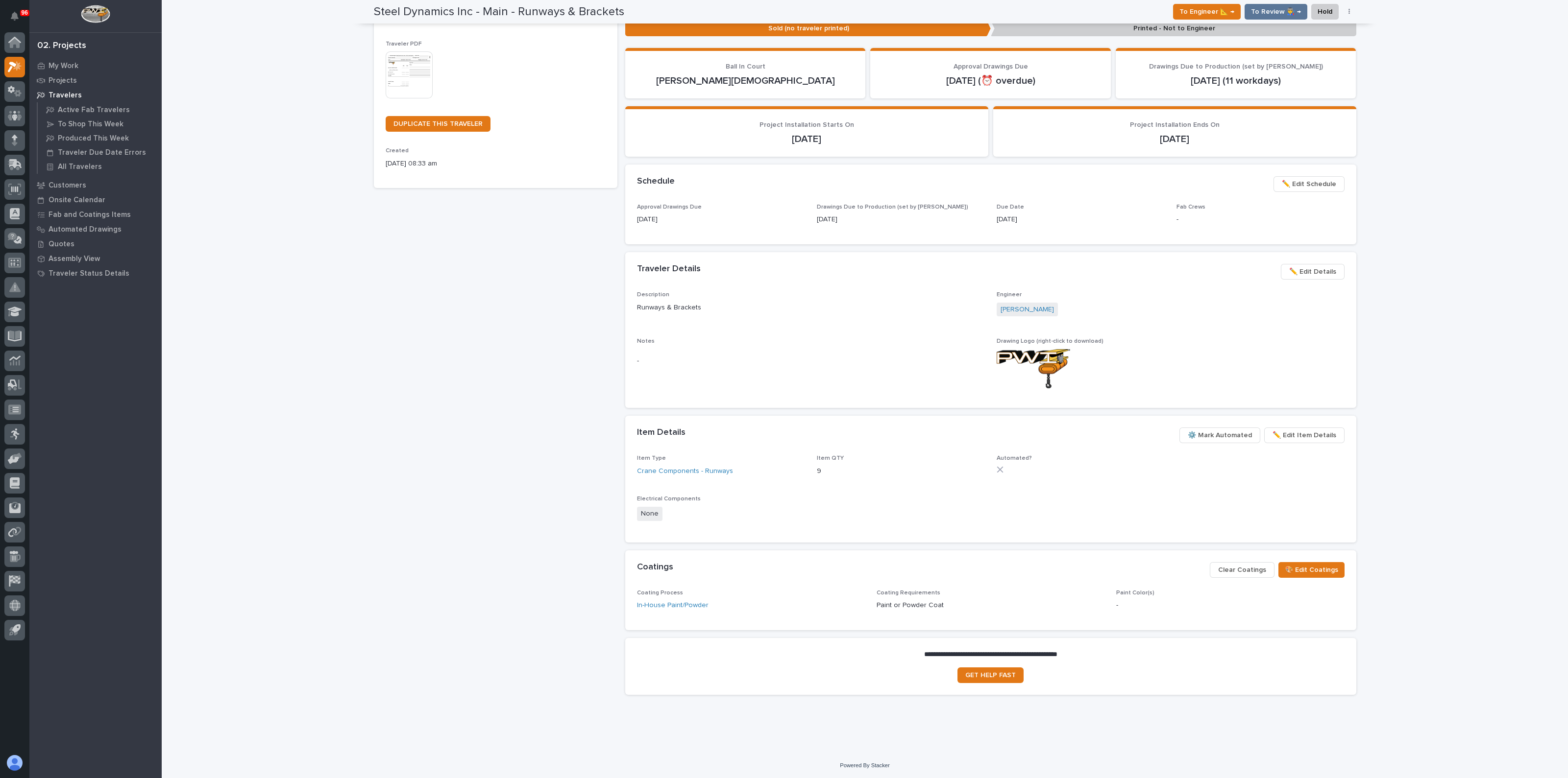
scroll to position [0, 0]
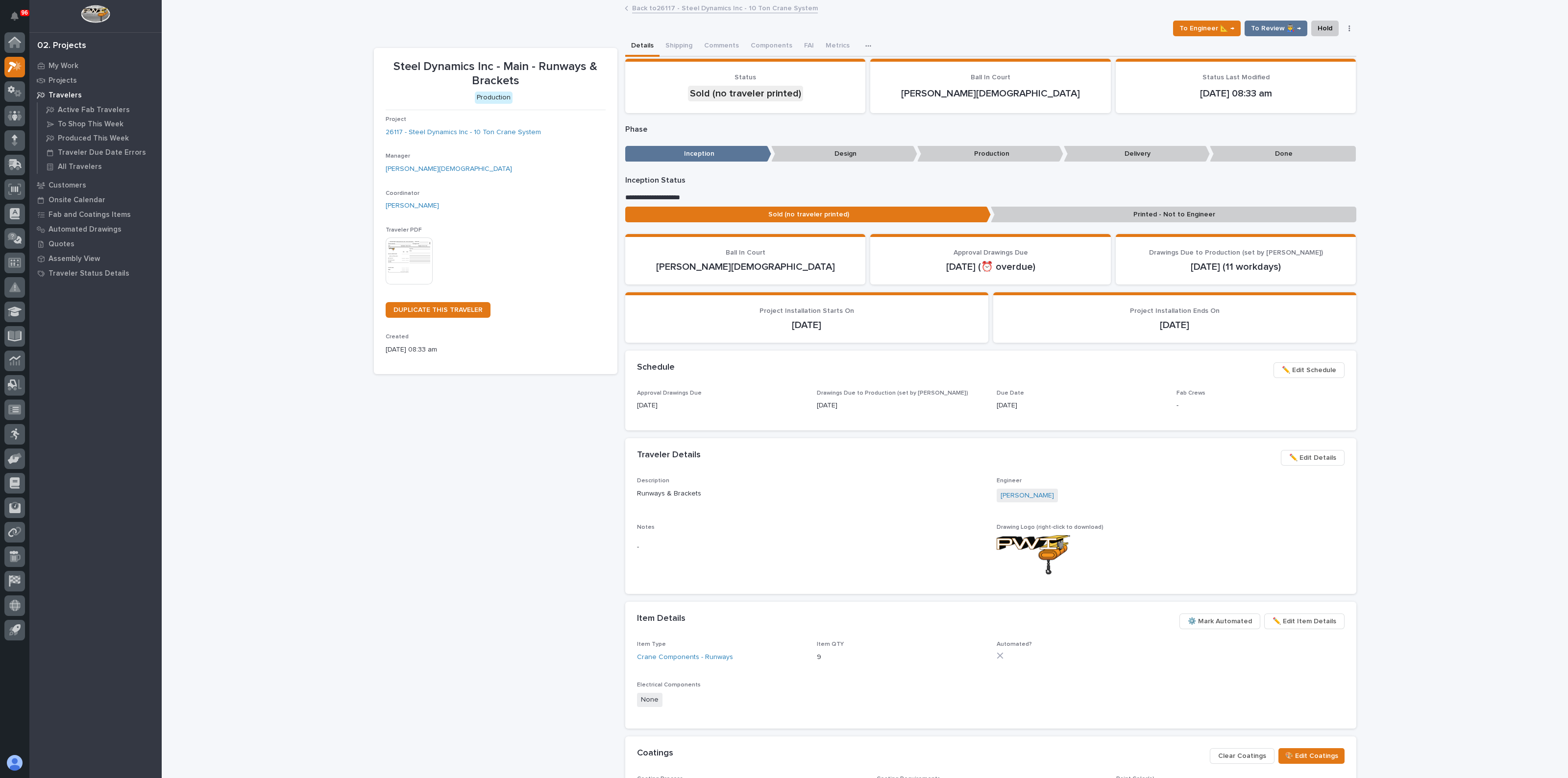
click at [1084, 214] on p "Printed - Not to Engineer" at bounding box center [1174, 214] width 365 height 16
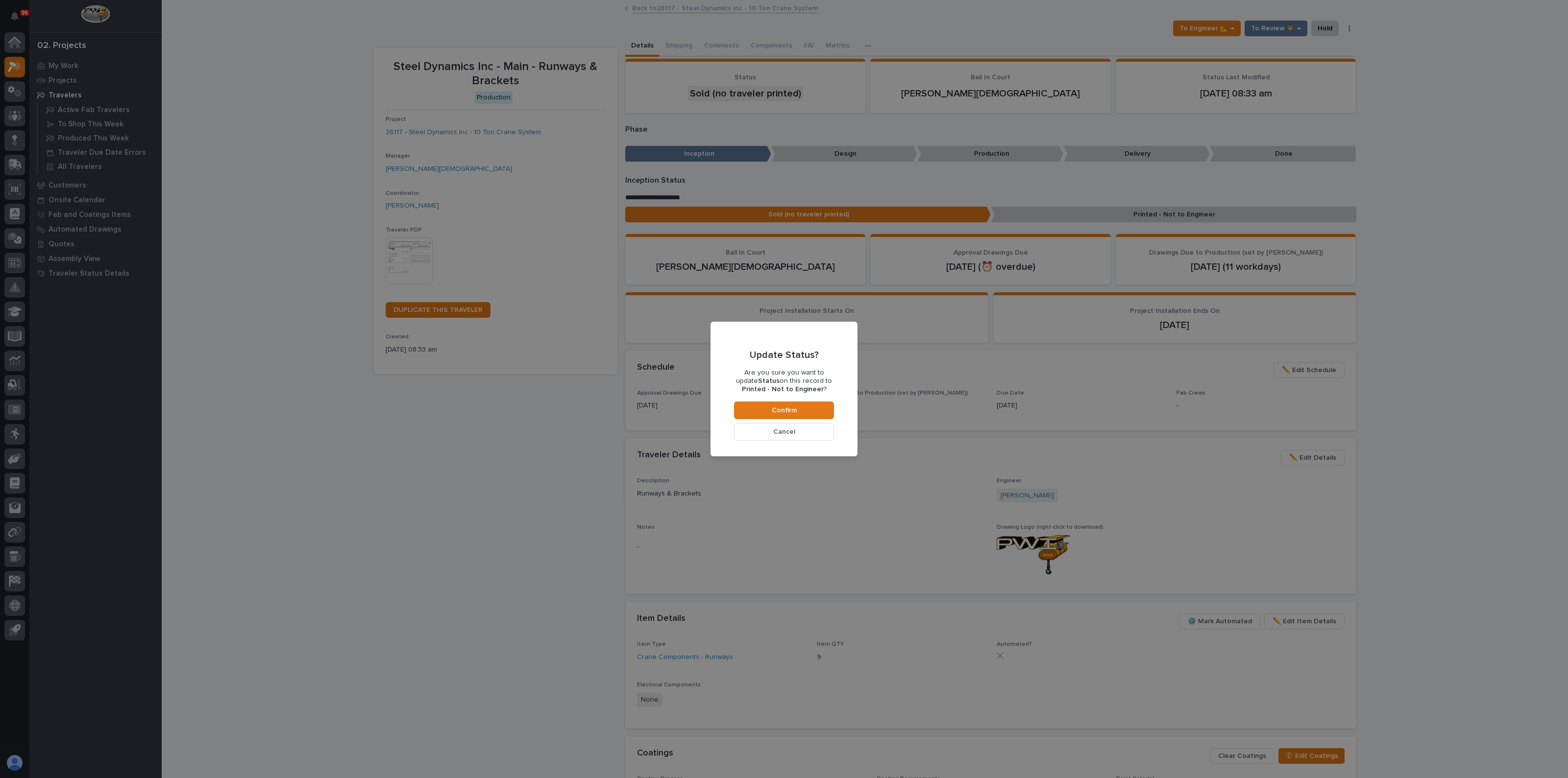
click at [797, 432] on button "Cancel" at bounding box center [784, 432] width 100 height 18
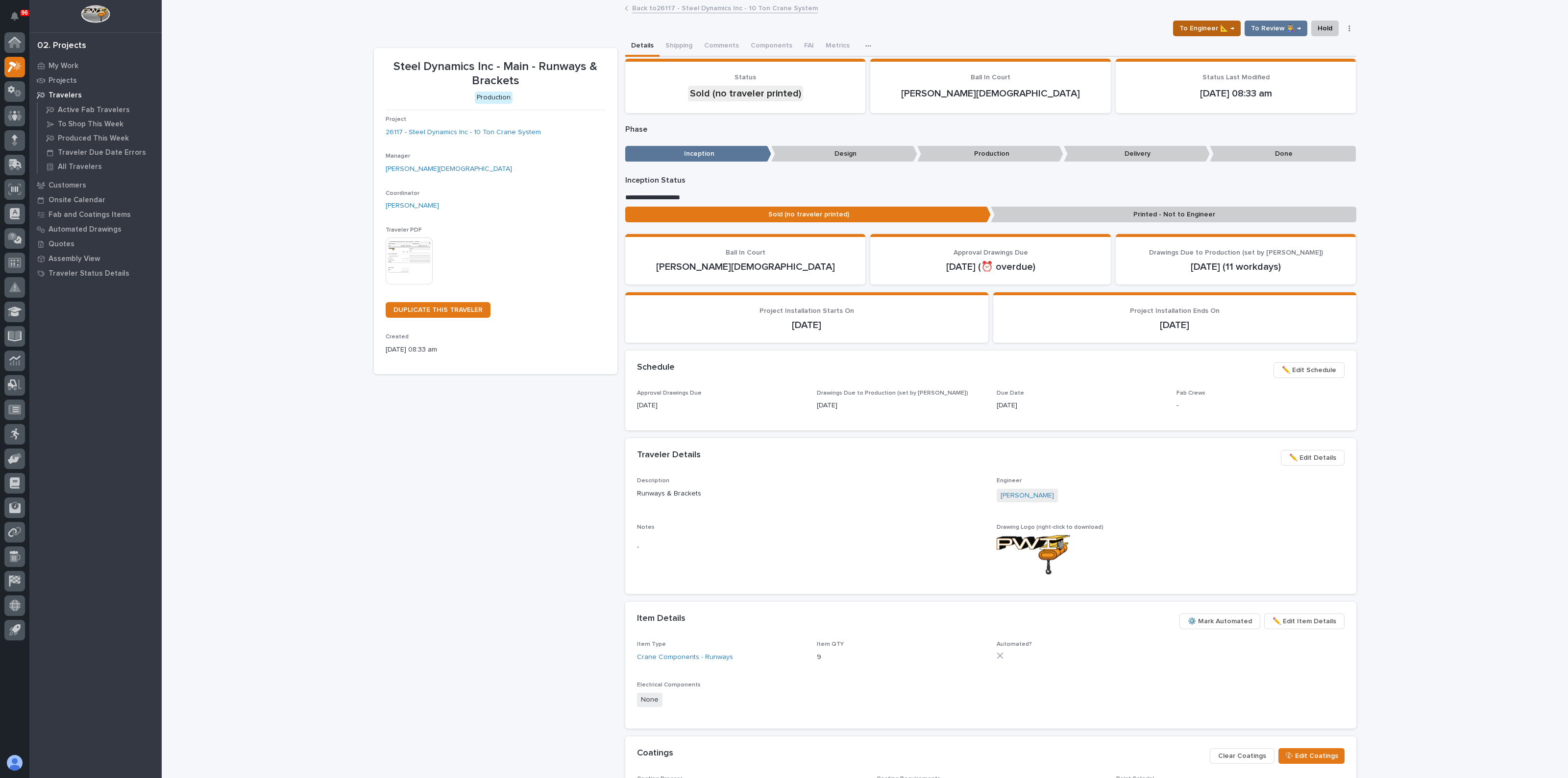
click at [1219, 28] on span "To Engineer 📐 →" at bounding box center [1206, 28] width 55 height 11
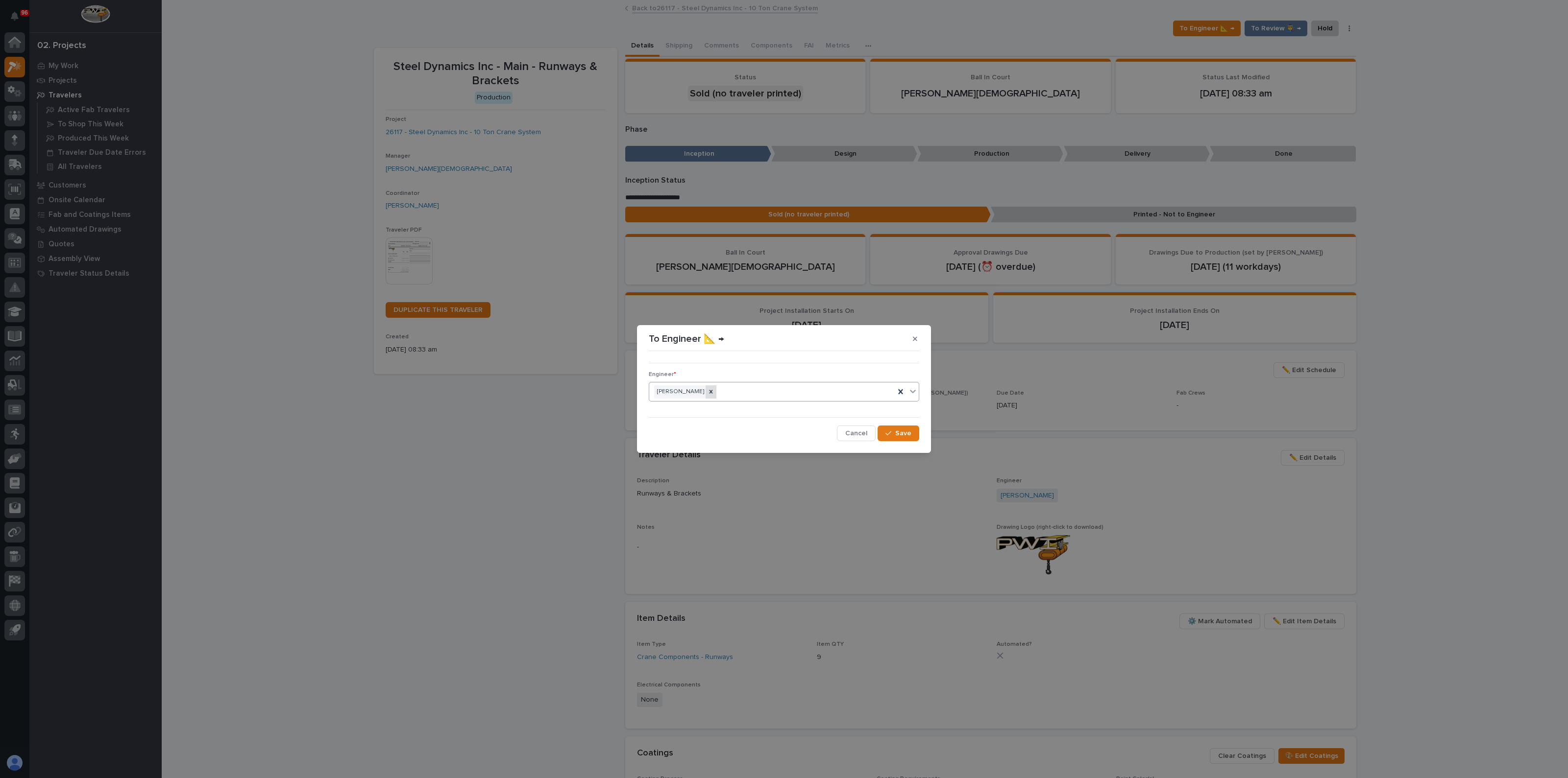
click at [705, 393] on div at bounding box center [710, 392] width 11 height 13
type input "******"
click at [698, 411] on div "[PERSON_NAME]" at bounding box center [784, 410] width 269 height 17
click at [723, 395] on div "[PERSON_NAME]" at bounding box center [772, 392] width 245 height 17
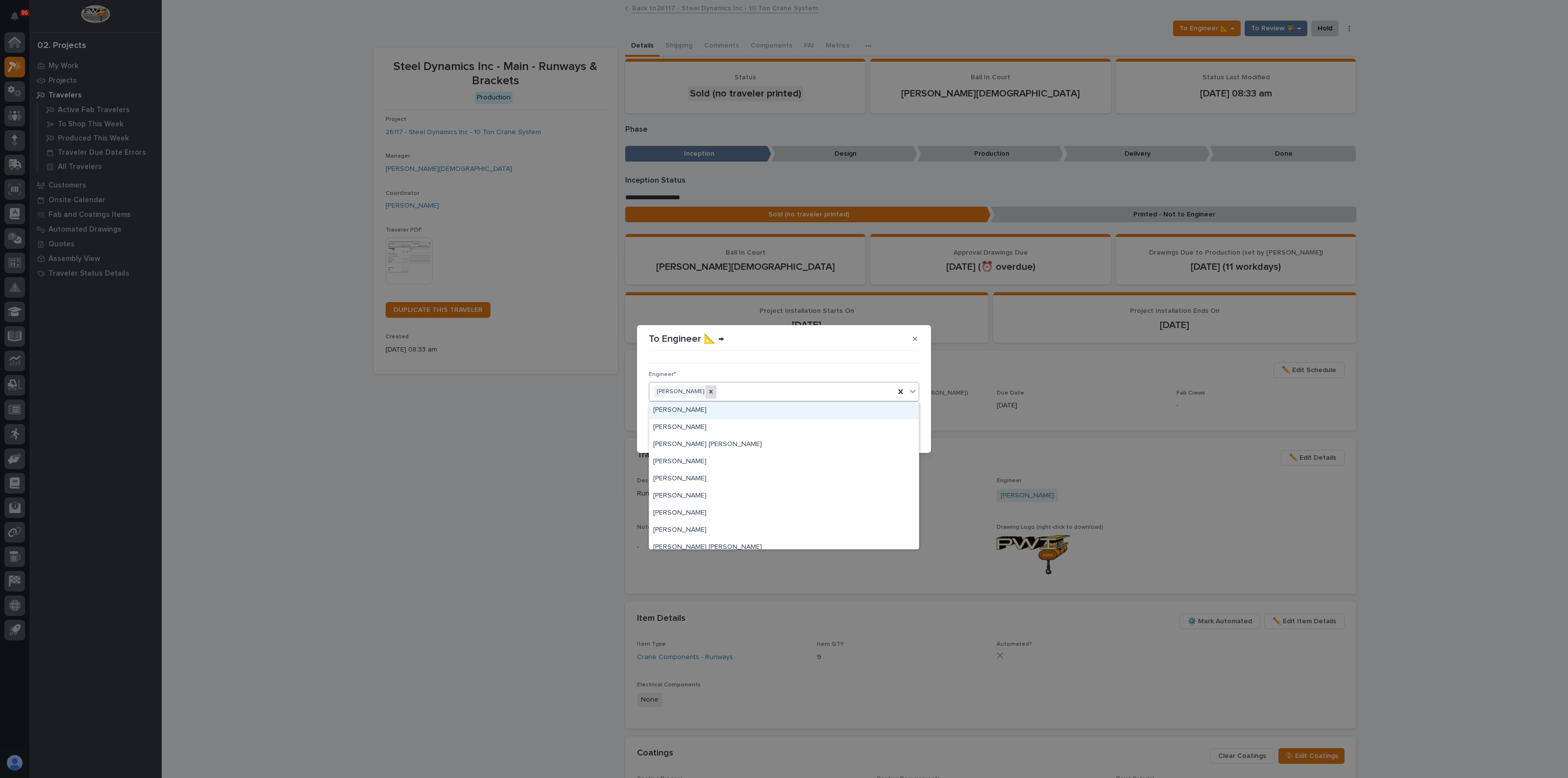
click at [708, 394] on icon at bounding box center [711, 392] width 7 height 7
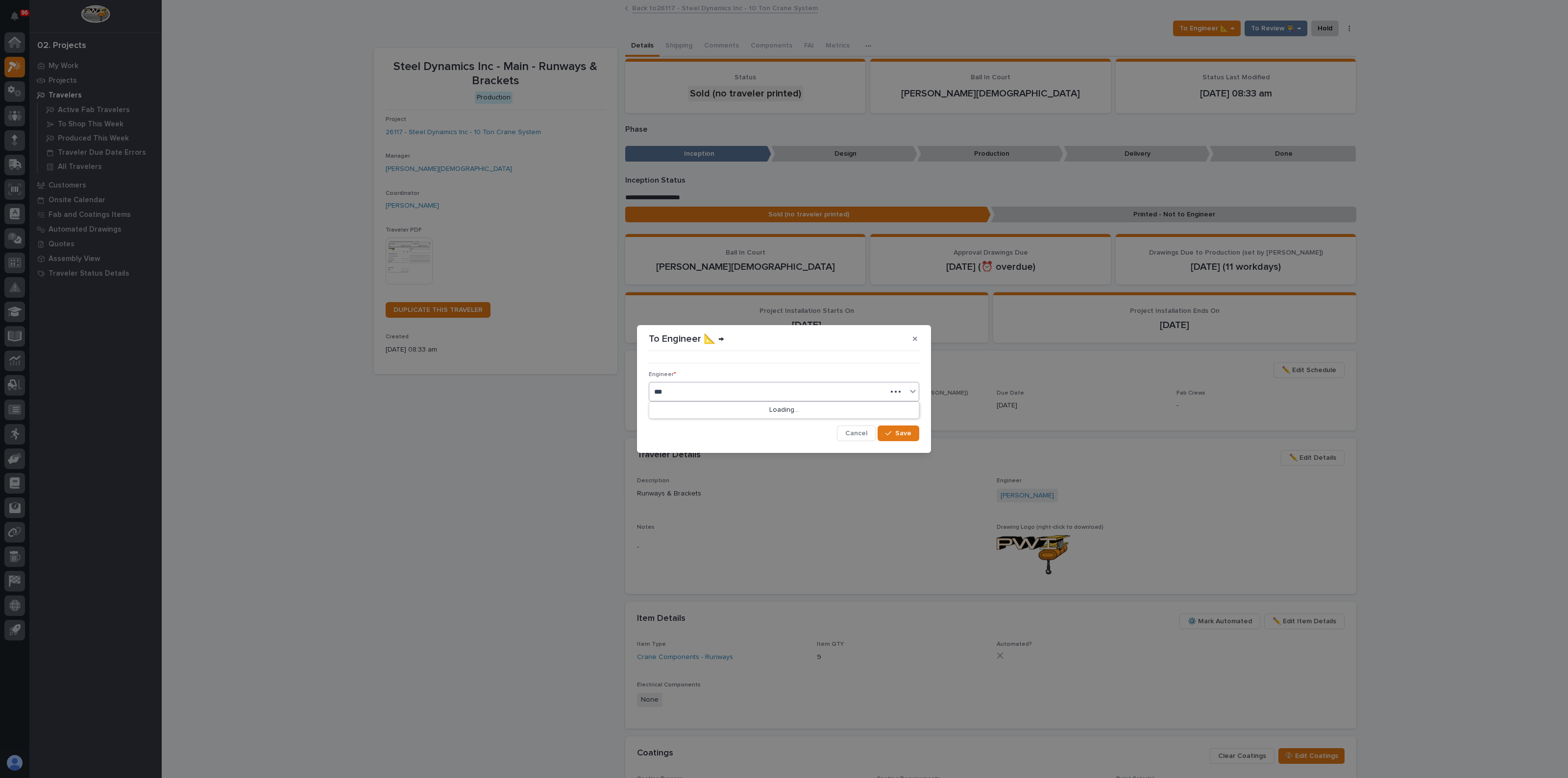
type input "**"
click at [703, 425] on div "[PERSON_NAME]" at bounding box center [784, 427] width 269 height 17
click at [889, 433] on icon "button" at bounding box center [888, 433] width 6 height 7
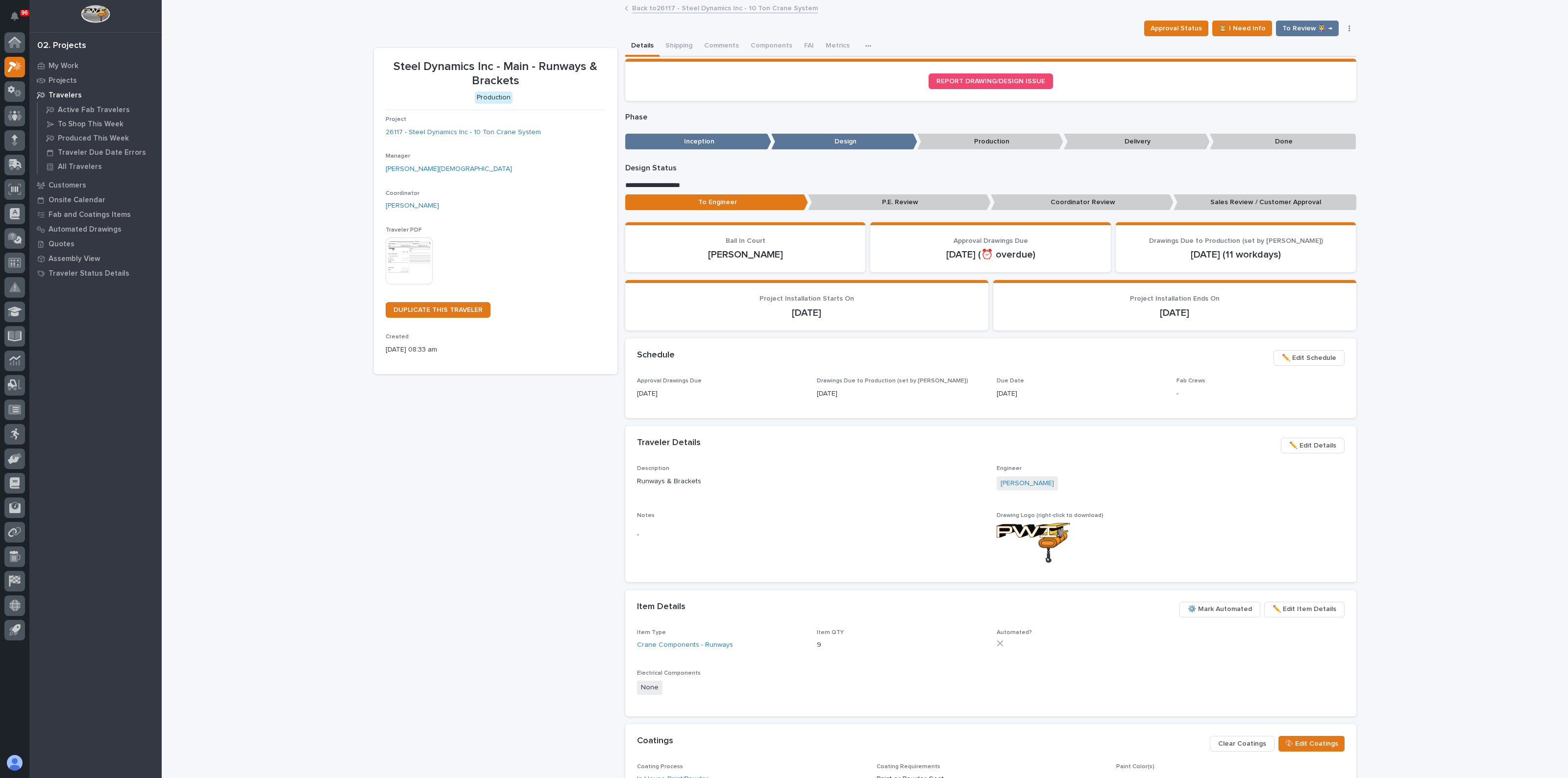
click at [567, 505] on div "Steel Dynamics Inc - Main - Runways & Brackets Production Project 26117 - Steel…" at bounding box center [496, 461] width 244 height 828
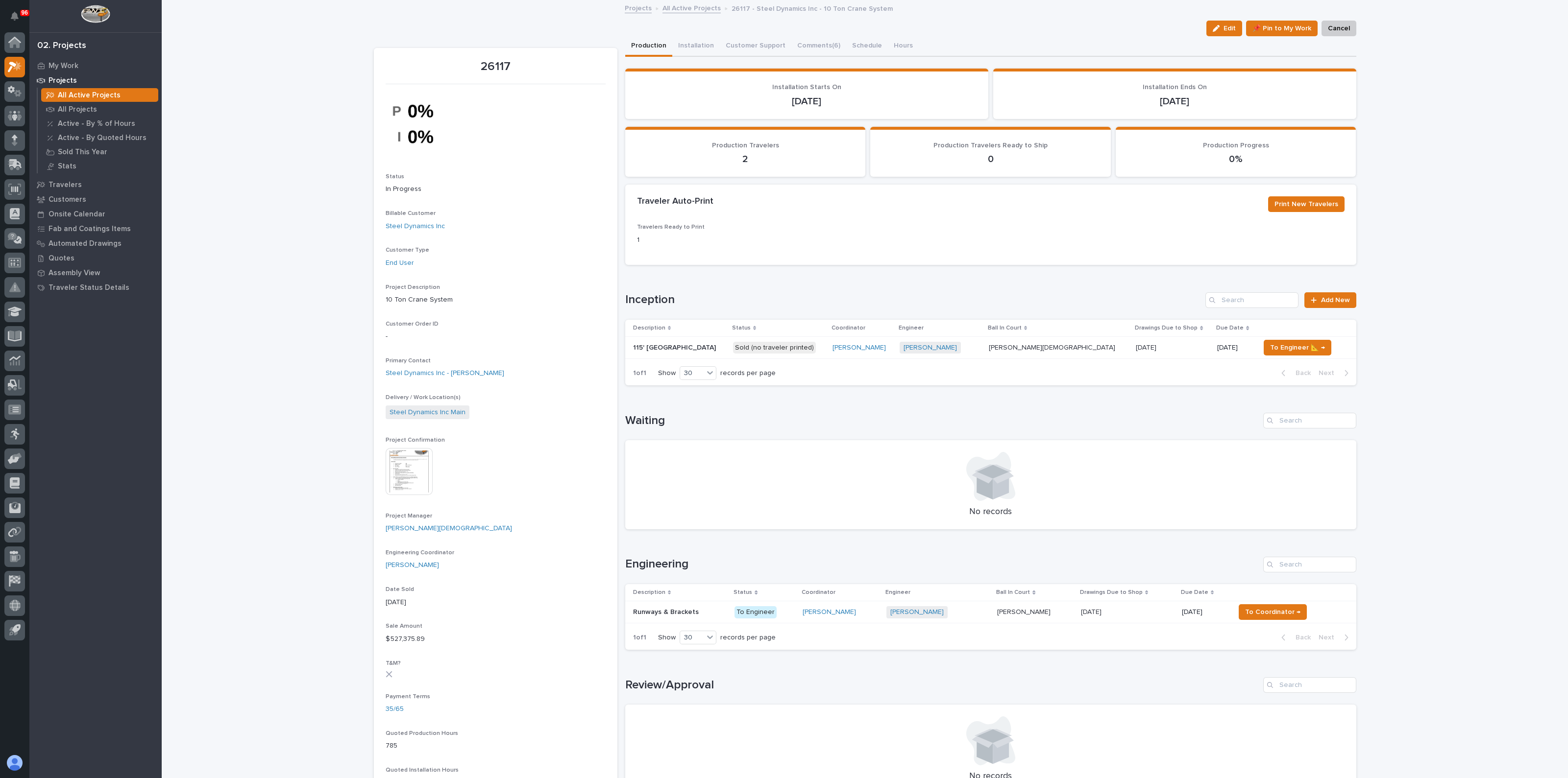
click at [656, 348] on p "115' [GEOGRAPHIC_DATA]" at bounding box center [675, 348] width 85 height 11
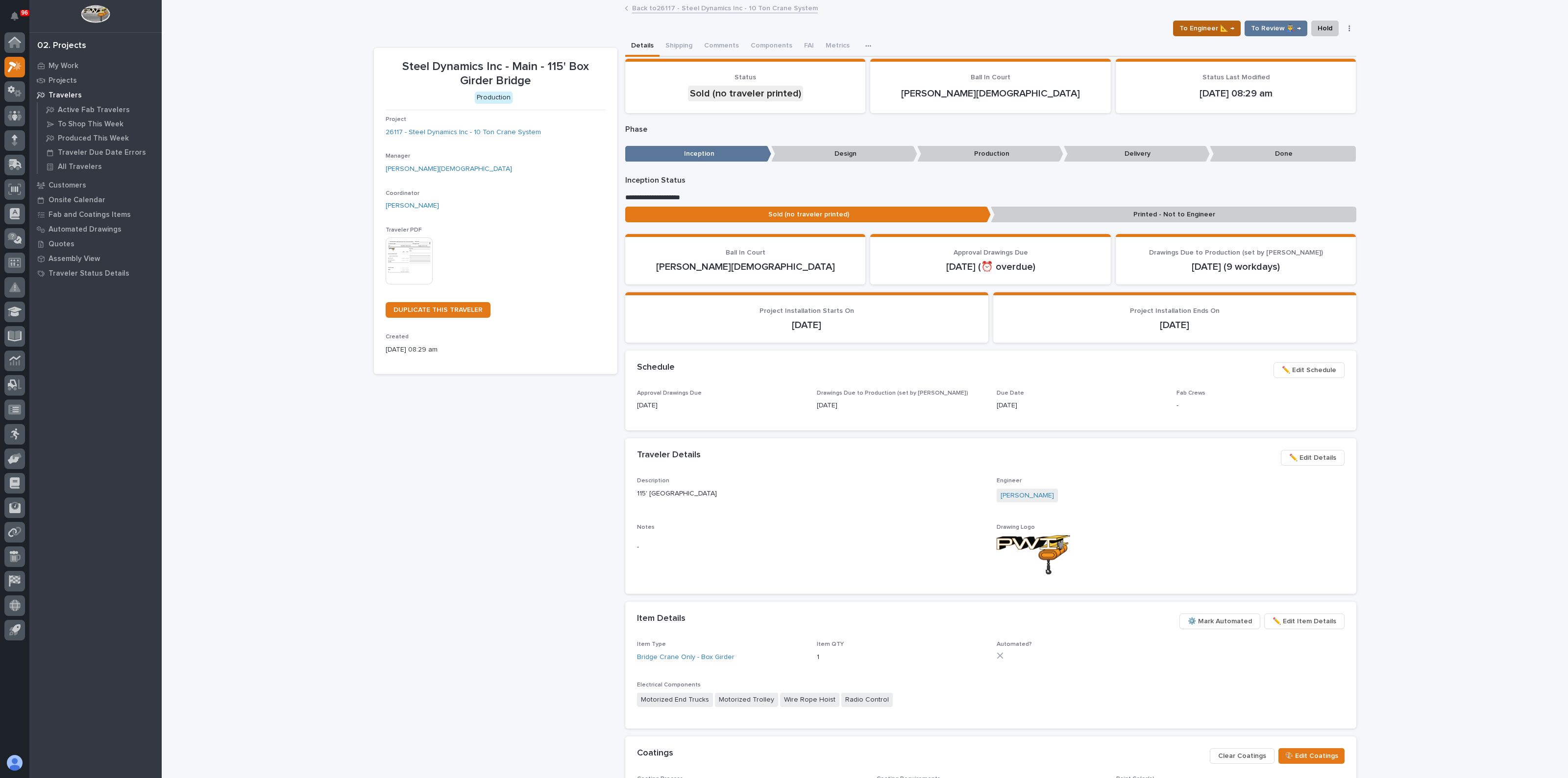
click at [1222, 30] on span "To Engineer 📐 →" at bounding box center [1206, 28] width 55 height 11
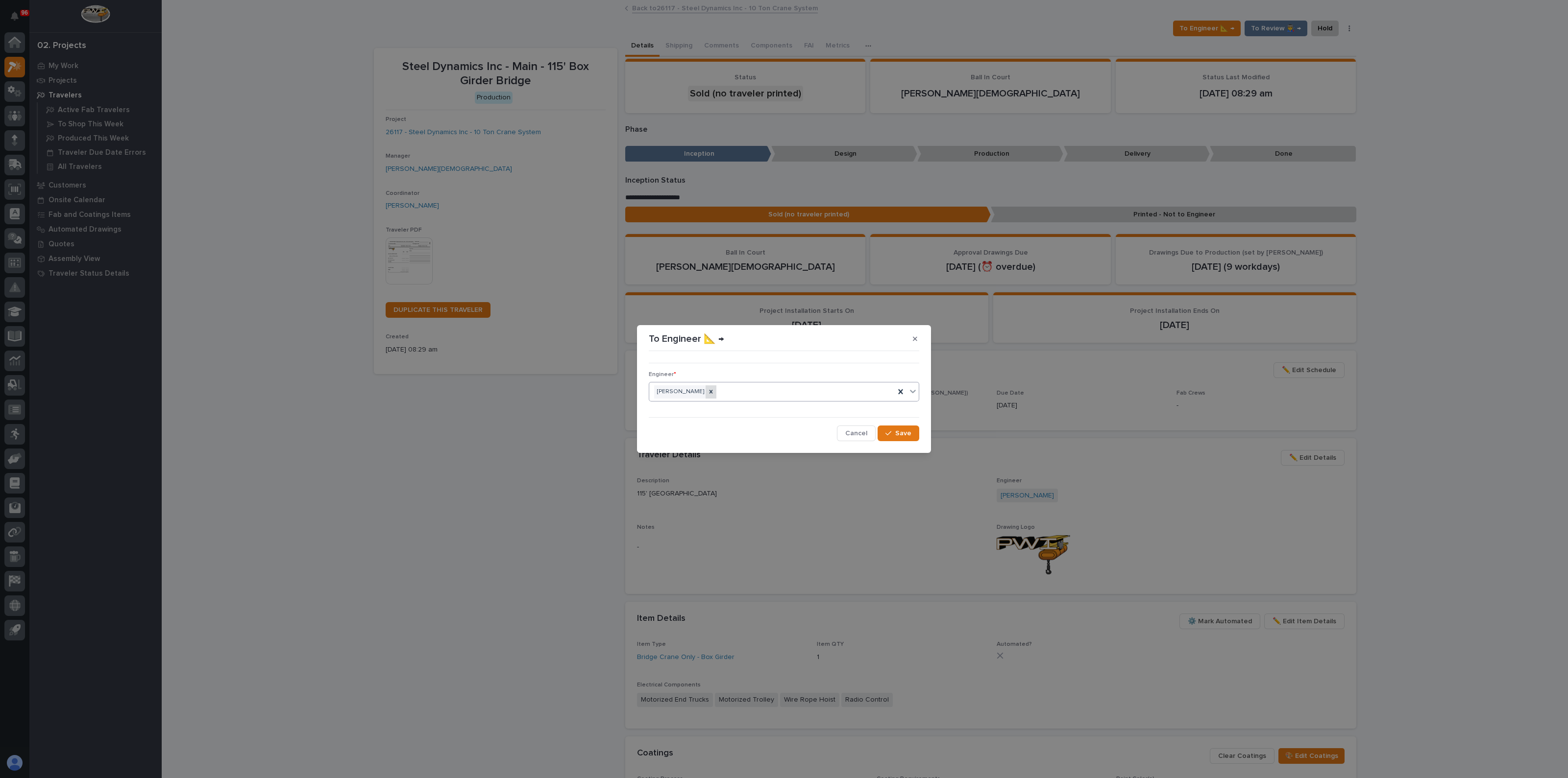
click at [708, 392] on icon at bounding box center [711, 392] width 7 height 7
click at [707, 393] on div "Select..." at bounding box center [777, 392] width 257 height 16
type input "******"
click at [705, 409] on div "[PERSON_NAME]" at bounding box center [784, 410] width 269 height 17
click at [903, 432] on span "Save" at bounding box center [903, 433] width 16 height 9
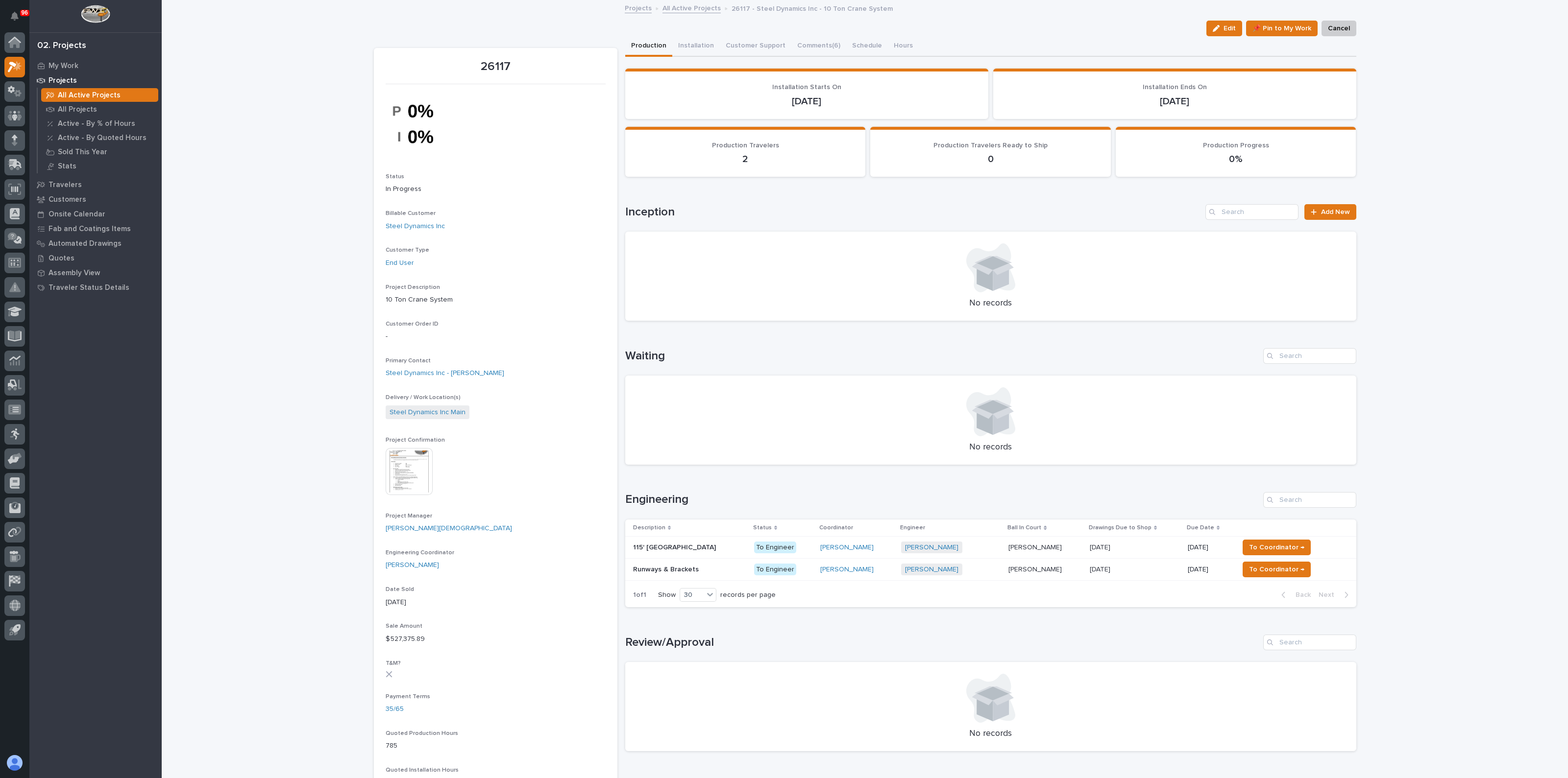
click at [661, 550] on p "115' [GEOGRAPHIC_DATA]" at bounding box center [675, 547] width 85 height 11
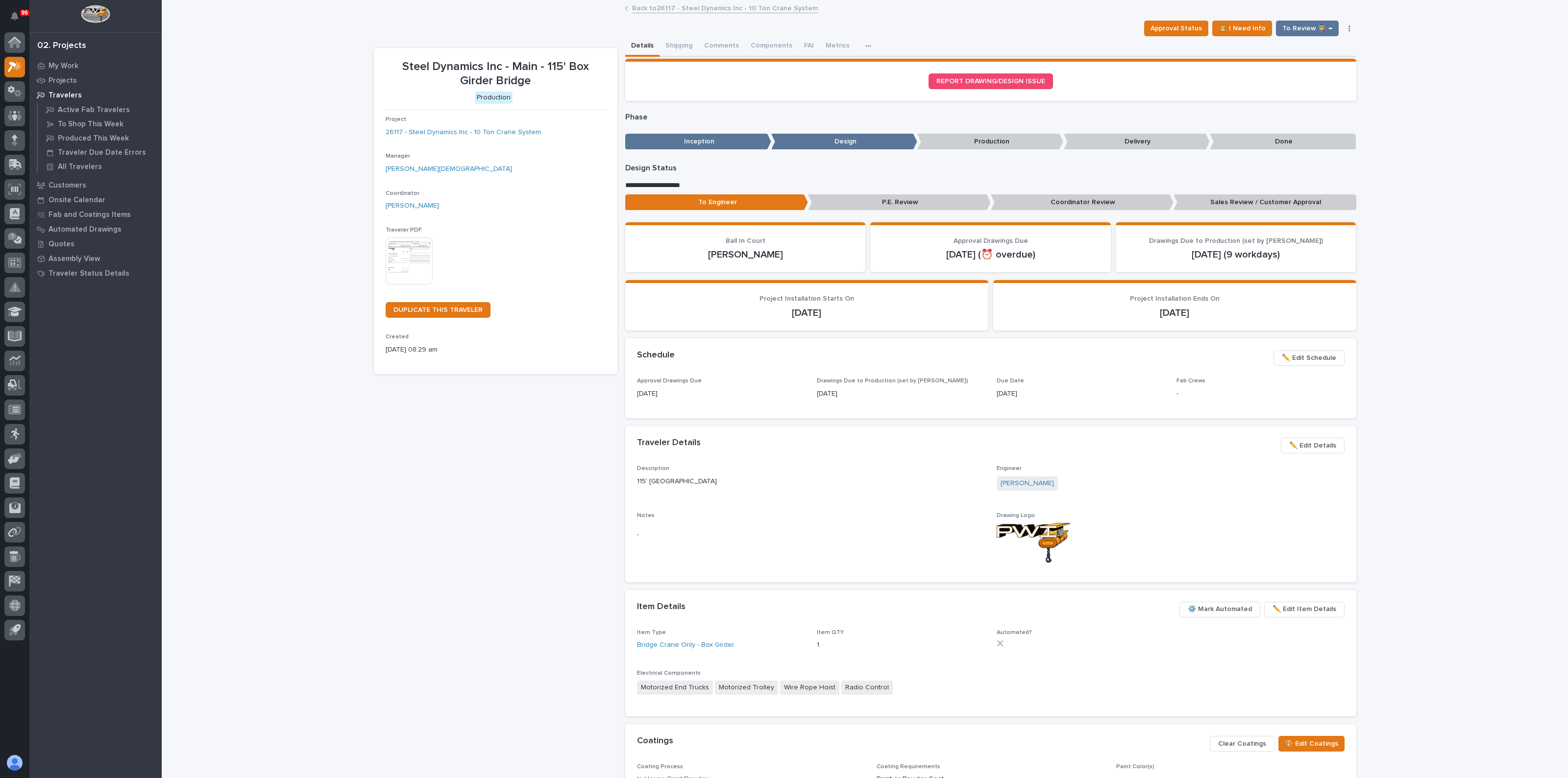
click at [409, 272] on img at bounding box center [409, 260] width 47 height 47
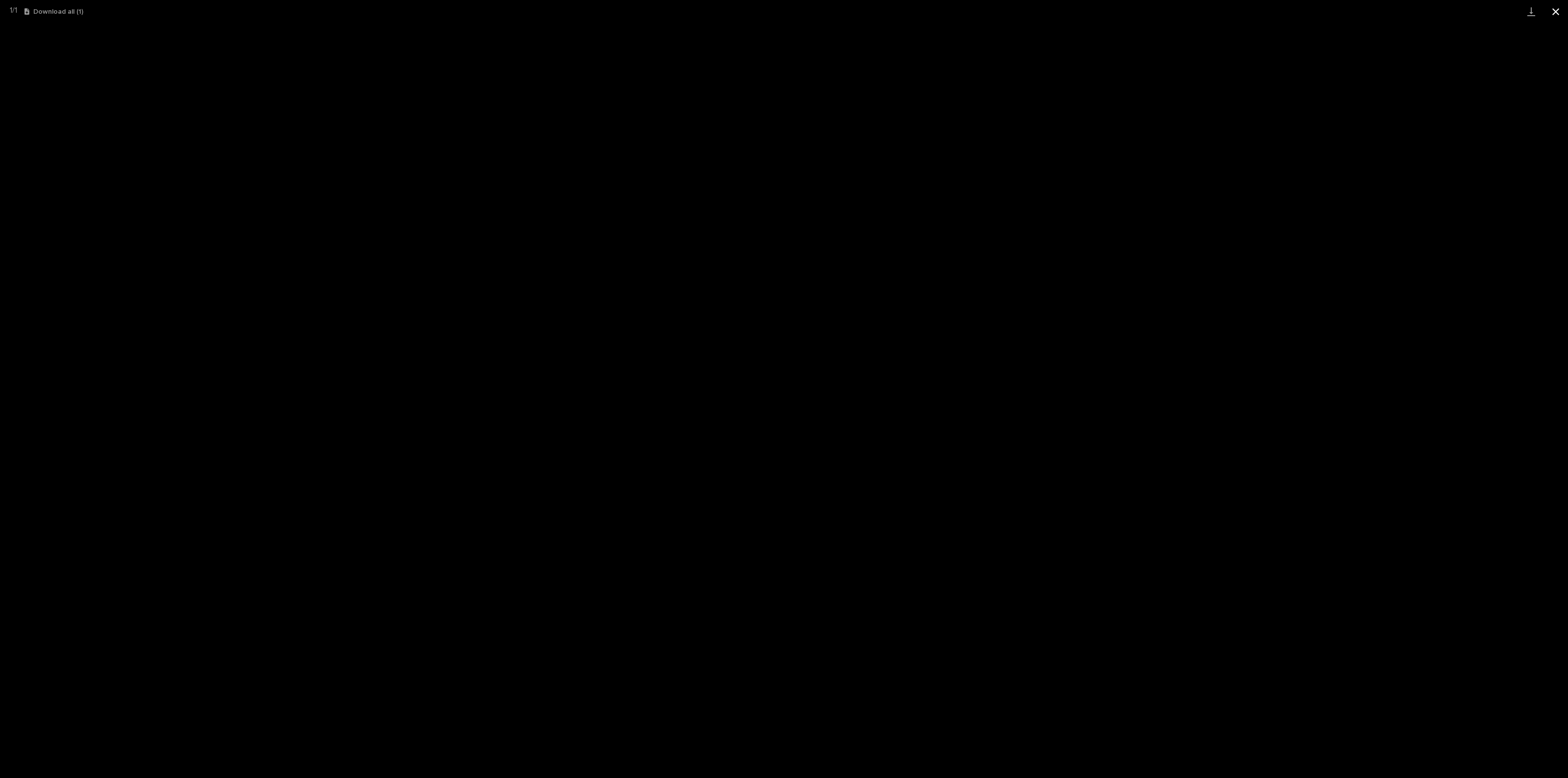
click at [1556, 10] on button "Close gallery" at bounding box center [1556, 11] width 25 height 23
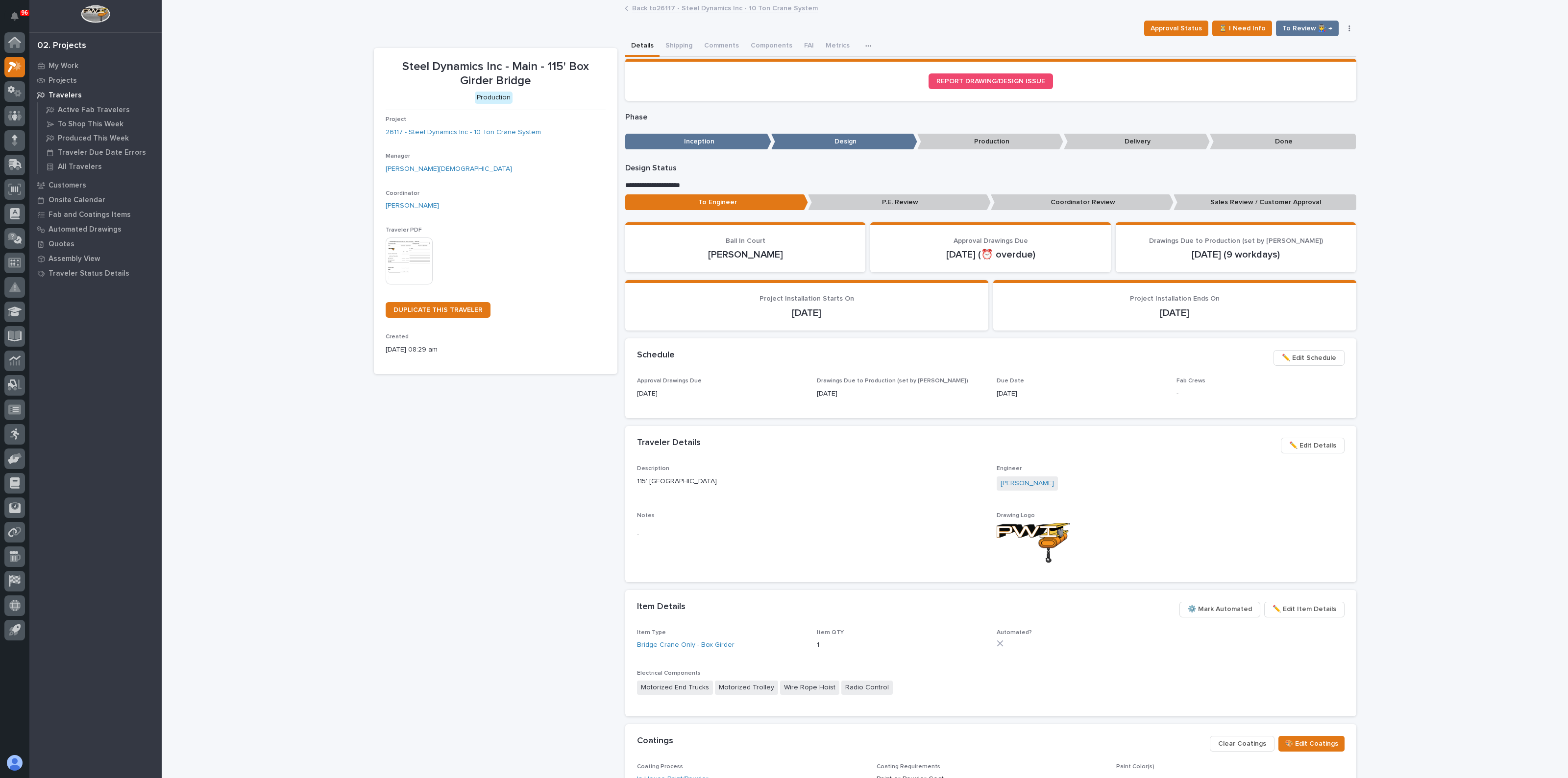
click at [379, 490] on div "Steel Dynamics Inc - Main - 115' Box Girder Bridge Production Project 26117 - S…" at bounding box center [496, 461] width 244 height 828
